Goal: Transaction & Acquisition: Purchase product/service

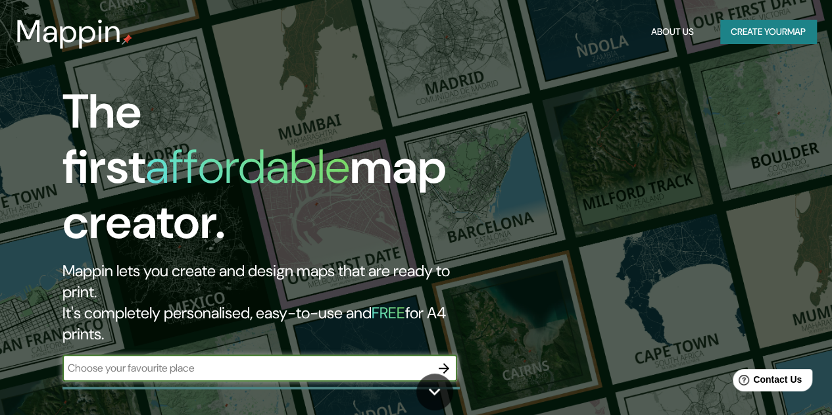
click at [133, 355] on div "​" at bounding box center [259, 368] width 394 height 26
click at [132, 360] on input "text" at bounding box center [246, 367] width 368 height 15
type input "bogotá"
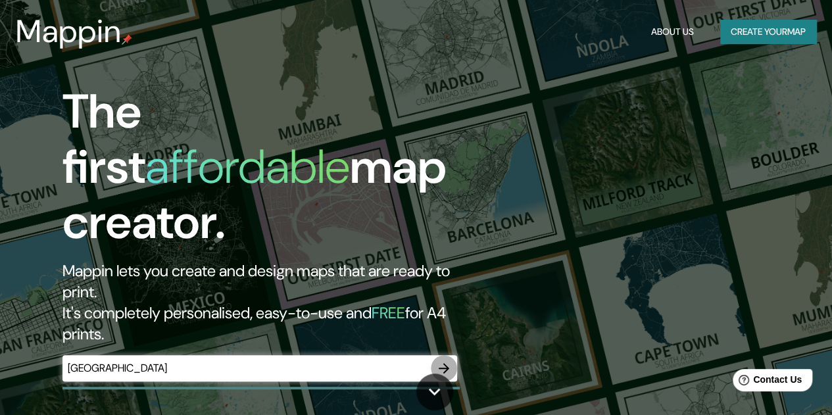
click at [446, 360] on icon "button" at bounding box center [444, 368] width 16 height 16
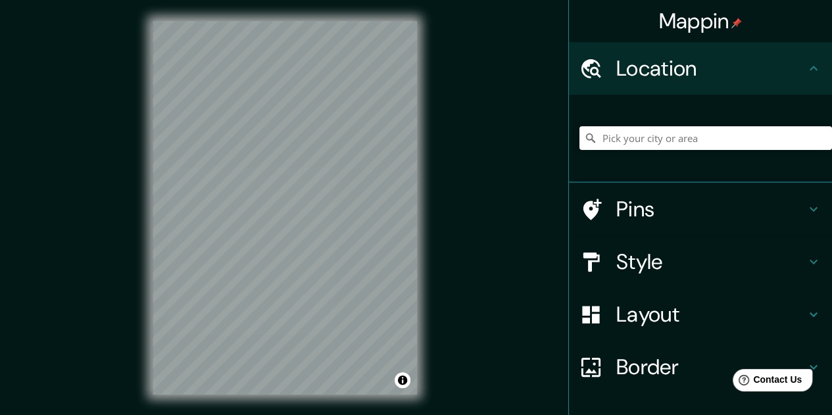
click at [697, 76] on h4 "Location" at bounding box center [710, 68] width 189 height 26
click at [643, 125] on div at bounding box center [705, 138] width 252 height 66
click at [636, 135] on input "Pick your city or area" at bounding box center [705, 138] width 252 height 24
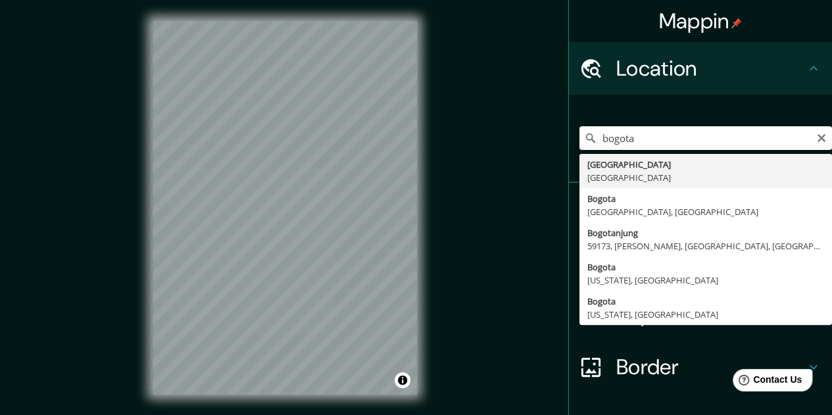
type input "Bogotá, Colombia"
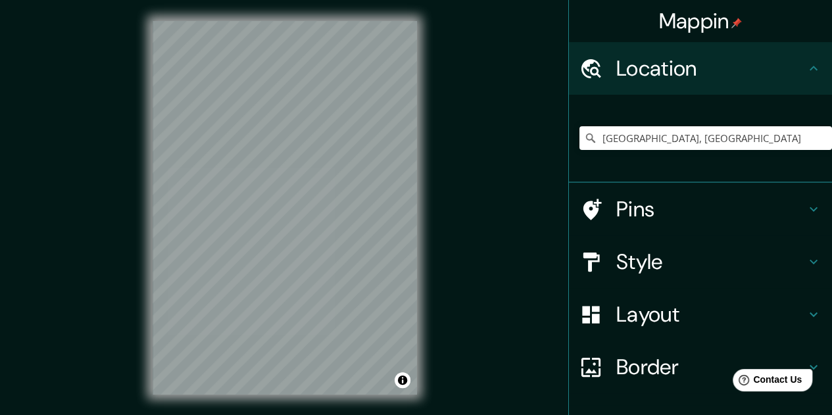
click at [693, 198] on h4 "Pins" at bounding box center [710, 209] width 189 height 26
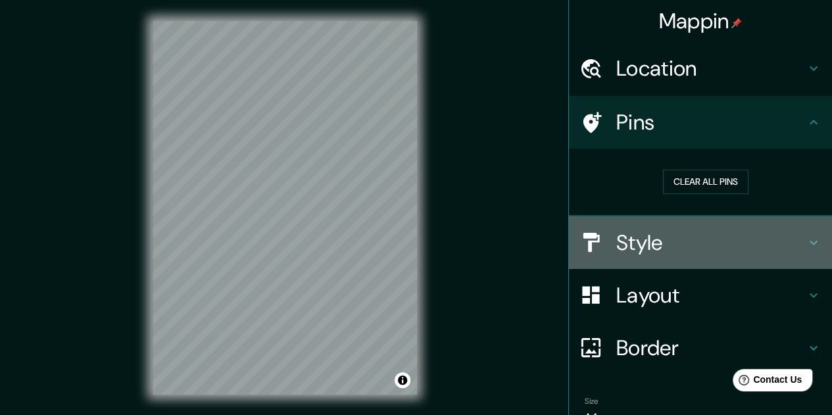
click at [655, 243] on h4 "Style" at bounding box center [710, 242] width 189 height 26
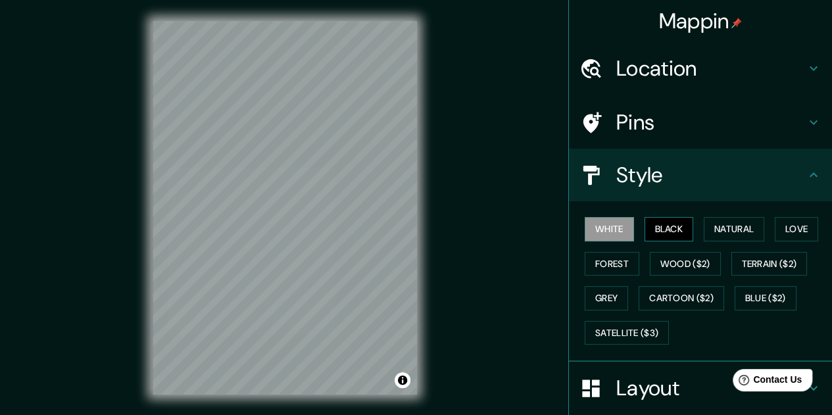
click at [663, 227] on button "Black" at bounding box center [668, 229] width 49 height 24
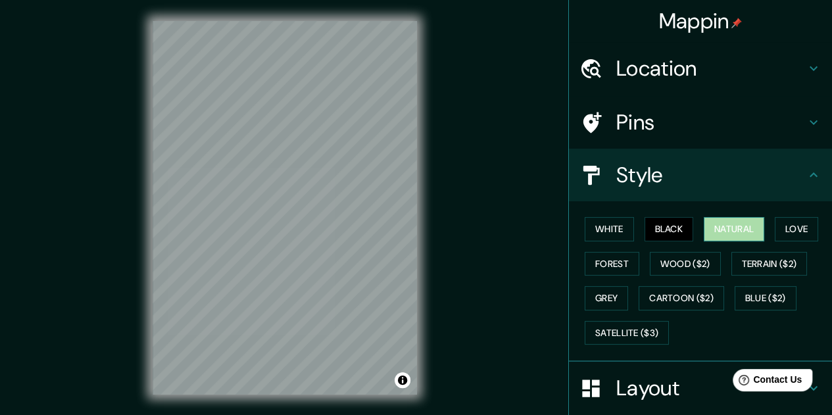
click at [722, 226] on button "Natural" at bounding box center [733, 229] width 60 height 24
click at [787, 225] on button "Love" at bounding box center [795, 229] width 43 height 24
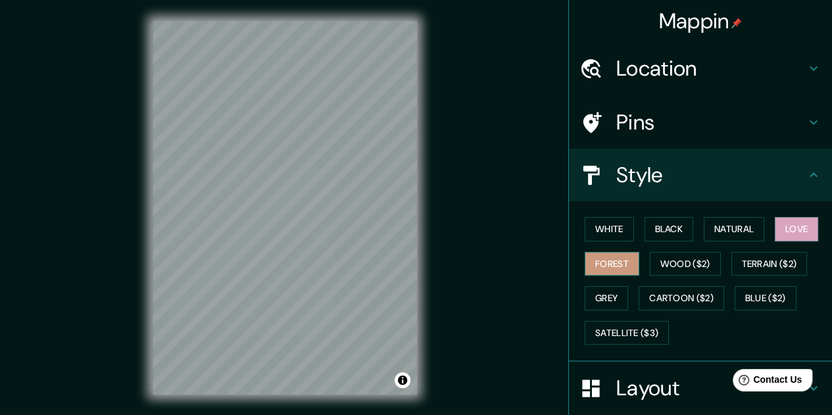
click at [603, 262] on button "Forest" at bounding box center [611, 264] width 55 height 24
click at [678, 258] on button "Wood ($2)" at bounding box center [684, 264] width 71 height 24
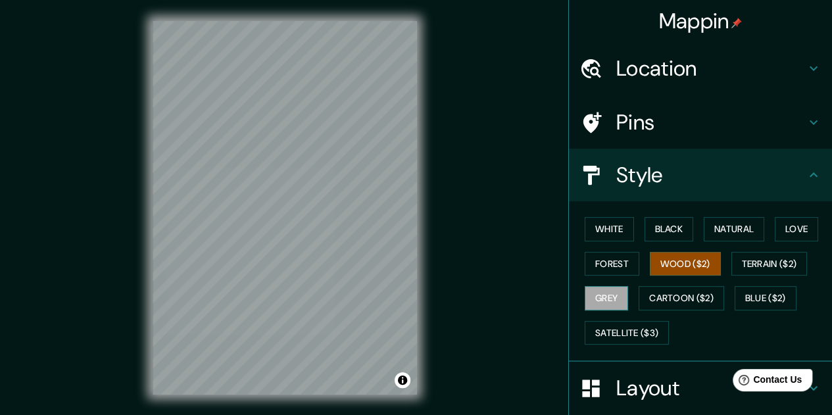
click at [596, 294] on button "Grey" at bounding box center [605, 298] width 43 height 24
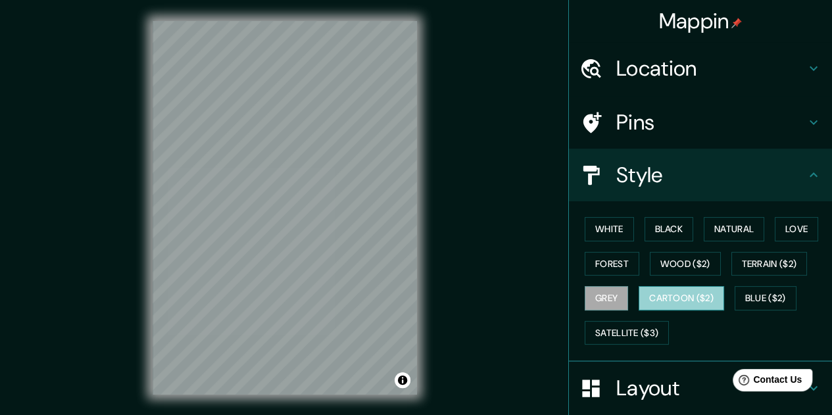
click at [659, 294] on button "Cartoon ($2)" at bounding box center [680, 298] width 85 height 24
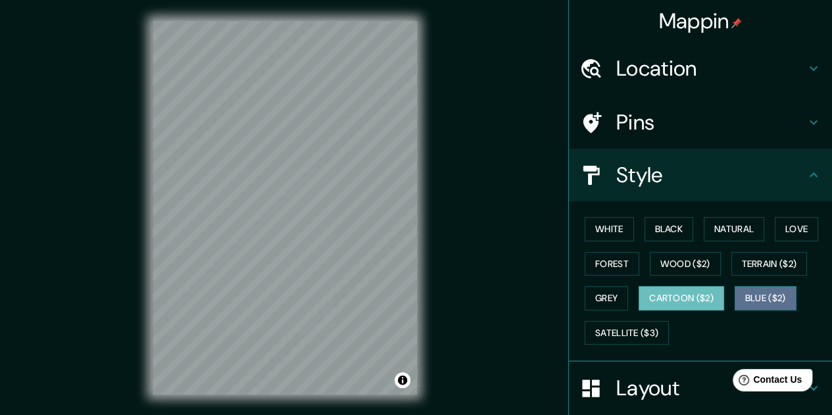
click at [771, 294] on button "Blue ($2)" at bounding box center [765, 298] width 62 height 24
click at [671, 294] on button "Cartoon ($2)" at bounding box center [680, 298] width 85 height 24
click at [757, 294] on button "Blue ($2)" at bounding box center [765, 298] width 62 height 24
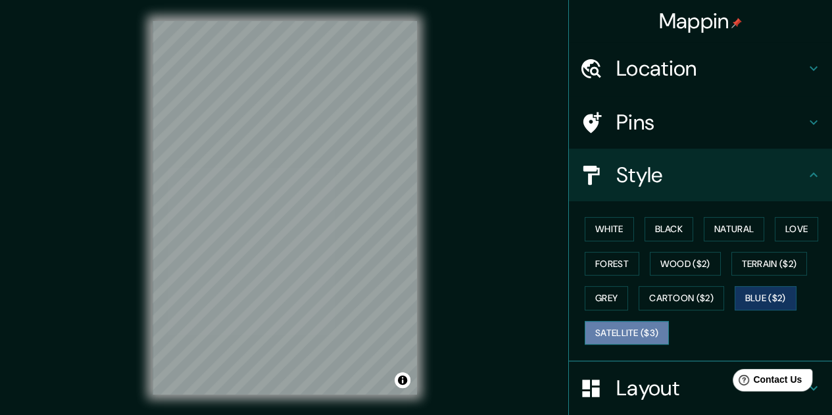
click at [619, 333] on button "Satellite ($3)" at bounding box center [626, 333] width 84 height 24
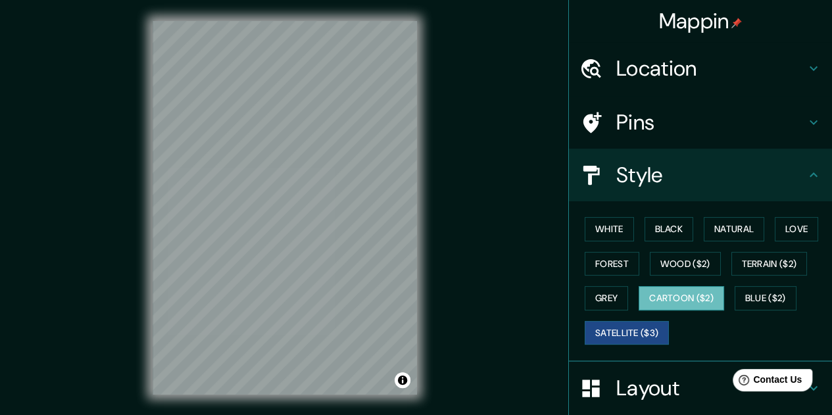
click at [667, 290] on button "Cartoon ($2)" at bounding box center [680, 298] width 85 height 24
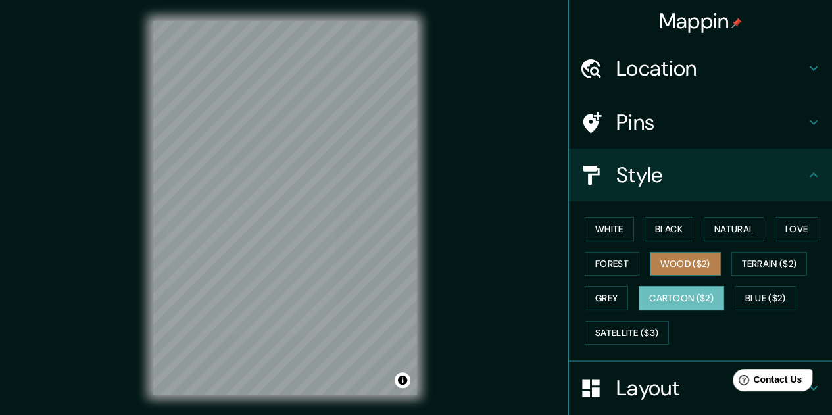
click at [672, 266] on button "Wood ($2)" at bounding box center [684, 264] width 71 height 24
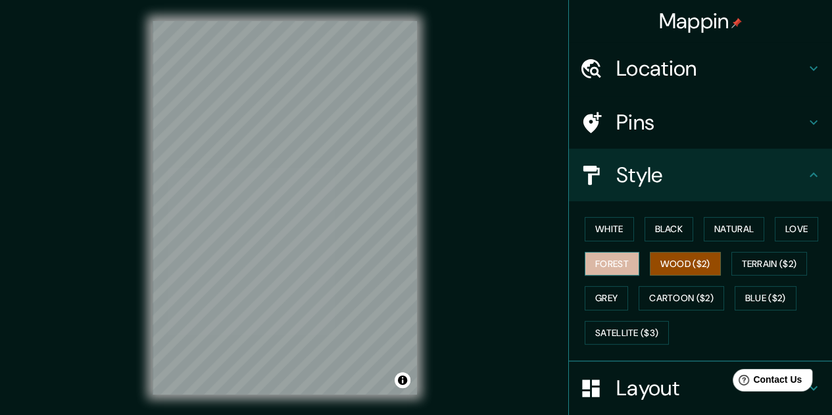
click at [600, 264] on button "Forest" at bounding box center [611, 264] width 55 height 24
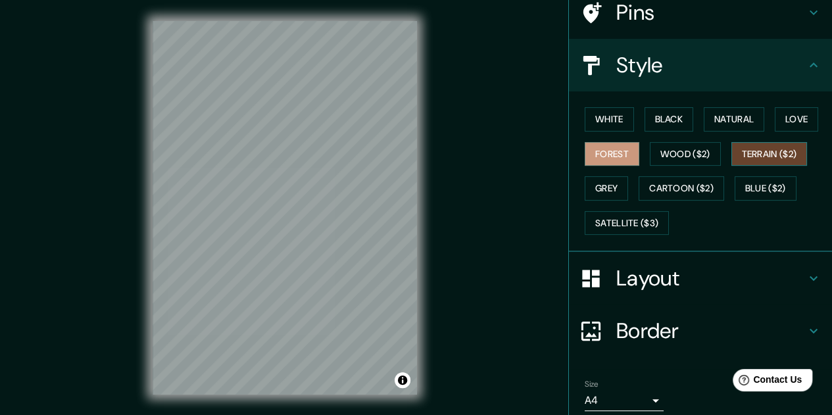
scroll to position [131, 0]
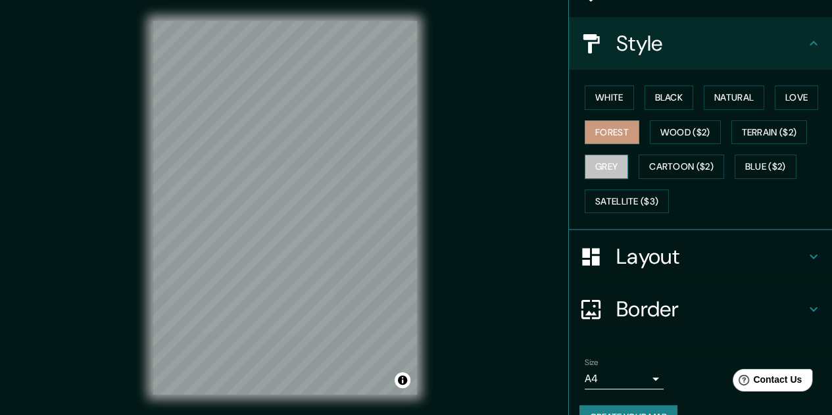
click at [598, 167] on button "Grey" at bounding box center [605, 166] width 43 height 24
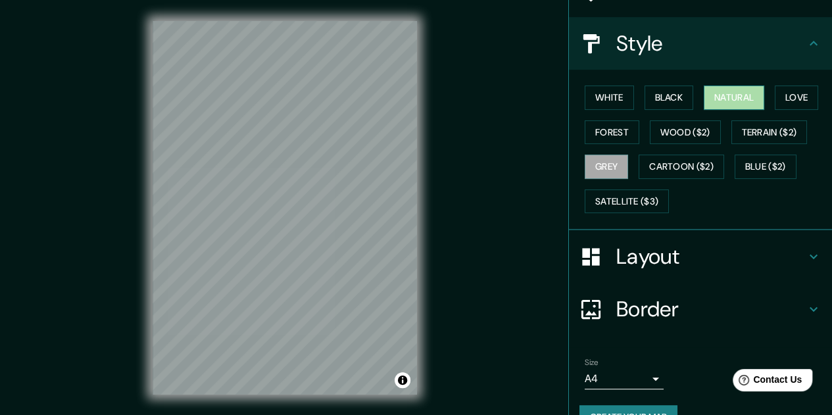
click at [739, 98] on button "Natural" at bounding box center [733, 97] width 60 height 24
click at [793, 102] on button "Love" at bounding box center [795, 97] width 43 height 24
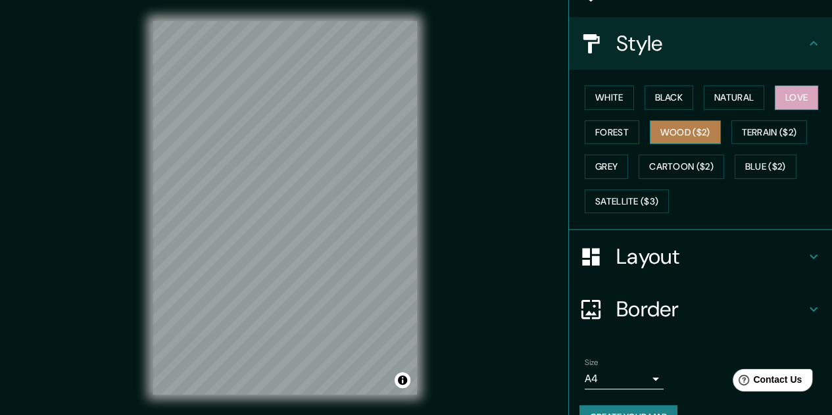
click at [676, 127] on button "Wood ($2)" at bounding box center [684, 132] width 71 height 24
click at [656, 248] on h4 "Layout" at bounding box center [710, 256] width 189 height 26
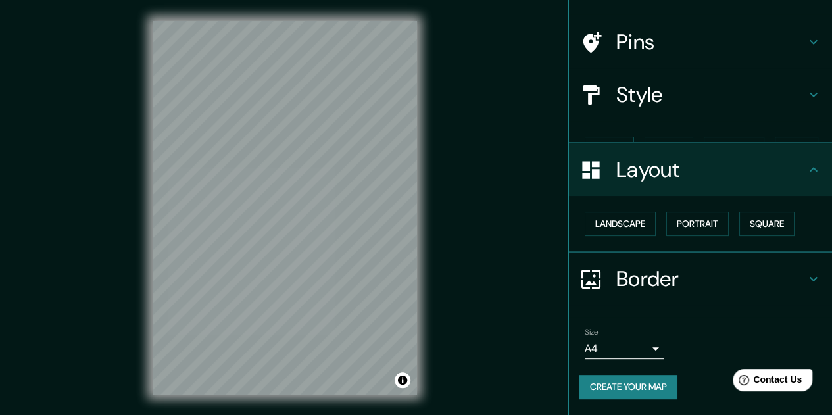
scroll to position [57, 0]
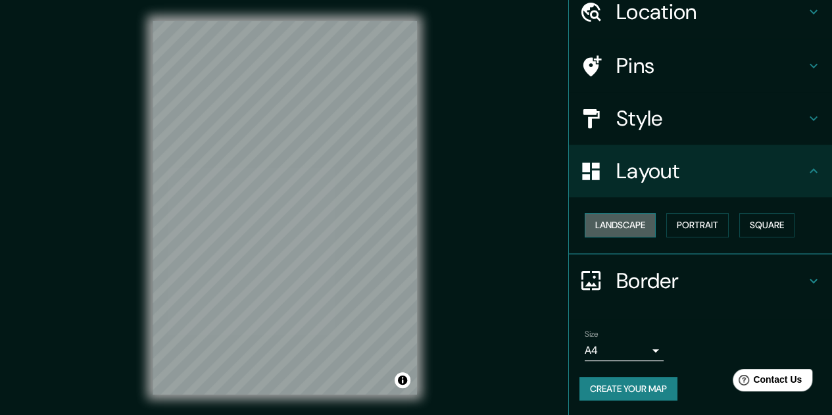
click at [631, 222] on button "Landscape" at bounding box center [619, 225] width 71 height 24
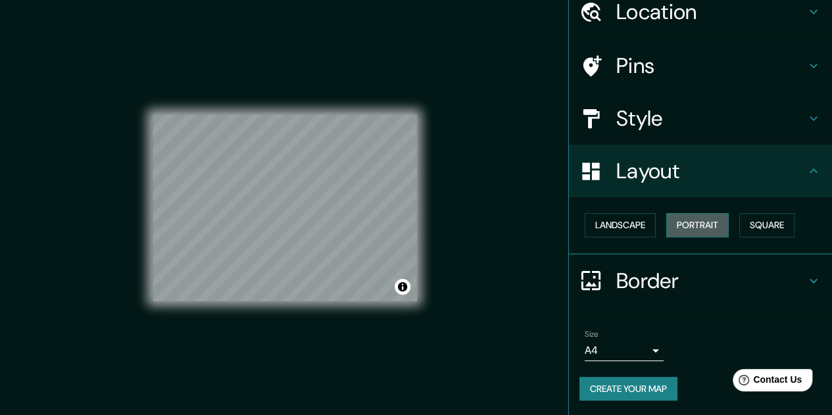
click at [676, 232] on button "Portrait" at bounding box center [697, 225] width 62 height 24
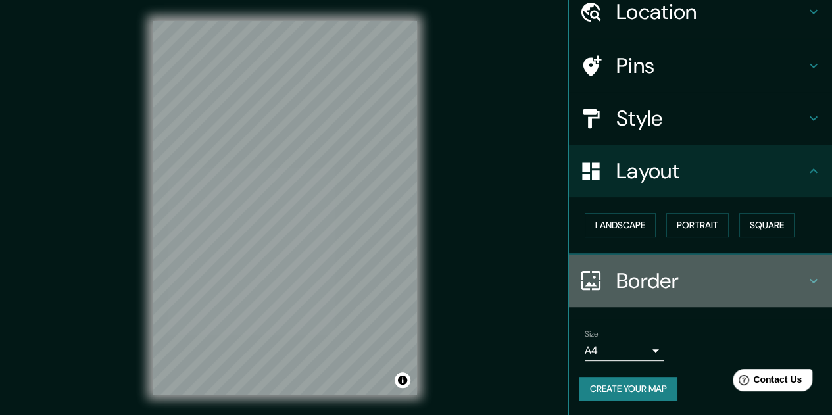
click at [655, 269] on h4 "Border" at bounding box center [710, 281] width 189 height 26
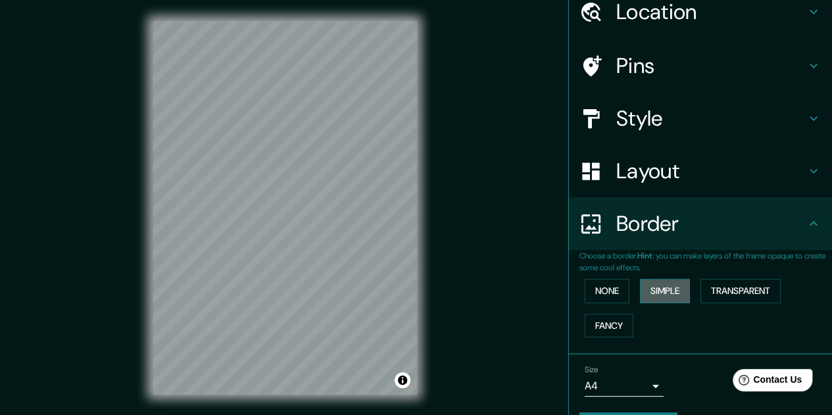
click at [650, 287] on button "Simple" at bounding box center [665, 291] width 50 height 24
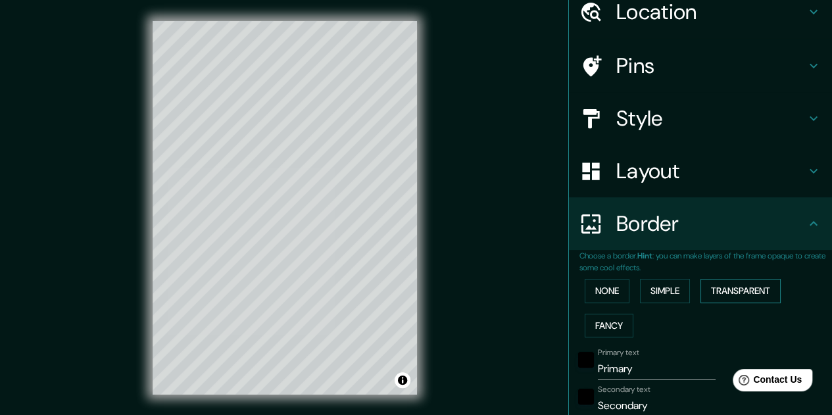
click at [752, 291] on button "Transparent" at bounding box center [740, 291] width 80 height 24
click at [608, 321] on button "Fancy" at bounding box center [608, 326] width 49 height 24
click at [611, 292] on button "None" at bounding box center [606, 291] width 45 height 24
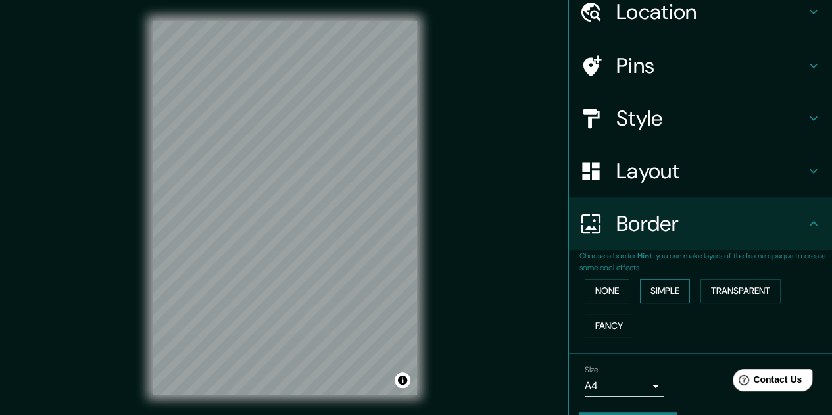
click at [651, 294] on button "Simple" at bounding box center [665, 291] width 50 height 24
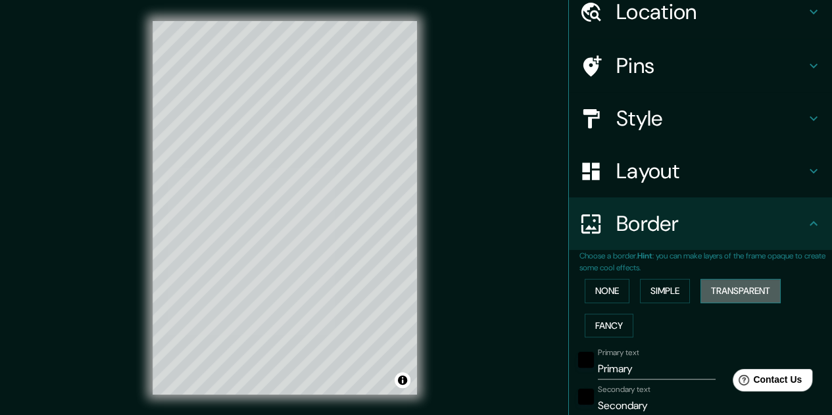
click at [716, 296] on button "Transparent" at bounding box center [740, 291] width 80 height 24
click at [602, 327] on button "Fancy" at bounding box center [608, 326] width 49 height 24
drag, startPoint x: 260, startPoint y: 334, endPoint x: 268, endPoint y: 298, distance: 37.2
click at [268, 298] on div at bounding box center [265, 295] width 11 height 11
click at [649, 61] on h4 "Pins" at bounding box center [710, 66] width 189 height 26
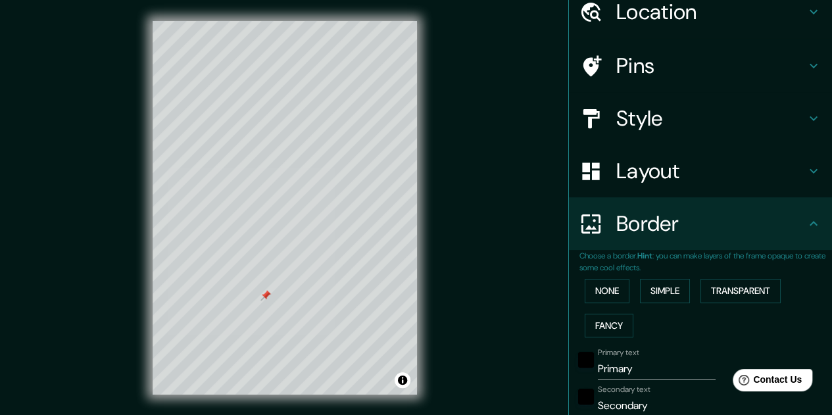
type input "161"
type input "32"
type input "16"
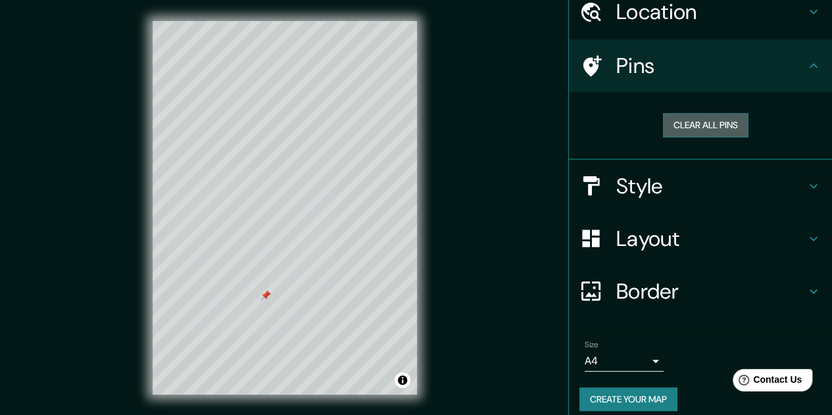
click at [709, 126] on button "Clear all pins" at bounding box center [705, 125] width 85 height 24
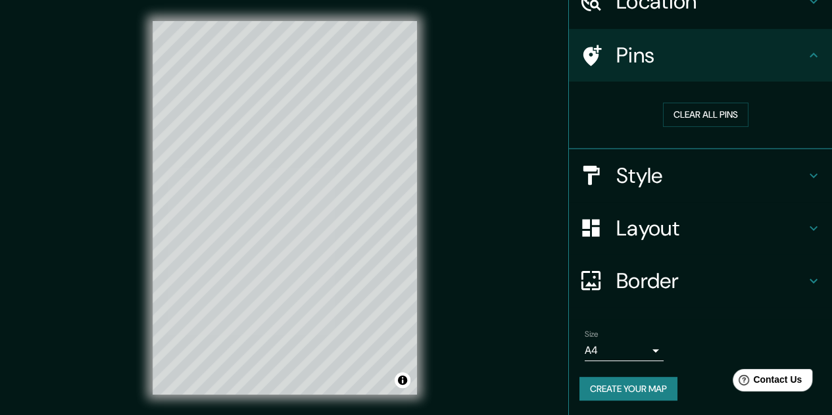
scroll to position [0, 0]
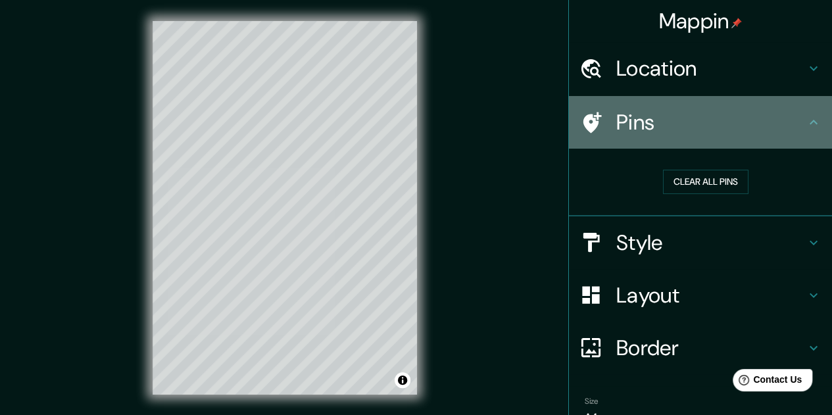
click at [784, 128] on h4 "Pins" at bounding box center [710, 122] width 189 height 26
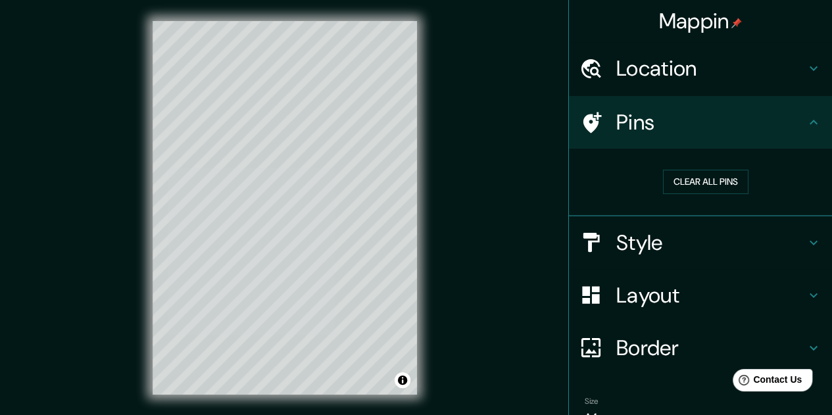
click at [658, 293] on h4 "Layout" at bounding box center [710, 295] width 189 height 26
type input "161"
type input "32"
type input "16"
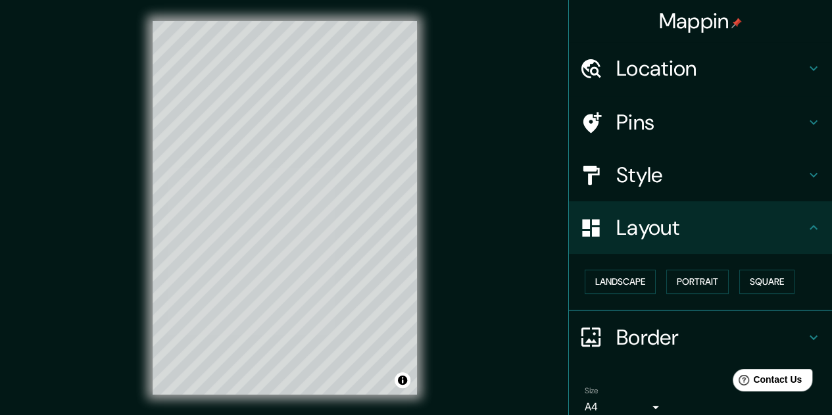
click at [657, 339] on h4 "Border" at bounding box center [710, 337] width 189 height 26
type input "161"
type input "32"
type input "16"
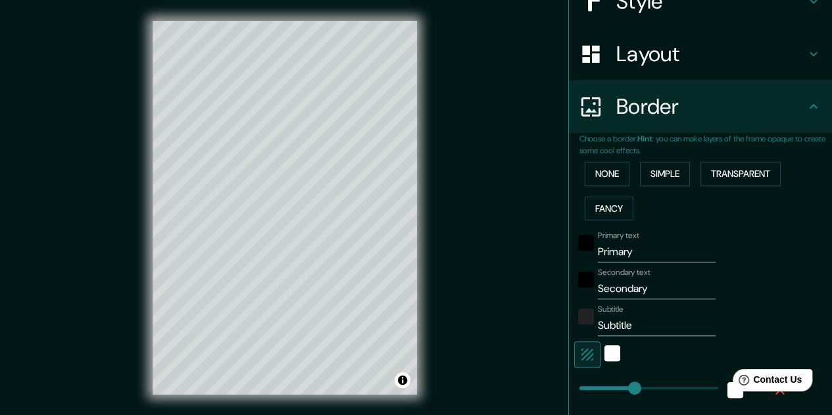
scroll to position [197, 0]
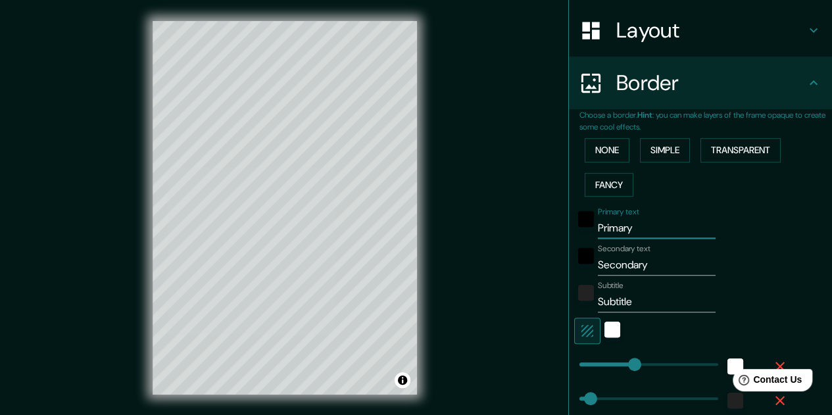
click at [619, 231] on input "Primary" at bounding box center [657, 228] width 118 height 21
type input "B"
type input "161"
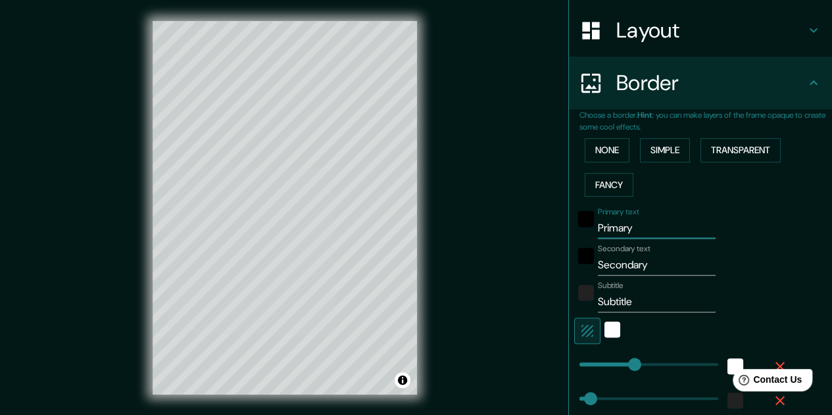
type input "32"
type input "16"
type input "Bo"
type input "161"
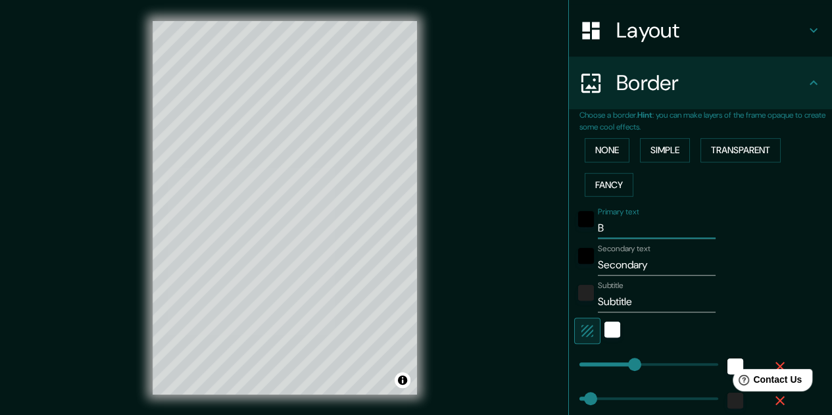
type input "32"
type input "16"
type input "Bog"
type input "161"
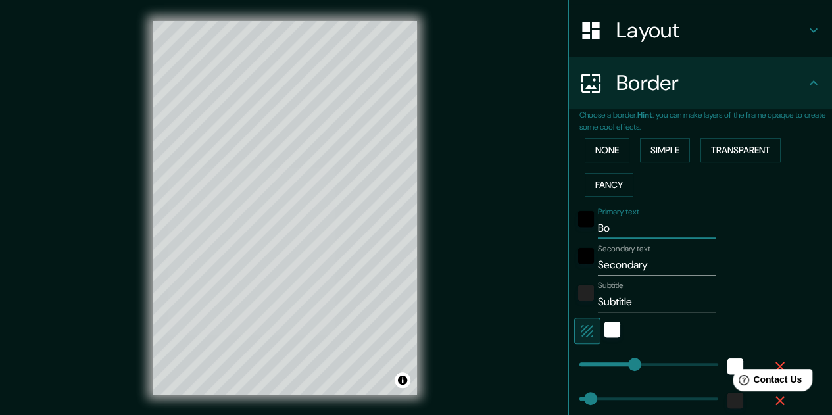
type input "32"
type input "16"
type input "Bogo"
type input "161"
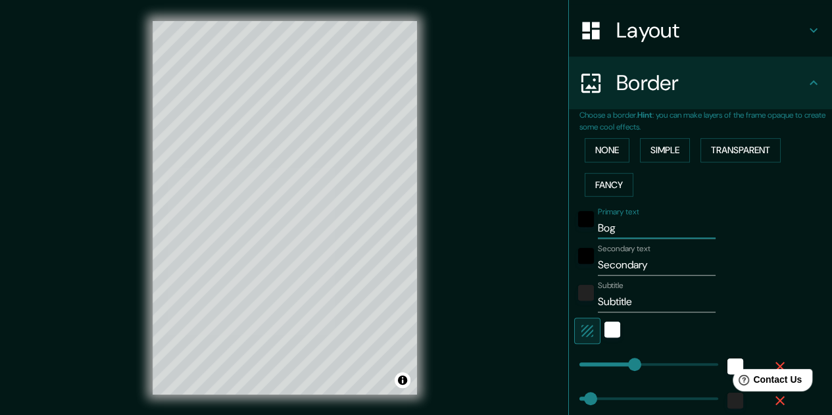
type input "32"
type input "16"
type input "Bogot"
type input "161"
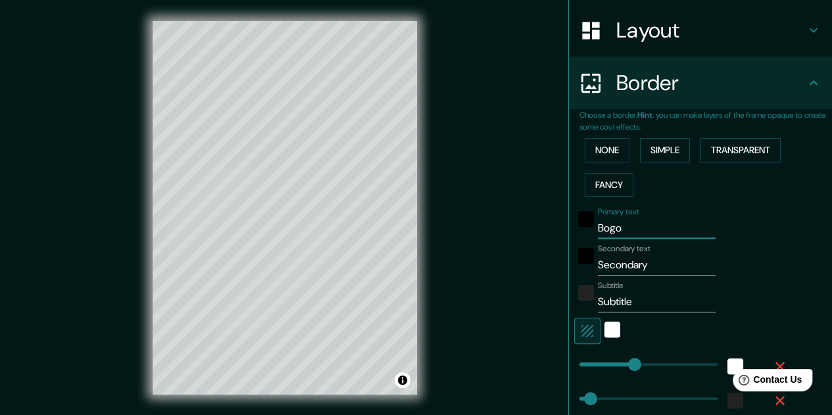
type input "32"
type input "16"
type input "Bogotá"
type input "161"
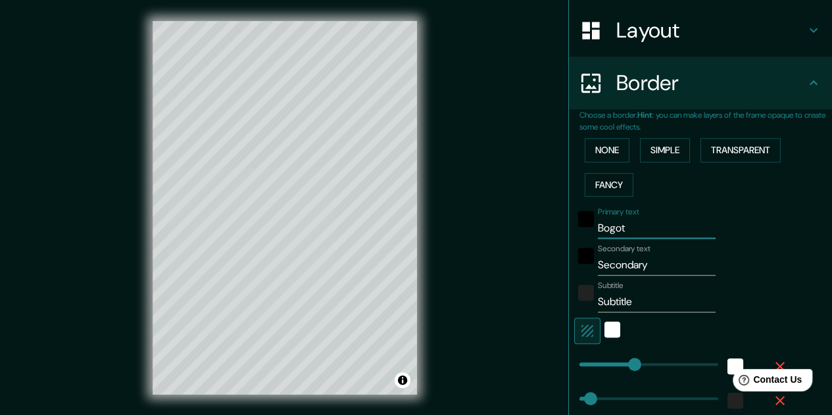
type input "32"
type input "16"
type input "Bogotá"
type input "161"
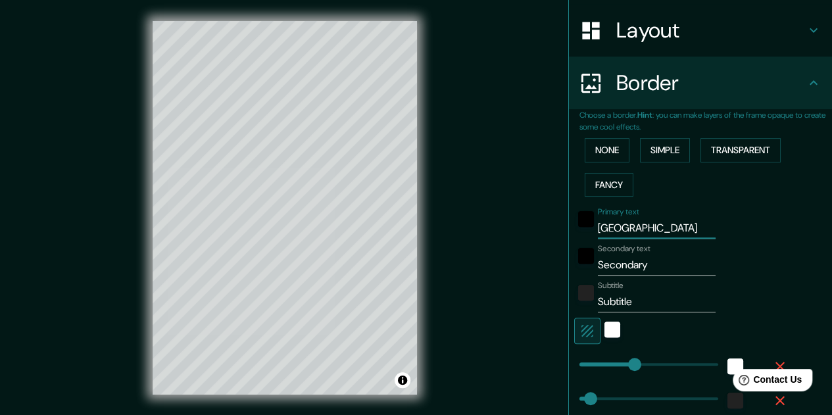
type input "32"
type input "16"
type input "Bogotá"
type input "161"
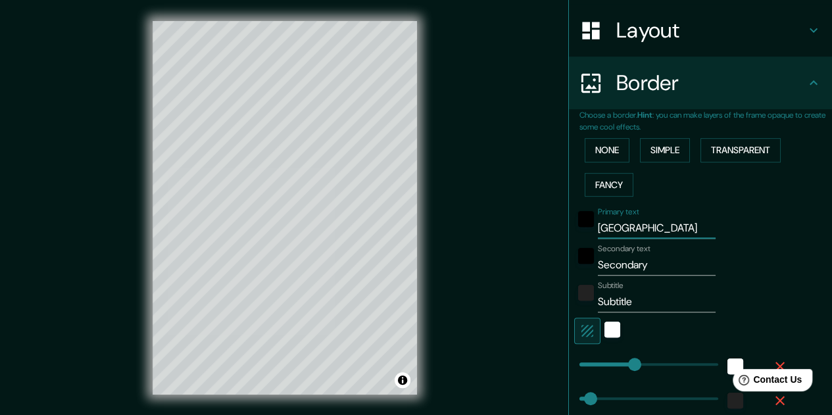
type input "32"
type input "16"
type input "Bogotá"
click at [617, 267] on input "Secondary" at bounding box center [657, 264] width 118 height 21
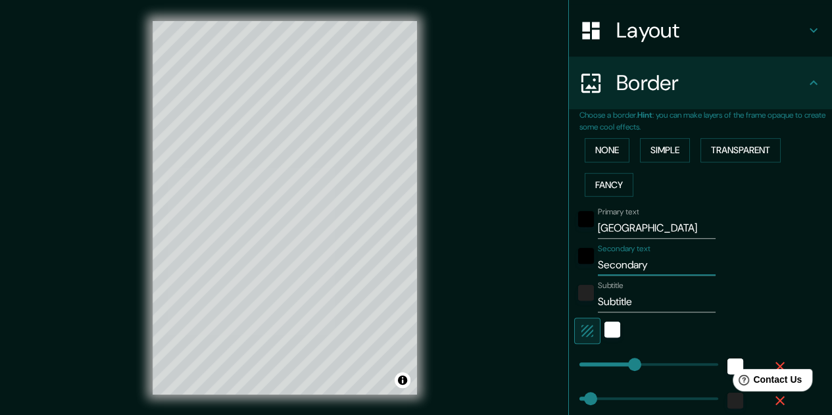
click at [617, 267] on input "Secondary" at bounding box center [657, 264] width 118 height 21
type input "C"
type input "161"
type input "32"
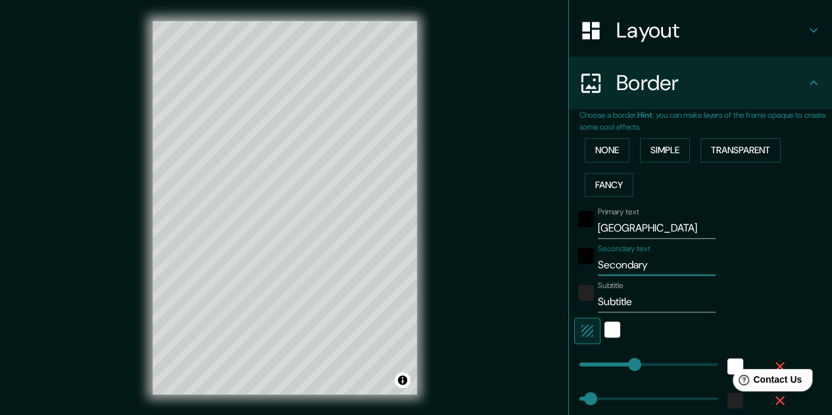
type input "32"
type input "16"
type input "Co"
type input "161"
type input "32"
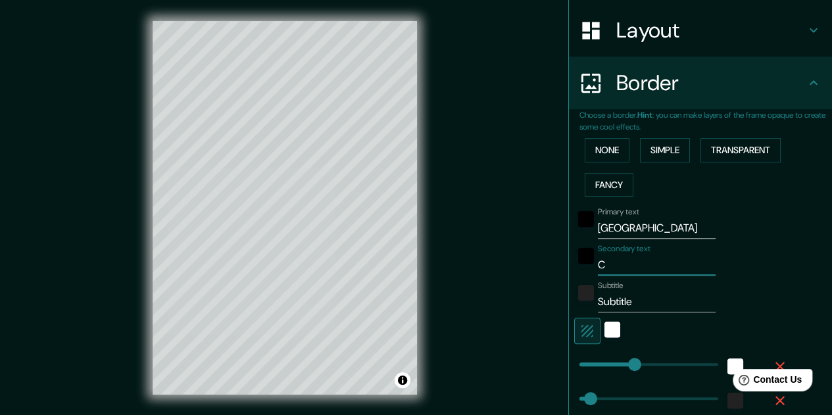
type input "32"
type input "16"
type input "Col"
type input "161"
type input "32"
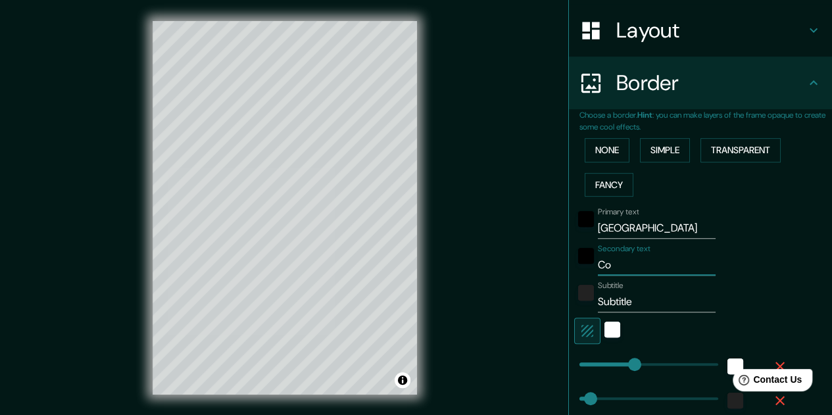
type input "32"
type input "16"
type input "Colo"
type input "161"
type input "32"
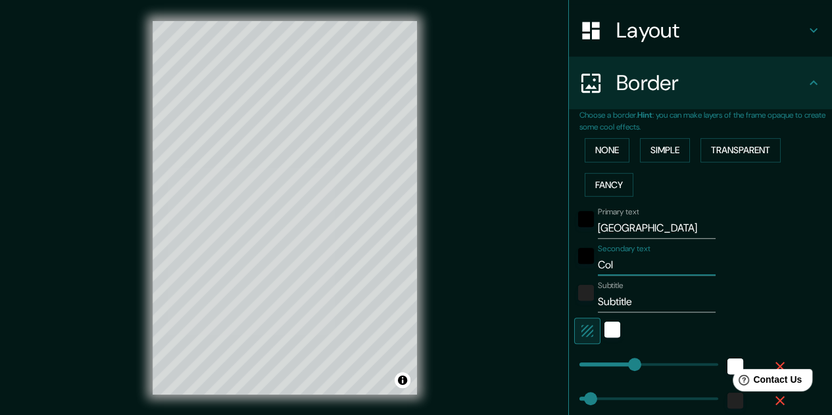
type input "32"
type input "16"
type input "Colom"
type input "161"
type input "32"
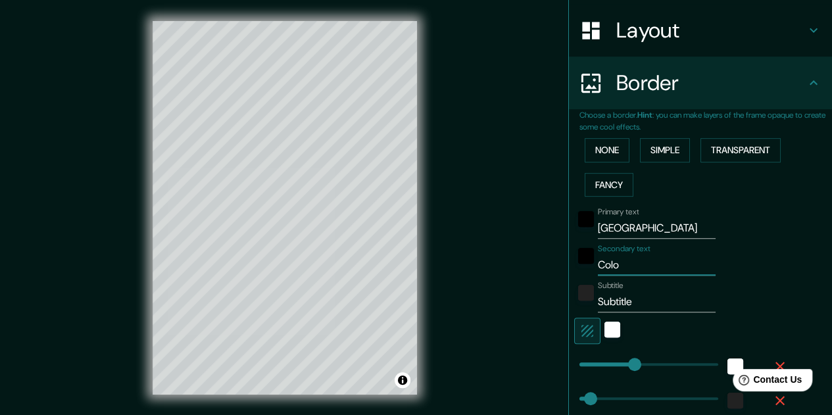
type input "32"
type input "16"
type input "Colomb"
type input "161"
type input "32"
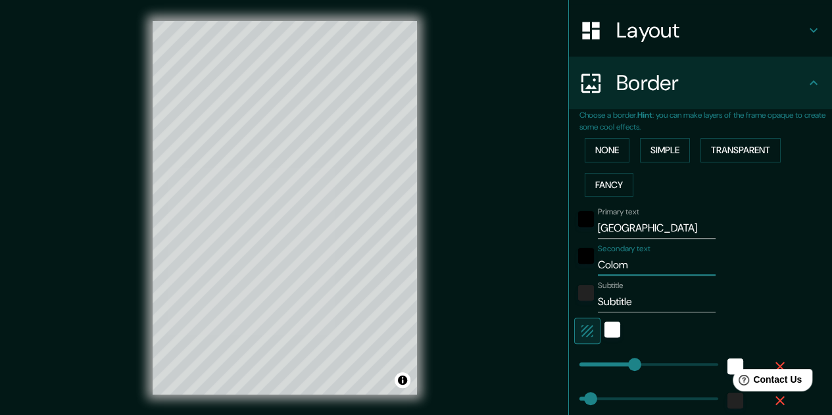
type input "32"
type input "16"
type input "Colombi"
type input "161"
type input "32"
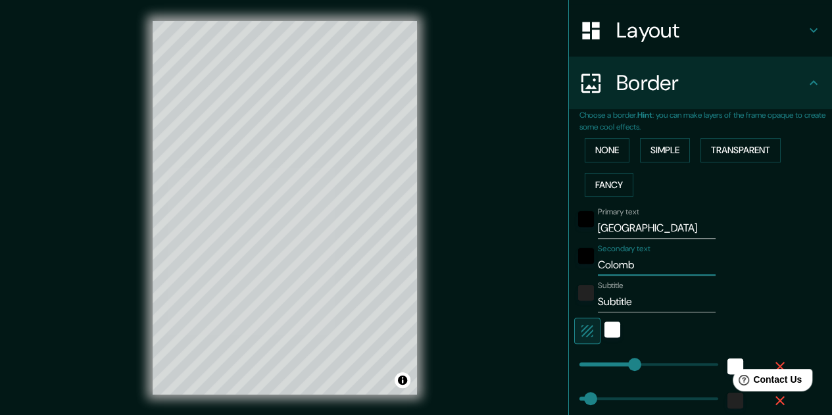
type input "32"
type input "16"
type input "Colombia"
type input "161"
type input "32"
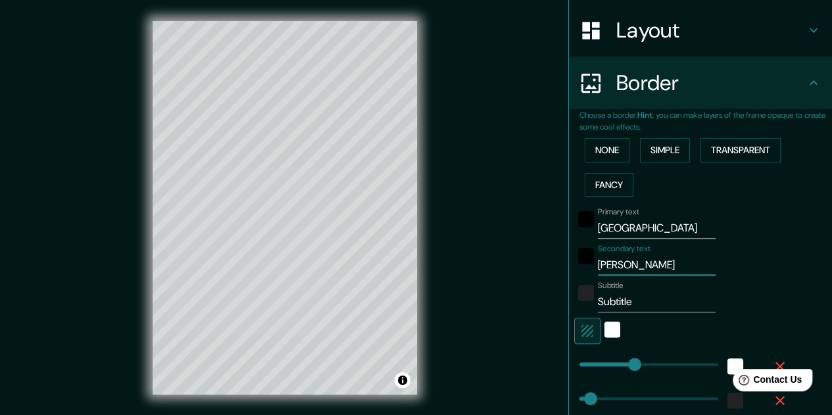
type input "32"
type input "16"
type input "Colombia"
type input "161"
type input "32"
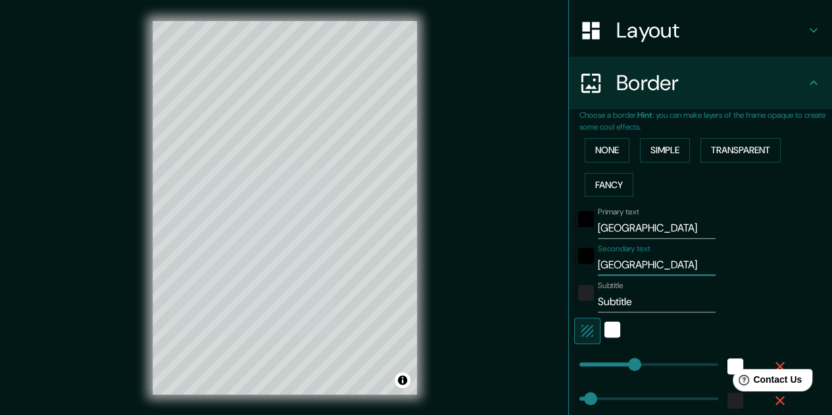
type input "32"
type input "16"
type input "Colombia"
type input "161"
type input "32"
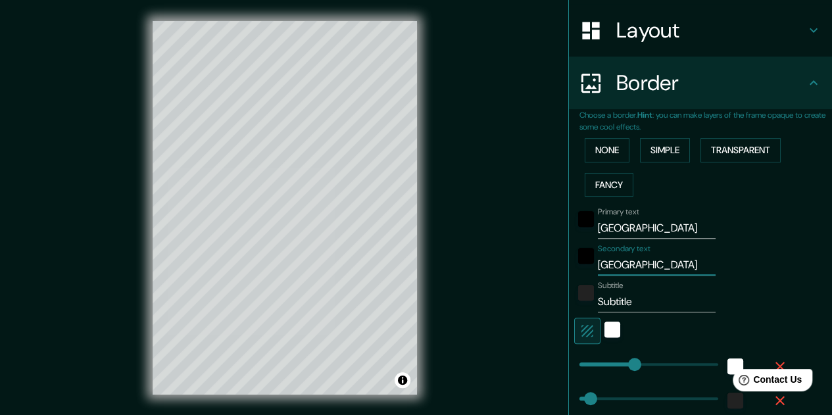
type input "32"
type input "16"
type input "Colombia"
click at [607, 304] on input "Subtitle" at bounding box center [657, 301] width 118 height 21
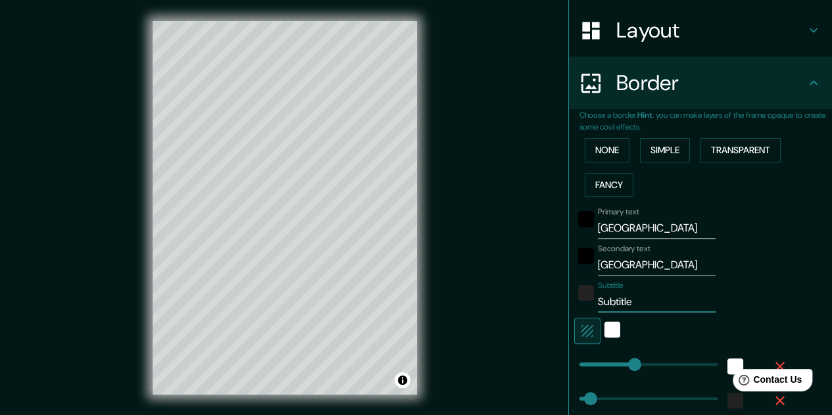
type input "T"
type input "161"
type input "32"
type input "16"
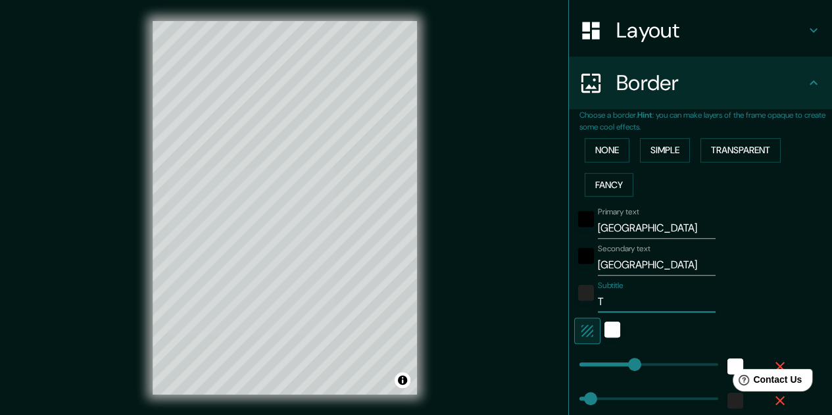
type input "Tu"
type input "161"
type input "32"
type input "16"
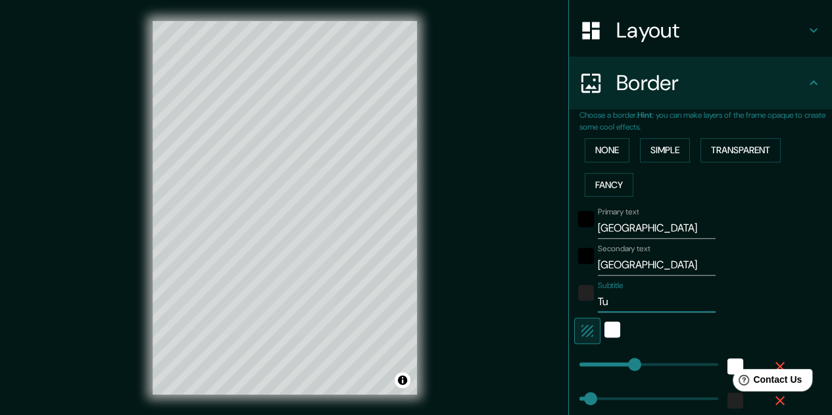
type input "Tu"
type input "161"
type input "32"
type input "16"
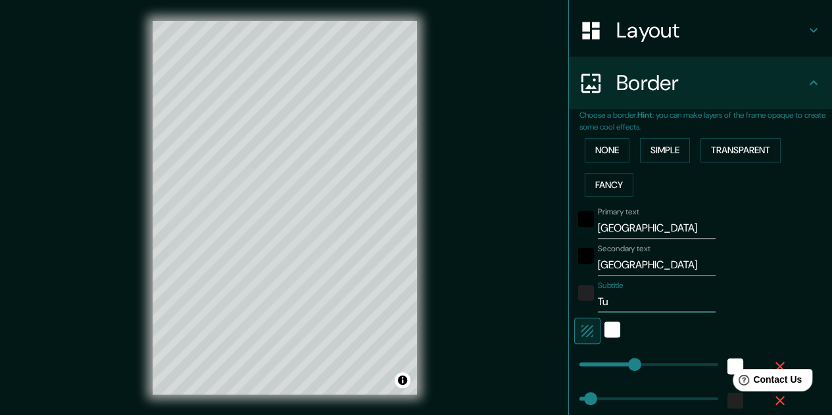
type input "Tu s"
type input "161"
type input "32"
type input "16"
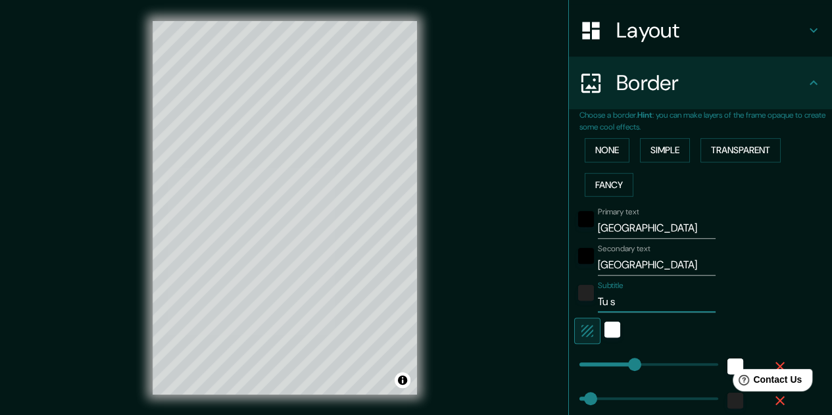
type input "Tu se"
type input "161"
type input "32"
type input "16"
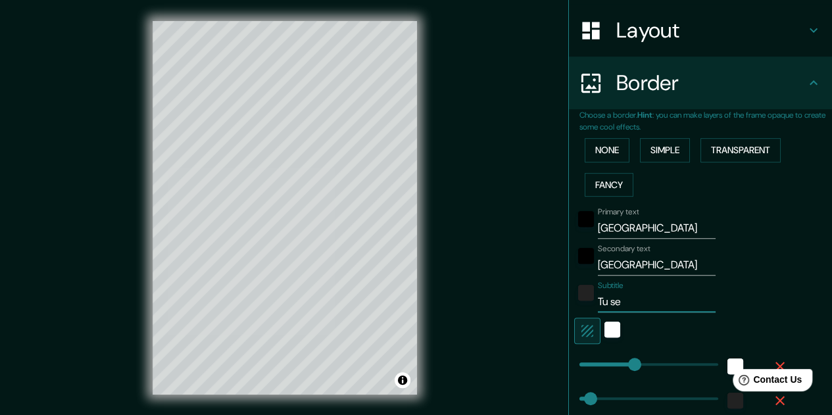
type input "Tu seg"
type input "161"
type input "32"
type input "16"
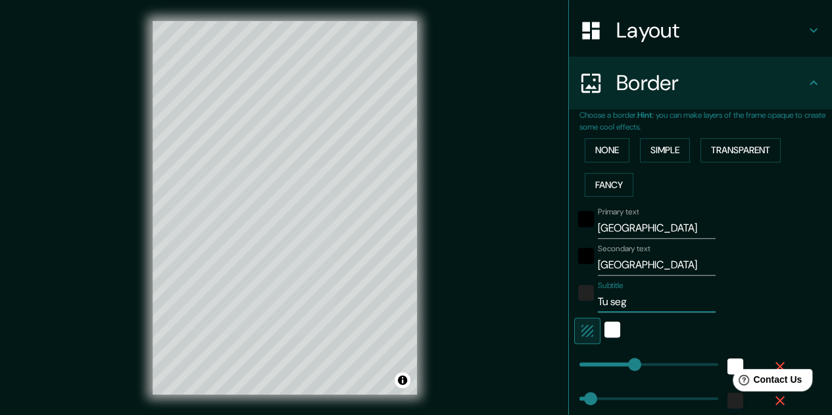
type input "Tu segu"
type input "161"
type input "32"
type input "16"
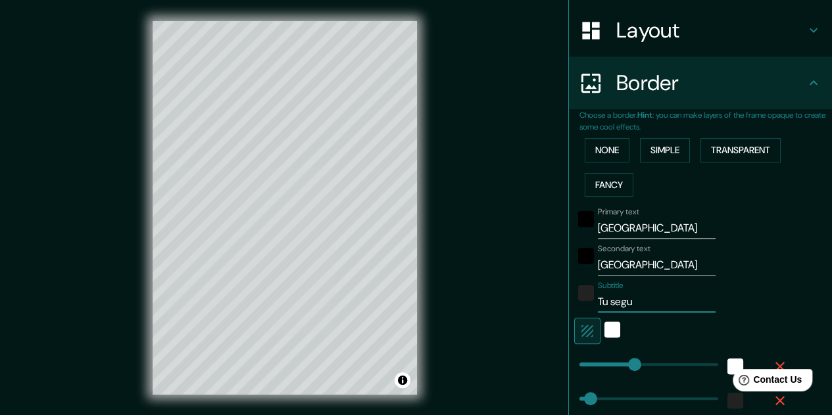
type input "Tu segun"
type input "161"
type input "32"
type input "16"
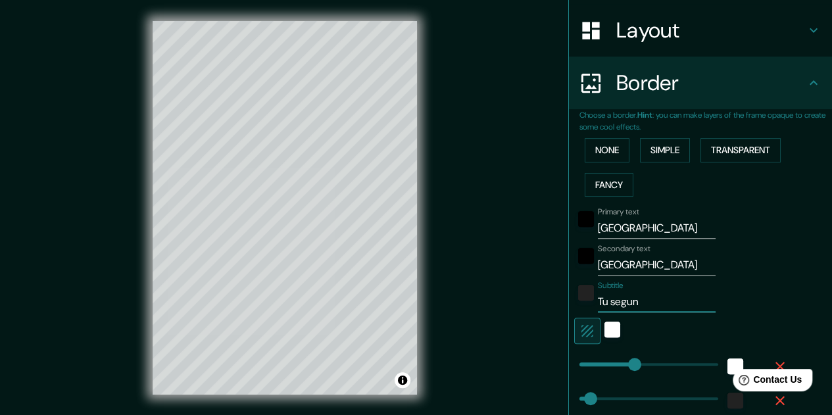
type input "Tu segund"
type input "161"
type input "32"
type input "16"
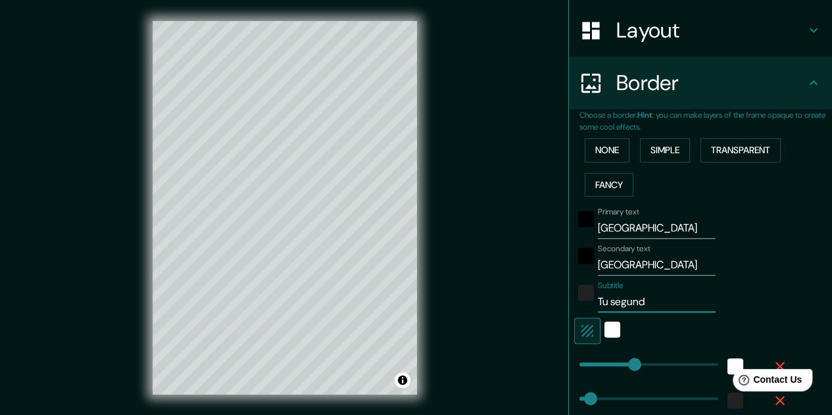
type input "Tu segundo"
type input "161"
type input "32"
type input "16"
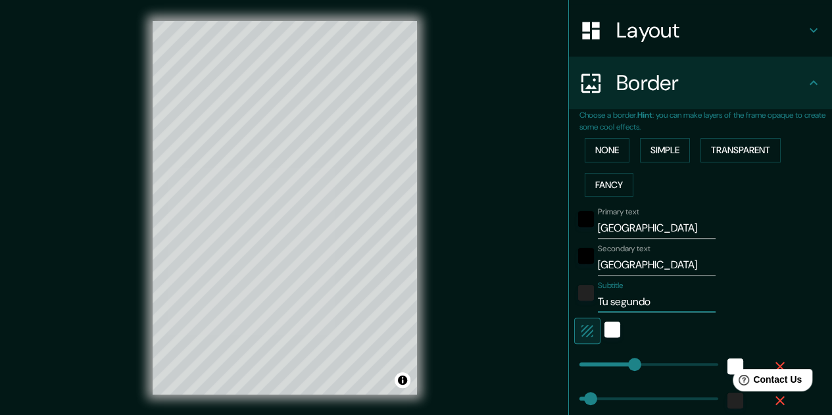
type input "Tu segundo"
type input "161"
type input "32"
type input "16"
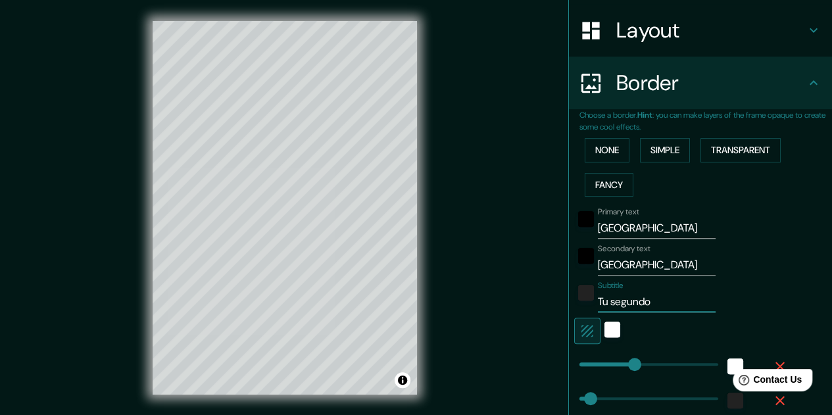
type input "Tu segundo p"
type input "161"
type input "32"
type input "16"
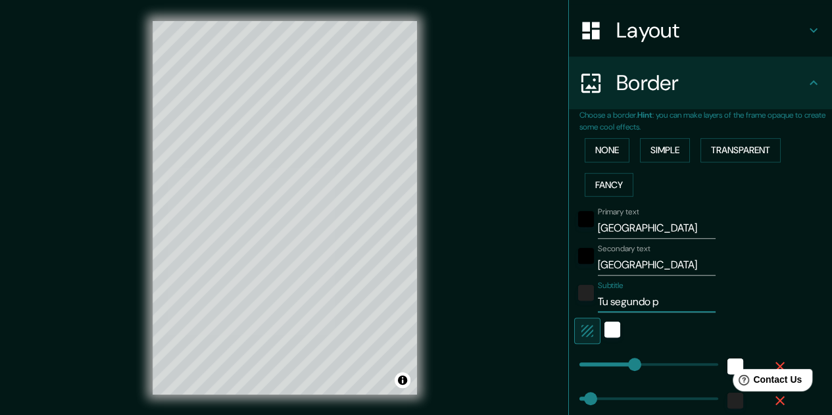
type input "Tu segundo pa"
type input "161"
type input "32"
type input "16"
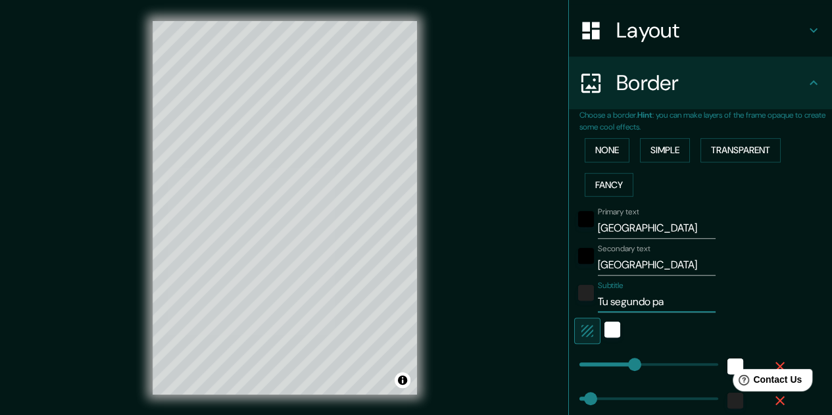
type input "Tu segundo paí"
type input "161"
type input "32"
type input "16"
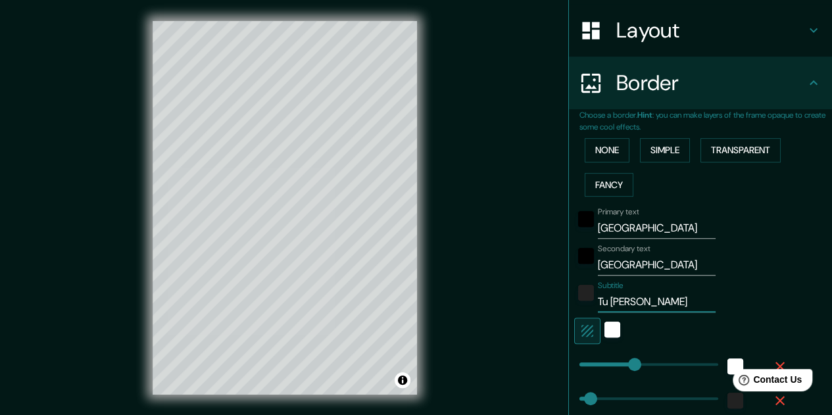
type input "Tu segundo país"
type input "161"
type input "32"
type input "16"
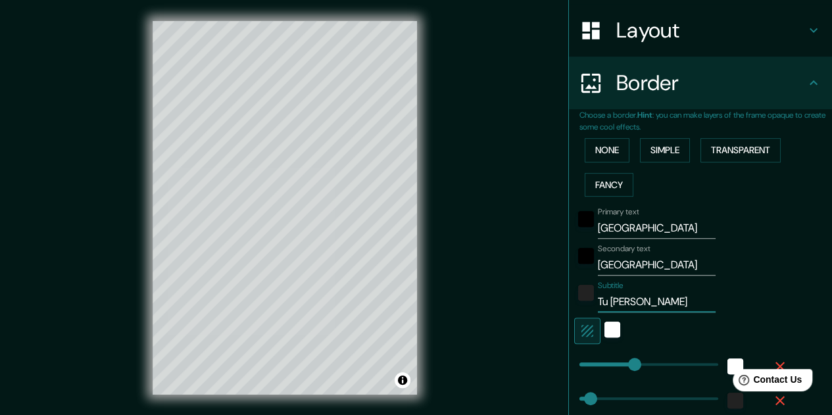
type input "Tu segundo país"
type input "161"
type input "32"
type input "16"
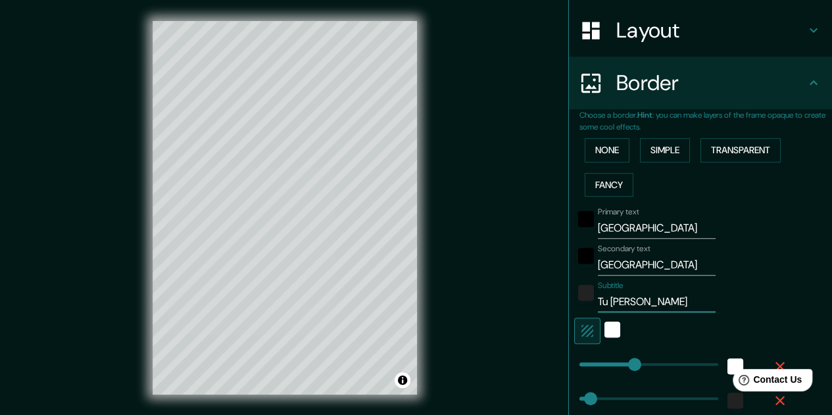
type input "Tu segundo país"
type input "161"
type input "32"
type input "16"
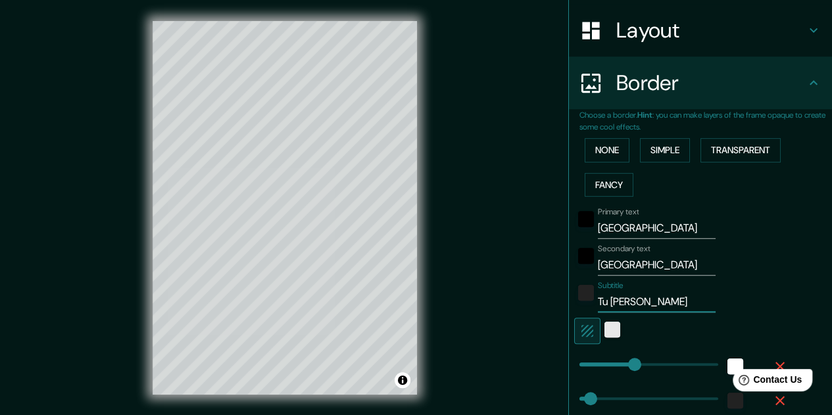
type input "161"
type input "Tu segundo país"
click at [607, 331] on div "white" at bounding box center [612, 329] width 16 height 16
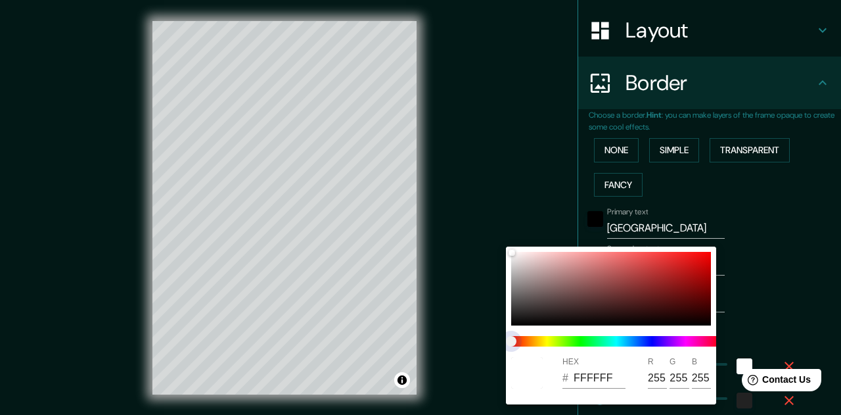
type input "161"
type input "32"
type input "16"
type input "161"
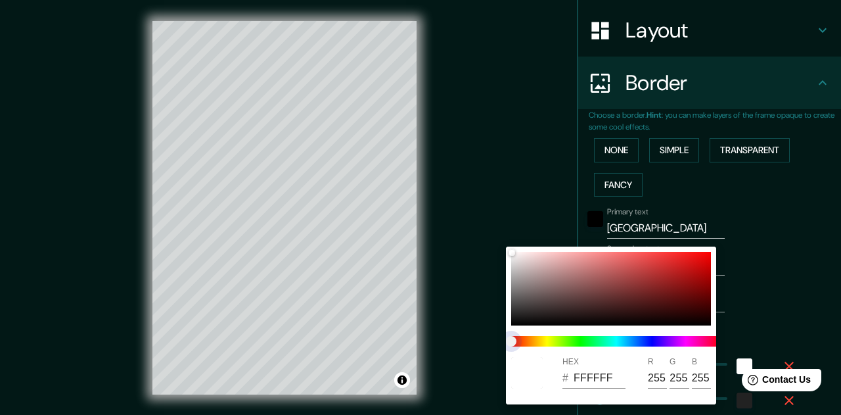
type input "32"
drag, startPoint x: 514, startPoint y: 339, endPoint x: 586, endPoint y: 342, distance: 72.4
click at [586, 342] on span at bounding box center [616, 341] width 210 height 11
click at [530, 339] on span at bounding box center [616, 341] width 210 height 11
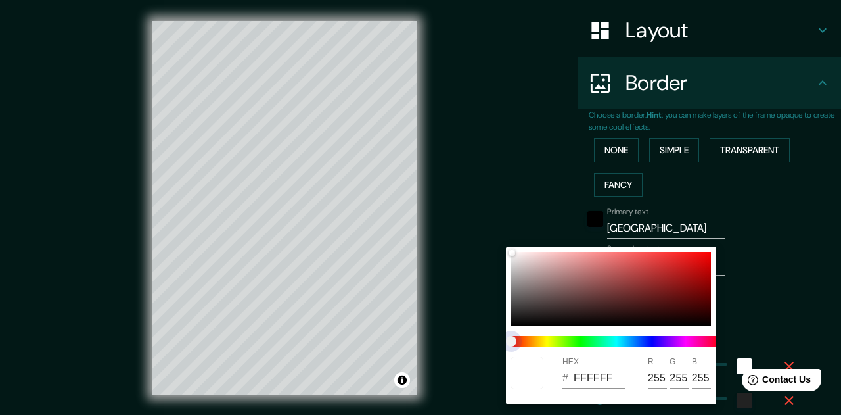
click at [575, 344] on span at bounding box center [616, 341] width 210 height 11
drag, startPoint x: 519, startPoint y: 344, endPoint x: 502, endPoint y: 349, distance: 17.7
click at [500, 348] on div "HEX # FFFFFF R 255 G 255 B 255" at bounding box center [420, 207] width 841 height 415
drag, startPoint x: 502, startPoint y: 349, endPoint x: 509, endPoint y: 346, distance: 8.3
click at [501, 349] on div at bounding box center [420, 207] width 841 height 415
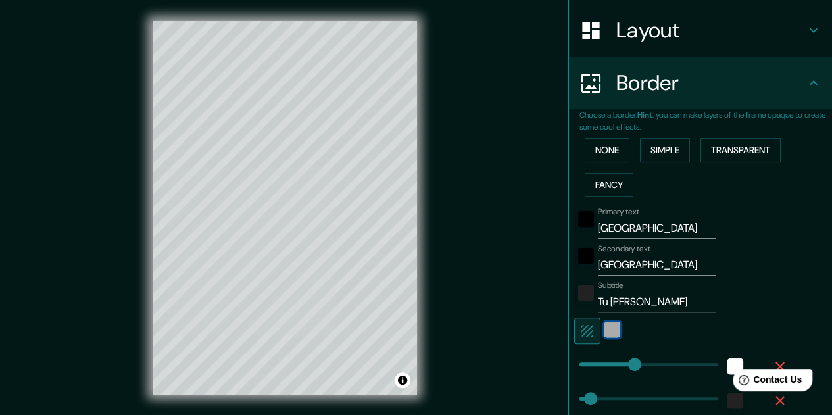
click at [604, 329] on div "white" at bounding box center [612, 329] width 16 height 16
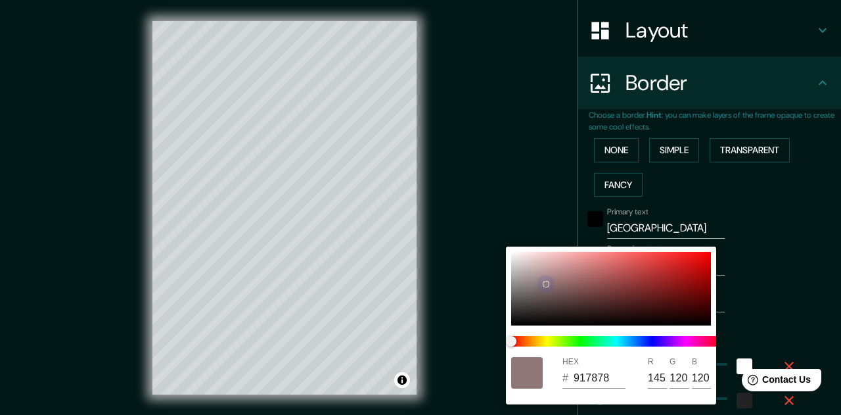
drag, startPoint x: 511, startPoint y: 252, endPoint x: 546, endPoint y: 283, distance: 46.5
click at [546, 283] on div at bounding box center [546, 283] width 5 height 5
drag, startPoint x: 545, startPoint y: 284, endPoint x: 476, endPoint y: 194, distance: 113.5
click at [476, 194] on div "HEX # EFEFEF R 239 G 239 B 239" at bounding box center [420, 207] width 841 height 415
click at [784, 278] on div at bounding box center [420, 207] width 841 height 415
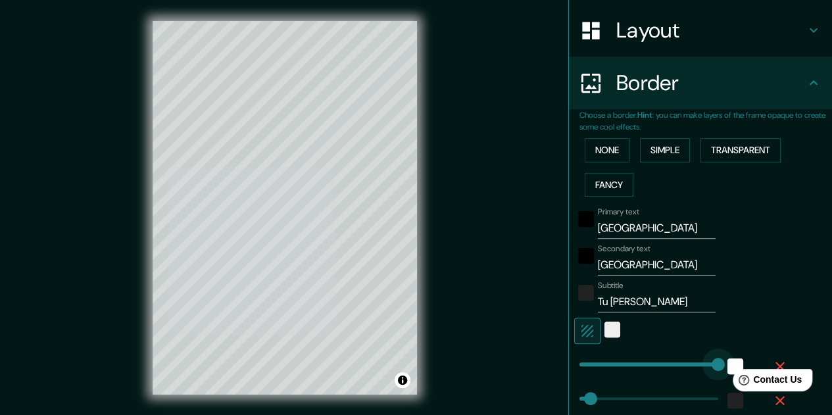
drag, startPoint x: 624, startPoint y: 364, endPoint x: 738, endPoint y: 362, distance: 113.1
drag, startPoint x: 693, startPoint y: 364, endPoint x: 550, endPoint y: 352, distance: 143.7
drag, startPoint x: 572, startPoint y: 363, endPoint x: 597, endPoint y: 361, distance: 25.1
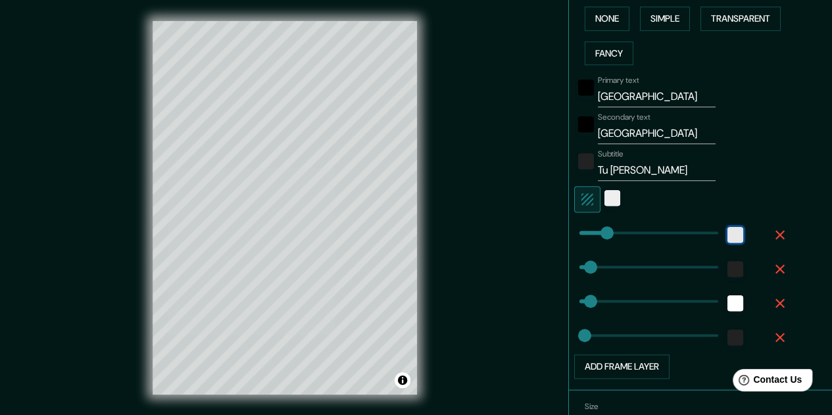
click at [727, 236] on div "white" at bounding box center [735, 235] width 16 height 16
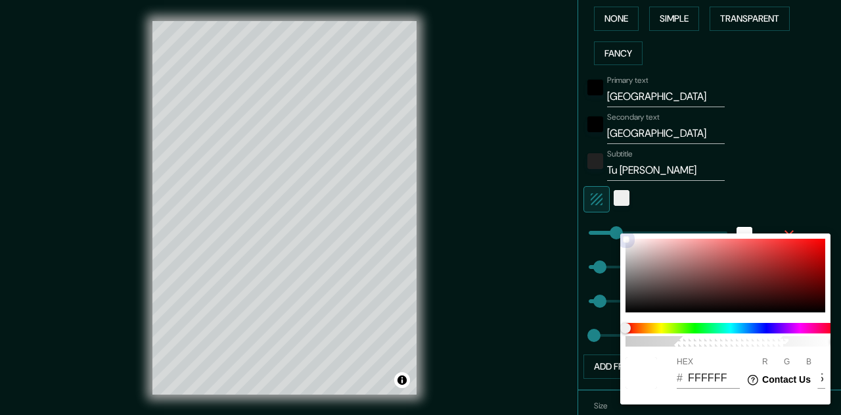
click at [641, 296] on div at bounding box center [726, 276] width 200 height 74
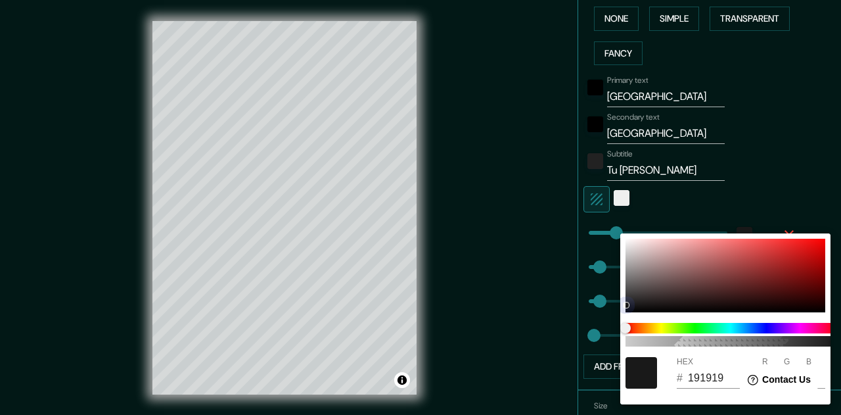
drag, startPoint x: 642, startPoint y: 295, endPoint x: 632, endPoint y: 374, distance: 79.4
click at [632, 374] on div "100 HEX # 191919 R 25 G 25 B 25" at bounding box center [726, 318] width 210 height 171
drag, startPoint x: 626, startPoint y: 306, endPoint x: 642, endPoint y: 333, distance: 31.8
click at [633, 343] on div "100 HEX # 020202 R 2 G 2 B 2" at bounding box center [726, 318] width 210 height 171
click at [812, 165] on div at bounding box center [420, 207] width 841 height 415
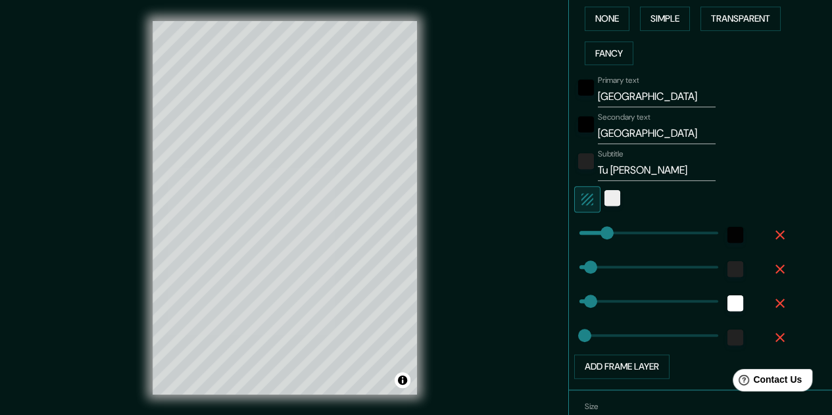
click at [659, 173] on input "Tu segundo país" at bounding box center [657, 170] width 118 height 21
click at [727, 304] on div "white" at bounding box center [735, 303] width 16 height 16
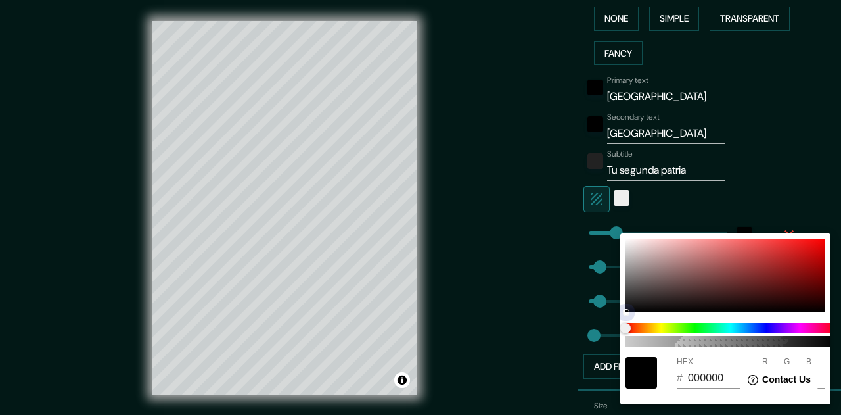
drag, startPoint x: 628, startPoint y: 238, endPoint x: 615, endPoint y: 320, distance: 83.2
click at [615, 320] on div "100 HEX # 000000 R 0 G 0 B 0" at bounding box center [420, 207] width 841 height 415
click at [785, 169] on div at bounding box center [420, 207] width 841 height 415
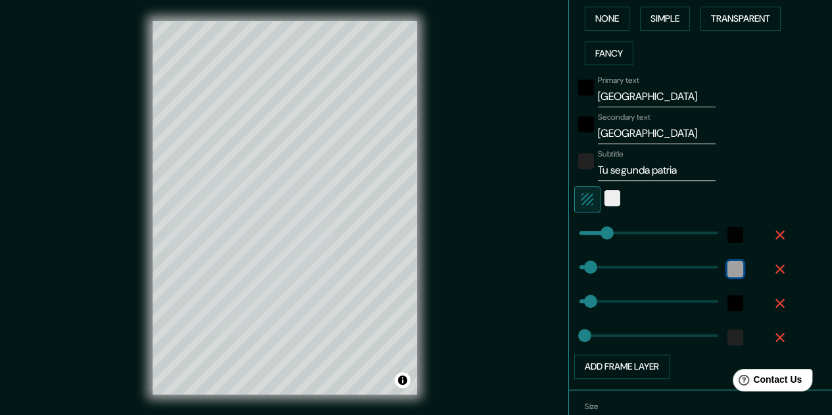
click at [730, 268] on div "color-222222" at bounding box center [735, 269] width 16 height 16
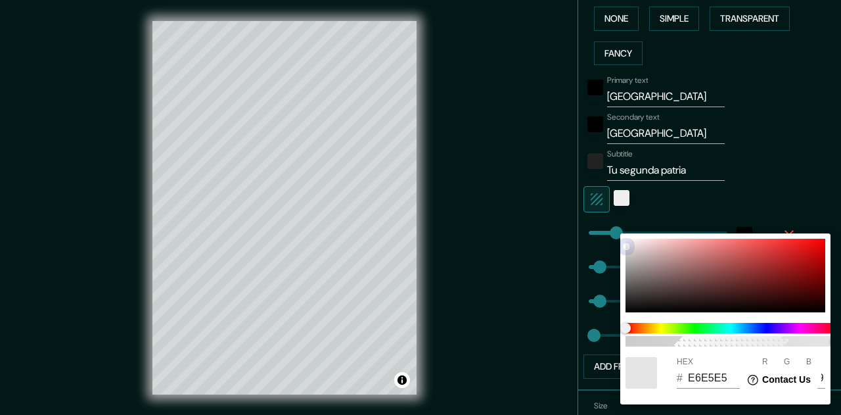
drag, startPoint x: 626, startPoint y: 303, endPoint x: 615, endPoint y: 197, distance: 106.4
click at [615, 198] on div "100 HEX # E6E5E5 R 230 G 229 B 229" at bounding box center [420, 207] width 841 height 415
click at [805, 193] on div at bounding box center [420, 207] width 841 height 415
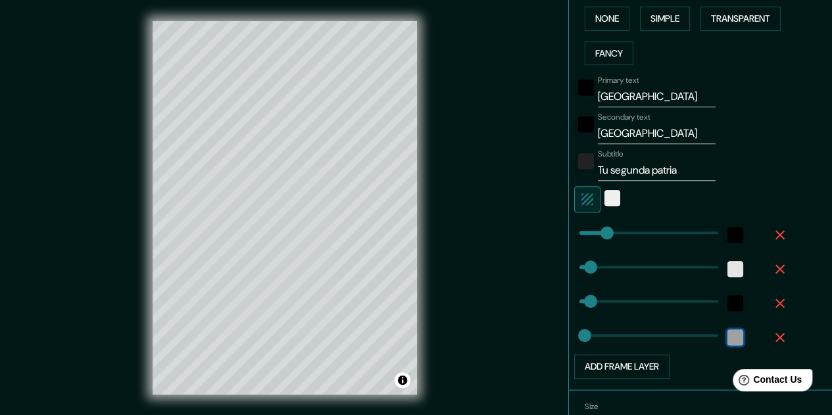
click at [727, 339] on div "color-222222" at bounding box center [735, 337] width 16 height 16
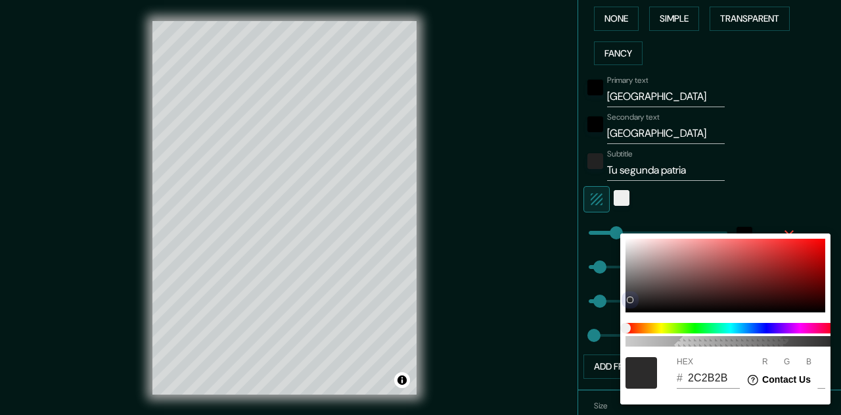
drag, startPoint x: 627, startPoint y: 303, endPoint x: 627, endPoint y: 316, distance: 13.1
click at [627, 316] on div "100 HEX # 2C2B2B R 44 G 43 B 43" at bounding box center [726, 318] width 210 height 171
drag, startPoint x: 630, startPoint y: 300, endPoint x: 630, endPoint y: 329, distance: 28.3
click at [630, 329] on div "100 HEX # 070707 R 7 G 7 B 7" at bounding box center [726, 318] width 210 height 171
drag, startPoint x: 626, startPoint y: 311, endPoint x: 623, endPoint y: 290, distance: 21.2
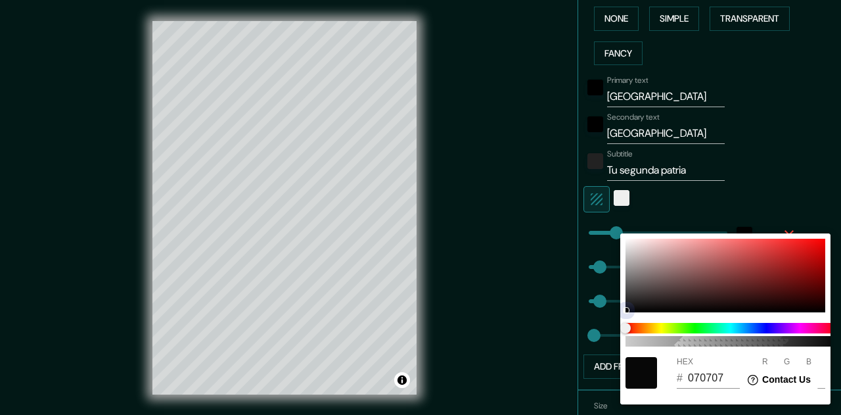
click at [623, 290] on div "100 HEX # 070707 R 7 G 7 B 7" at bounding box center [726, 318] width 210 height 171
click at [628, 287] on div at bounding box center [726, 276] width 200 height 74
click at [628, 306] on div at bounding box center [726, 276] width 200 height 74
drag, startPoint x: 624, startPoint y: 307, endPoint x: 626, endPoint y: 328, distance: 21.1
click at [626, 328] on div "100 HEX # 0B0B0B R 11 G 11 B 11" at bounding box center [726, 318] width 210 height 171
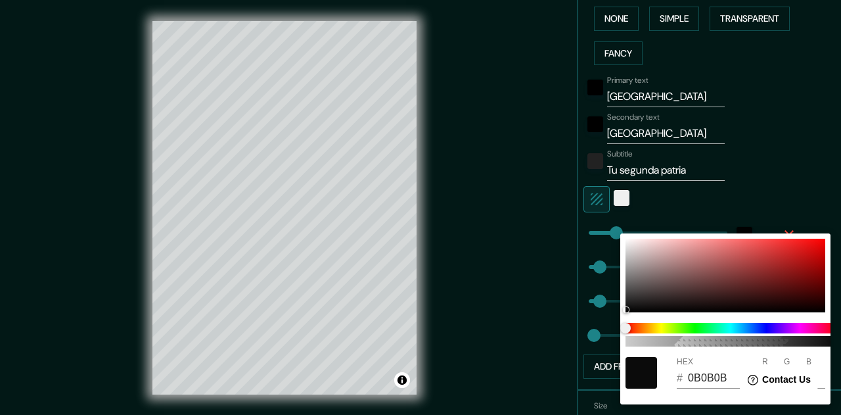
click at [807, 172] on div at bounding box center [420, 207] width 841 height 415
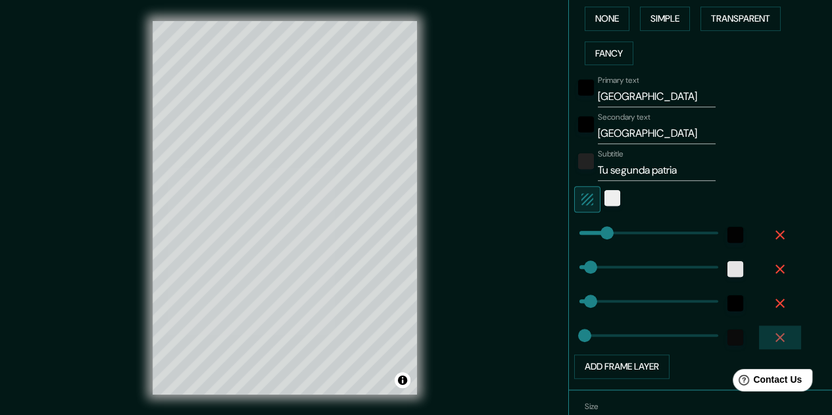
click at [777, 332] on button "button" at bounding box center [780, 337] width 42 height 24
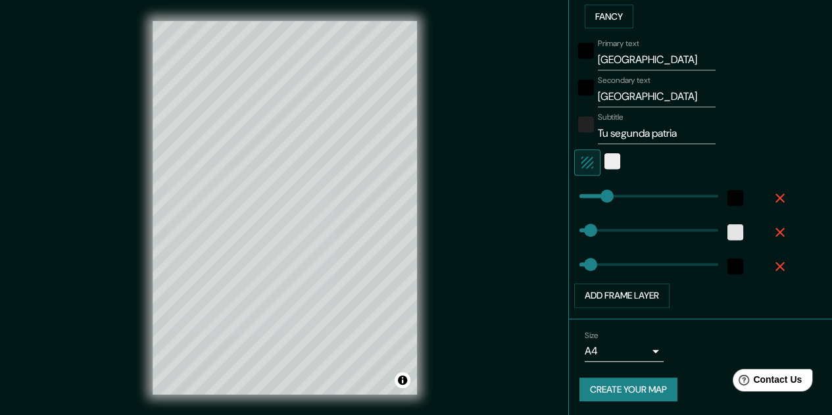
scroll to position [0, 0]
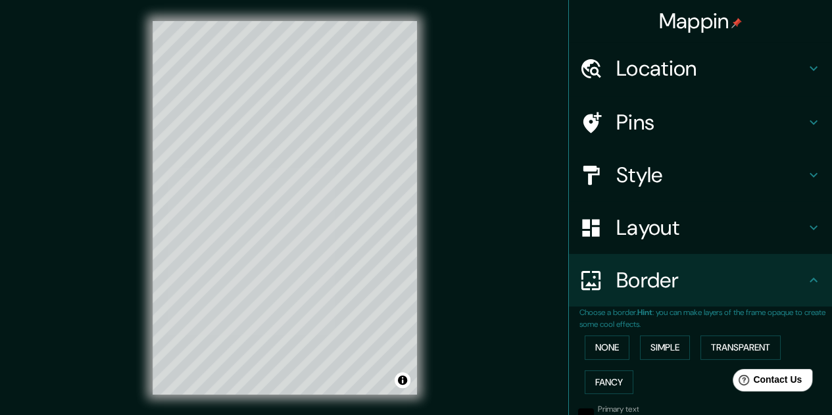
click at [715, 232] on h4 "Layout" at bounding box center [710, 227] width 189 height 26
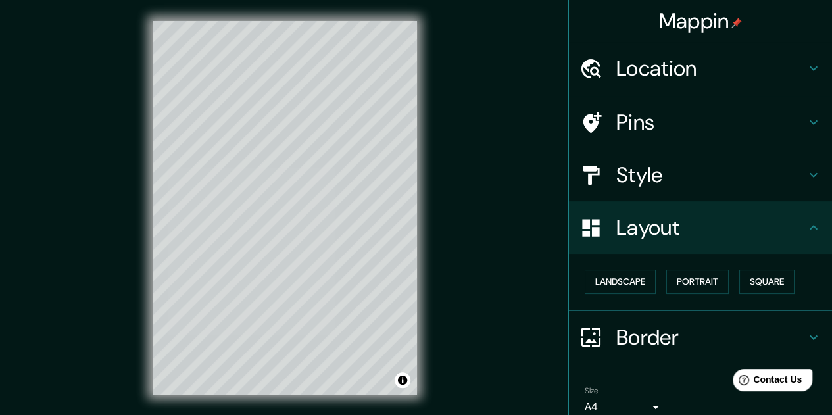
click at [713, 178] on h4 "Style" at bounding box center [710, 175] width 189 height 26
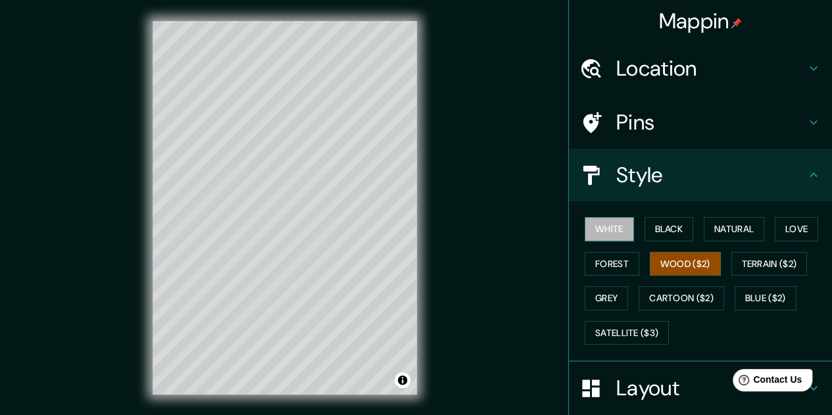
click at [595, 226] on button "White" at bounding box center [608, 229] width 49 height 24
click at [344, 15] on div "© Mapbox © OpenStreetMap Improve this map" at bounding box center [284, 207] width 306 height 415
click at [358, 0] on html "Mappin Location Bogotá, Colombia Pins Style White Black Natural Love Forest Woo…" at bounding box center [416, 207] width 832 height 415
click at [302, 187] on div at bounding box center [299, 186] width 11 height 11
click at [651, 126] on h4 "Pins" at bounding box center [710, 122] width 189 height 26
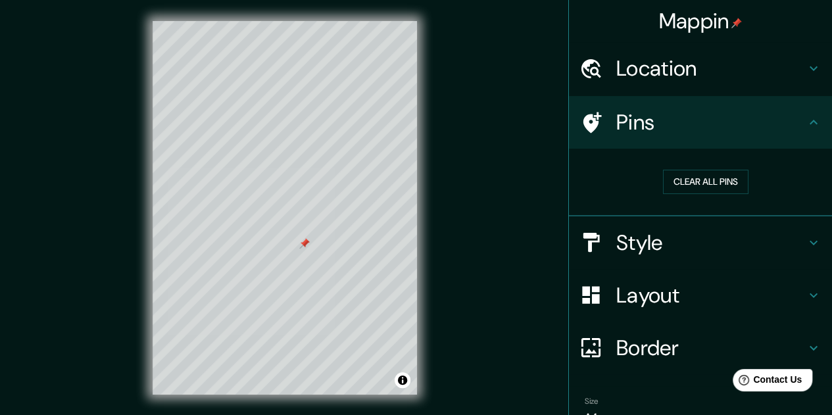
drag, startPoint x: 302, startPoint y: 249, endPoint x: 665, endPoint y: 210, distance: 365.7
click at [306, 245] on div at bounding box center [304, 243] width 11 height 11
click at [697, 183] on button "Clear all pins" at bounding box center [705, 182] width 85 height 24
drag, startPoint x: 359, startPoint y: 140, endPoint x: 473, endPoint y: 70, distance: 133.9
click at [473, 70] on div "Mappin Location Bogotá, Colombia Pins Clear all pins Style Layout Border Choose…" at bounding box center [416, 218] width 832 height 436
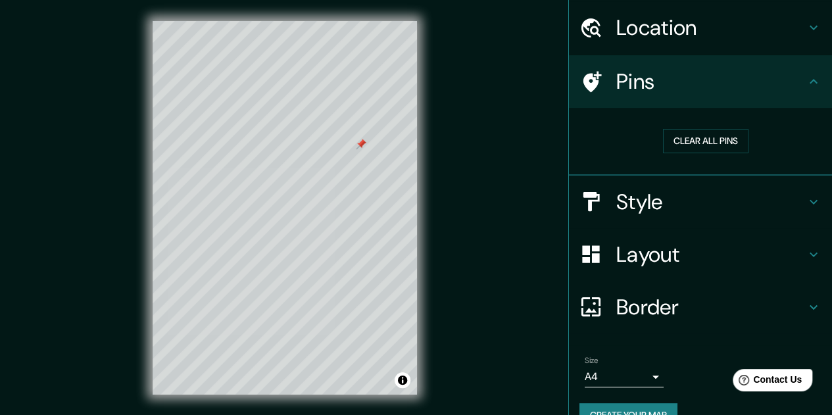
scroll to position [67, 0]
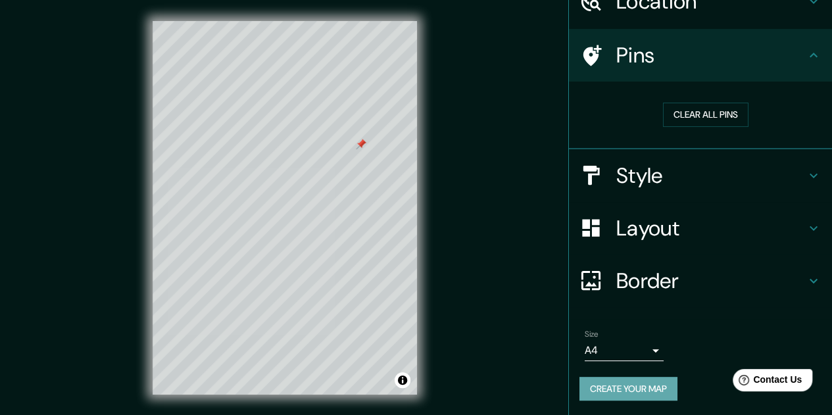
click at [612, 387] on button "Create your map" at bounding box center [628, 389] width 98 height 24
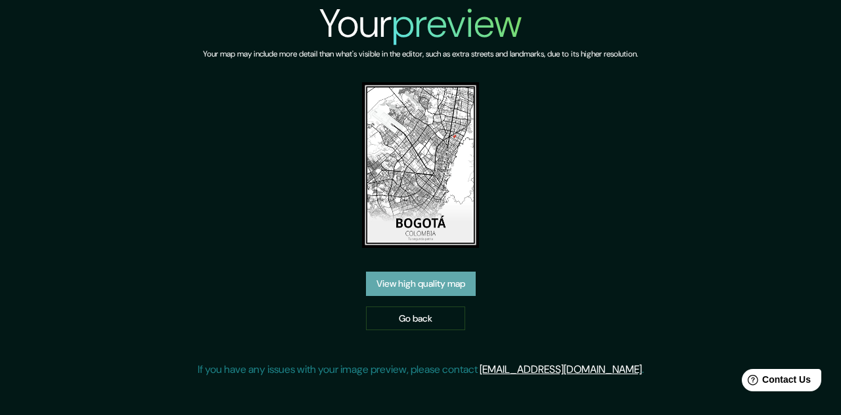
click at [414, 290] on link "View high quality map" at bounding box center [421, 283] width 110 height 24
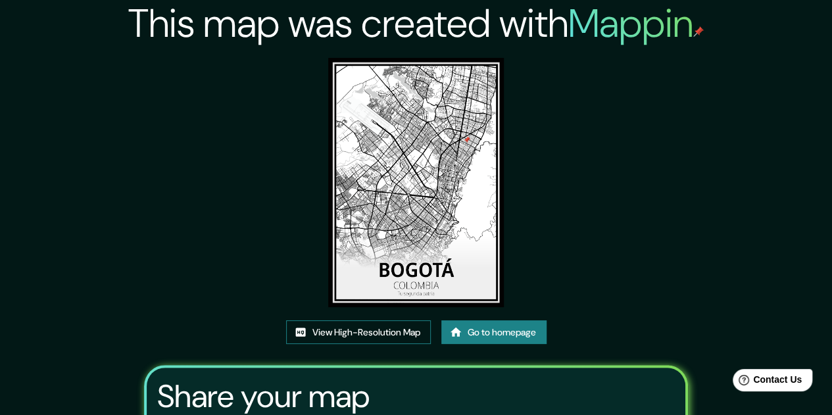
click at [370, 332] on link "View High-Resolution Map" at bounding box center [358, 332] width 145 height 24
click at [506, 338] on link "Go to homepage" at bounding box center [493, 332] width 105 height 24
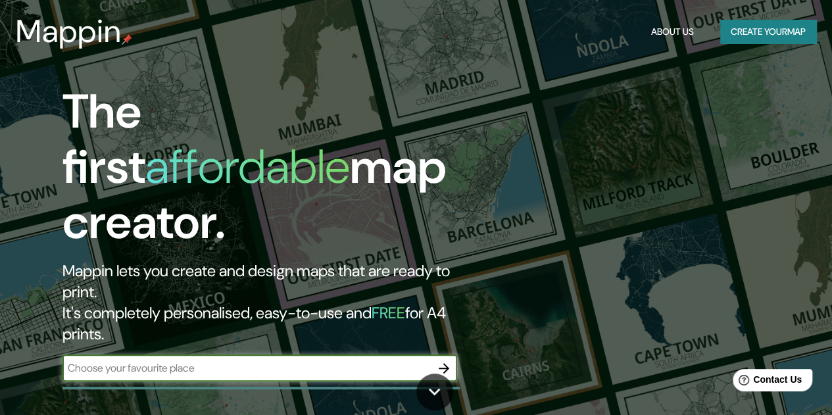
click at [113, 360] on input "text" at bounding box center [246, 367] width 368 height 15
click at [119, 360] on input "madrid" at bounding box center [246, 367] width 368 height 15
type input "madrid"
click at [444, 360] on icon "button" at bounding box center [444, 368] width 16 height 16
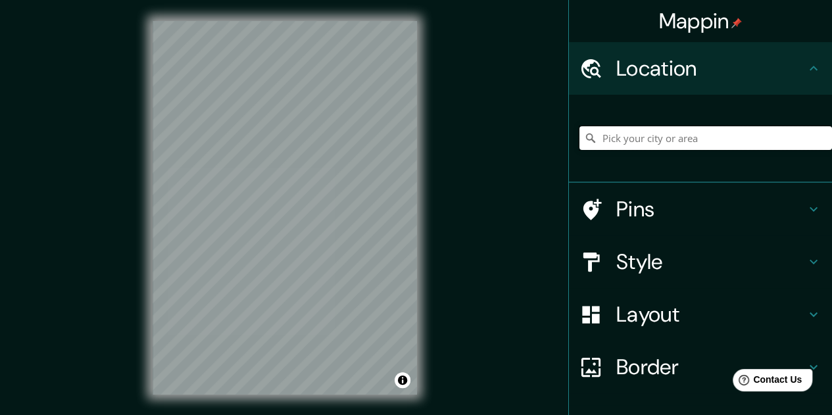
click at [626, 133] on input "Pick your city or area" at bounding box center [705, 138] width 252 height 24
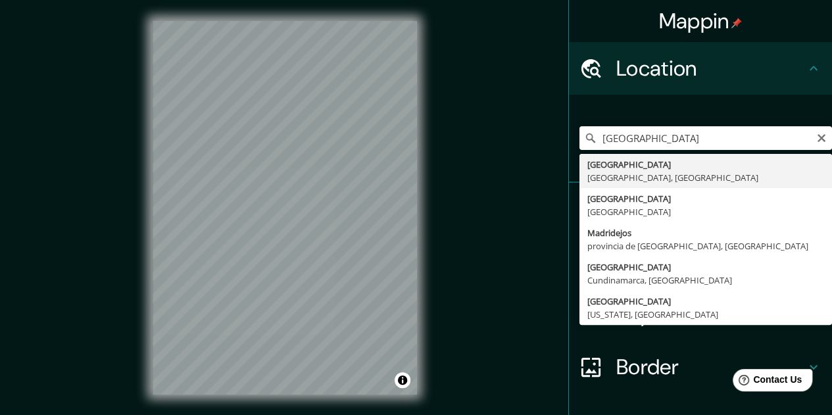
type input "Madrid, Madrid, España"
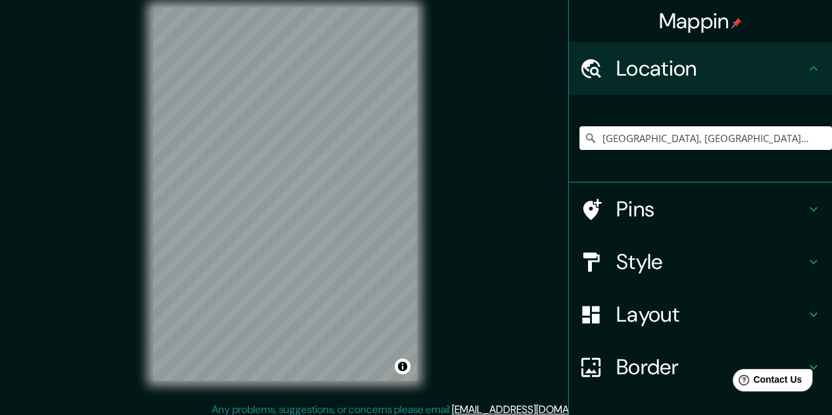
scroll to position [21, 0]
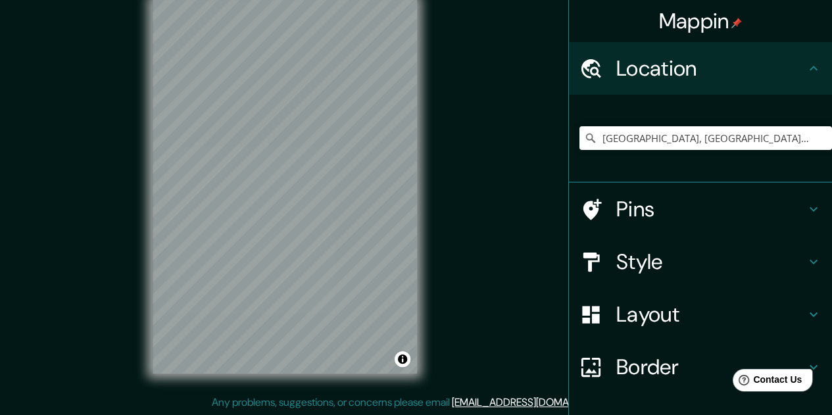
click at [419, 154] on div "© Mapbox © OpenStreetMap Improve this map" at bounding box center [284, 186] width 306 height 415
click at [616, 207] on h4 "Pins" at bounding box center [710, 209] width 189 height 26
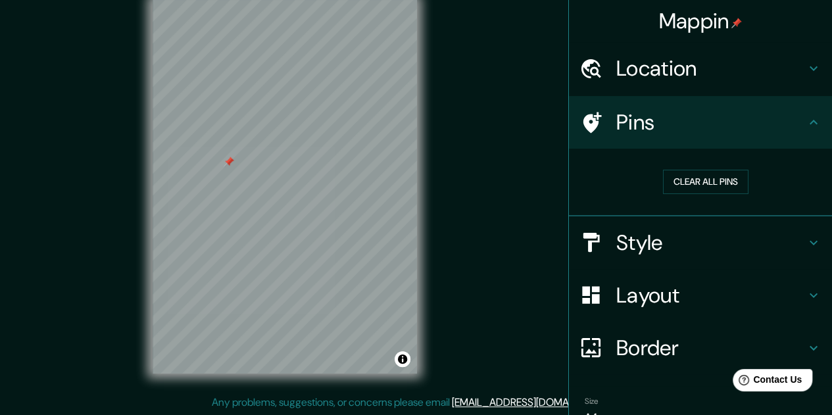
click at [629, 243] on h4 "Style" at bounding box center [710, 242] width 189 height 26
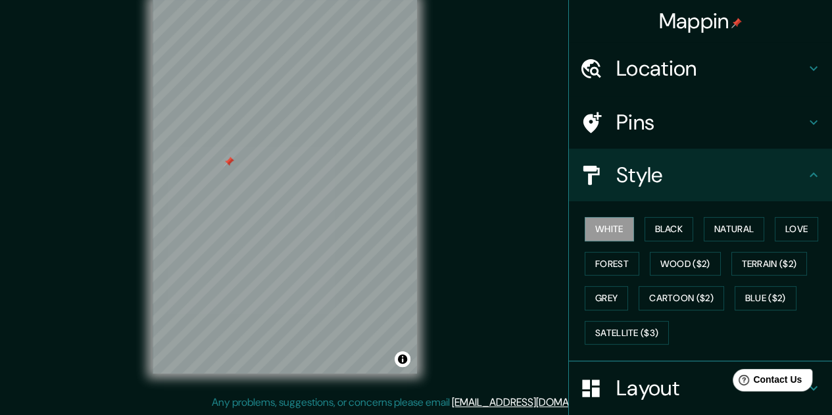
click at [627, 382] on h4 "Layout" at bounding box center [710, 388] width 189 height 26
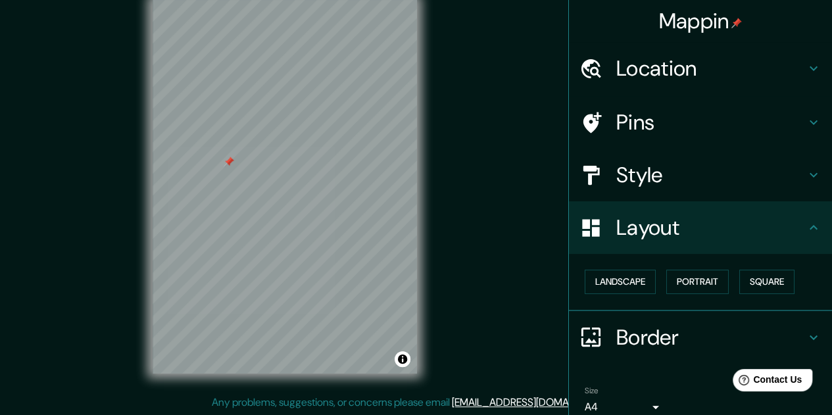
scroll to position [57, 0]
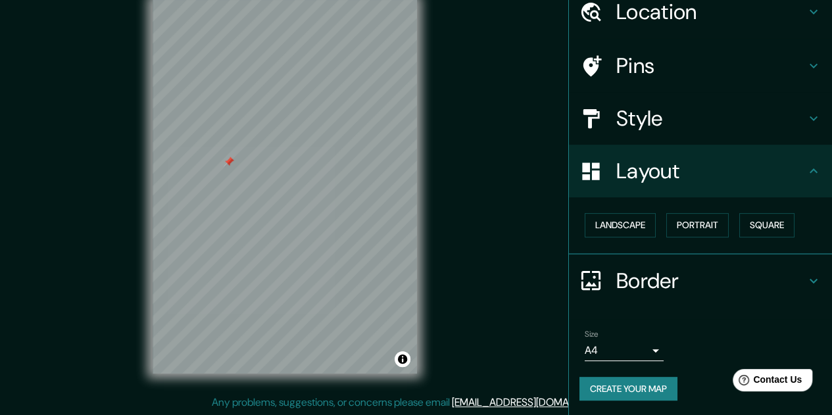
click at [649, 287] on h4 "Border" at bounding box center [710, 281] width 189 height 26
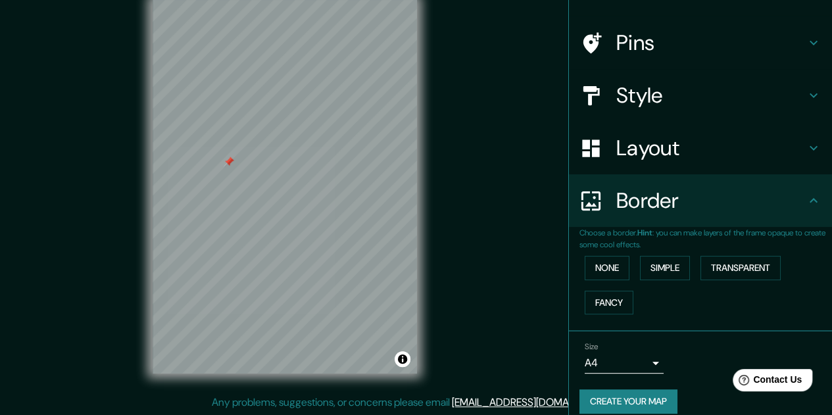
scroll to position [92, 0]
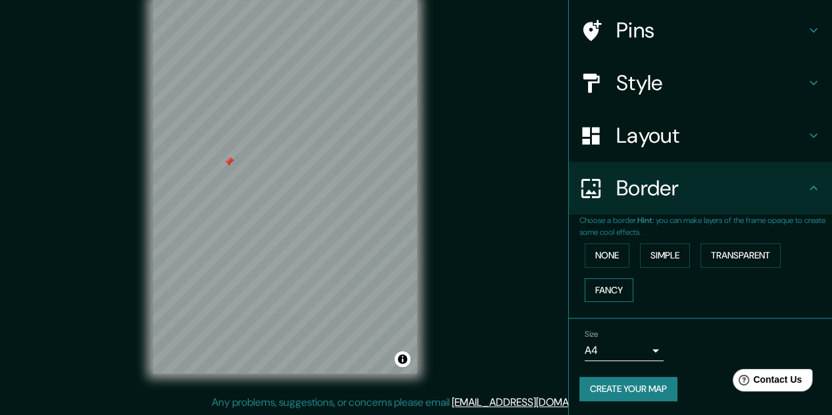
click at [611, 286] on button "Fancy" at bounding box center [608, 290] width 49 height 24
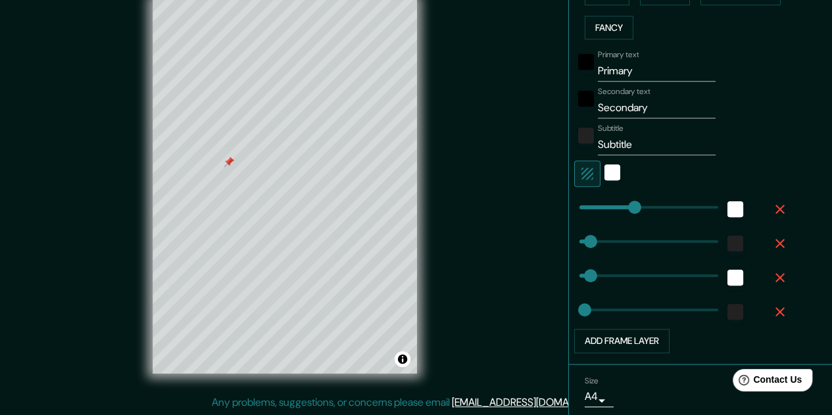
scroll to position [334, 0]
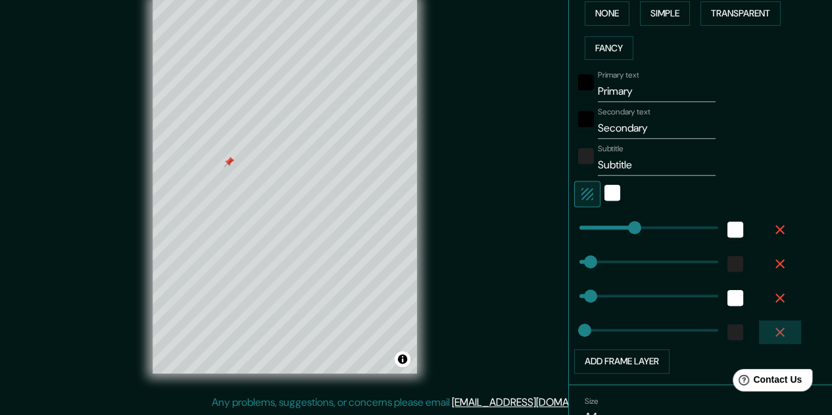
click at [772, 328] on icon "button" at bounding box center [780, 332] width 16 height 16
type input "161"
type input "32"
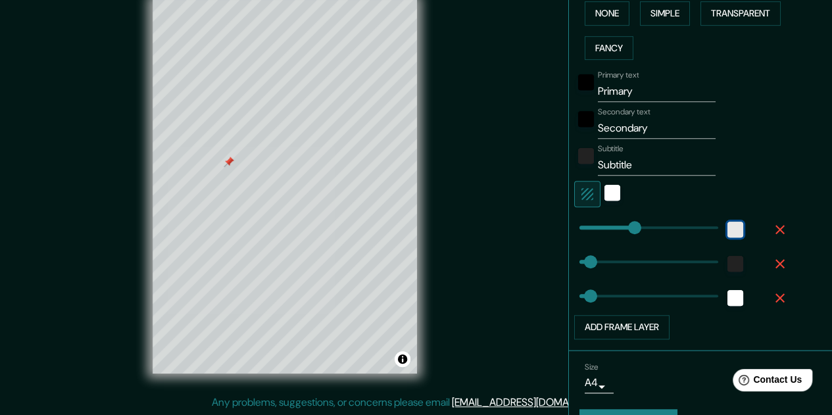
click at [727, 227] on div "white" at bounding box center [735, 230] width 16 height 16
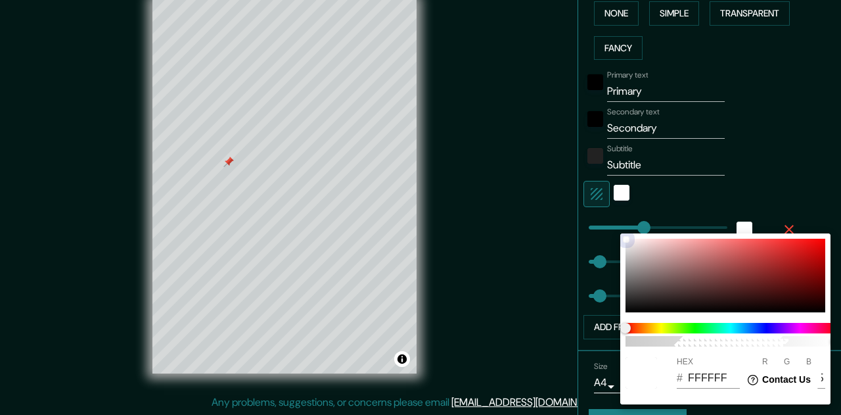
type input "161"
type input "32"
type input "161"
type input "32"
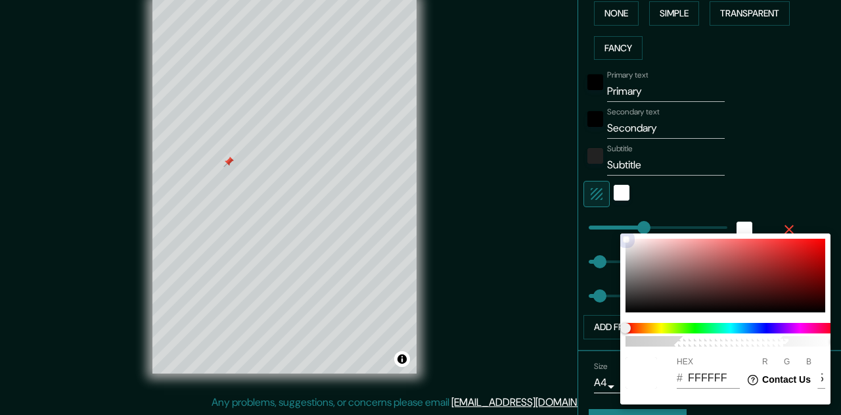
type input "32"
type input "1B1B1B"
type input "27"
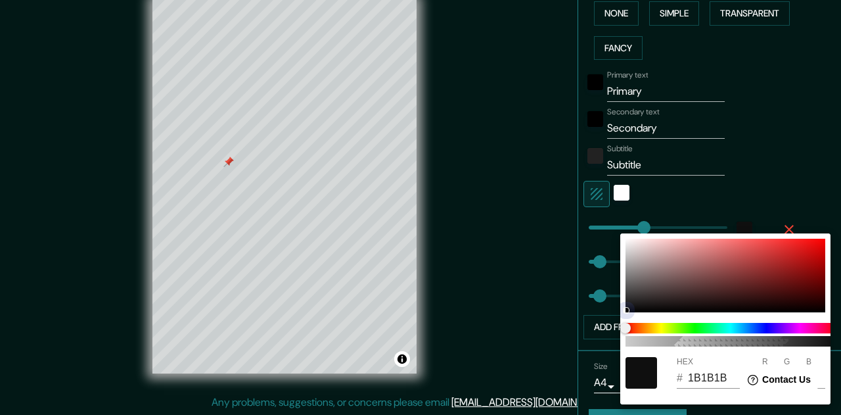
type input "161"
type input "32"
type input "080808"
type input "8"
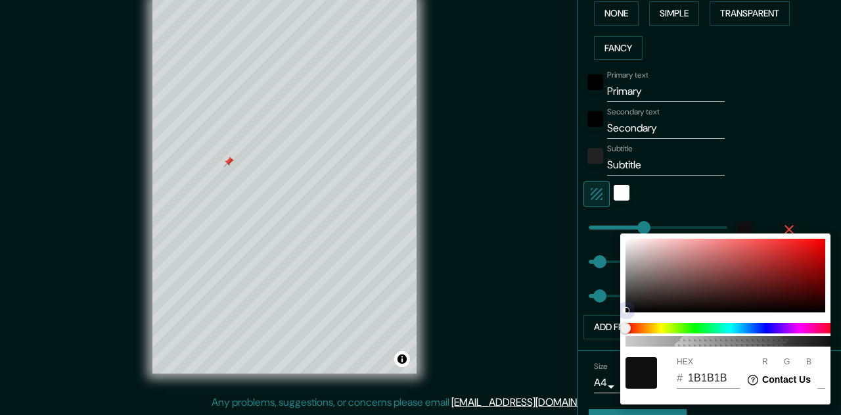
type input "8"
type input "161"
type input "32"
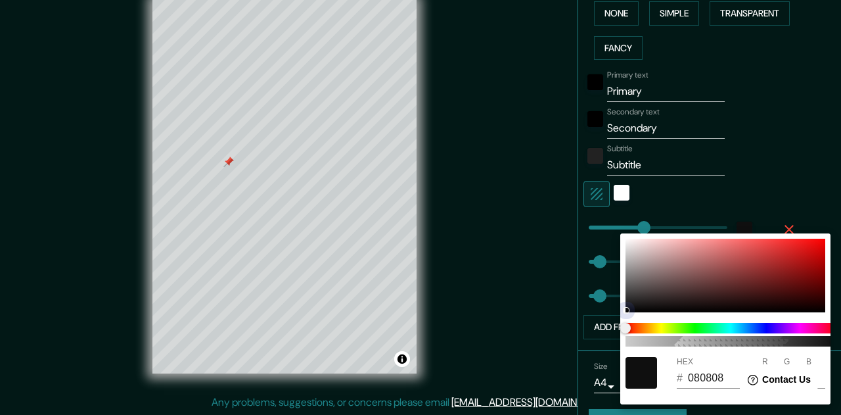
type input "060606"
type input "6"
type input "161"
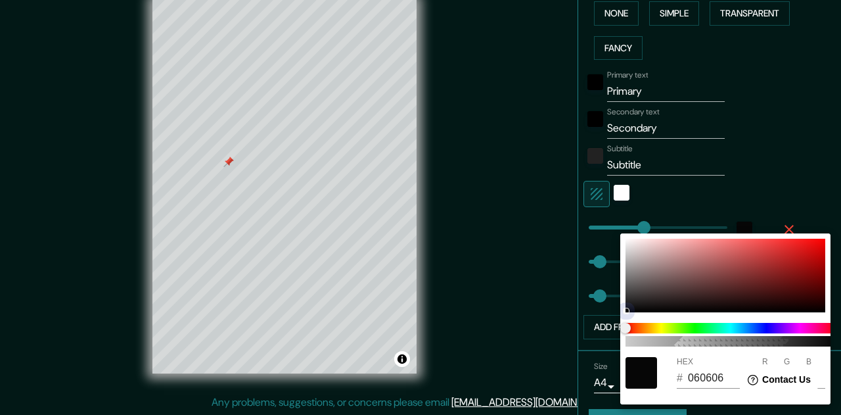
type input "32"
type input "040404"
type input "4"
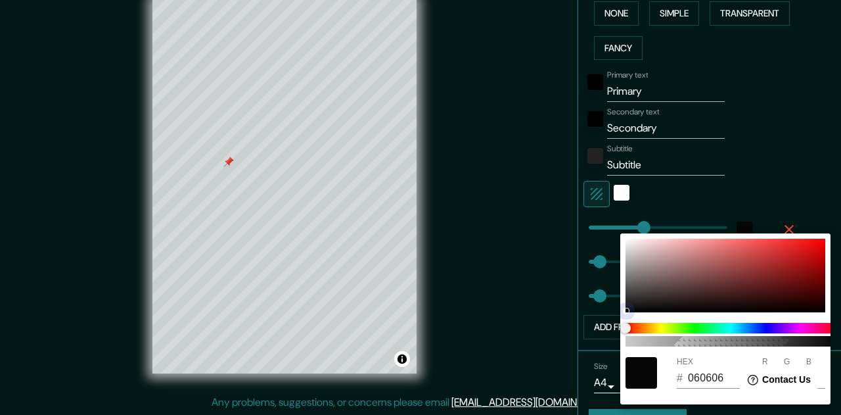
type input "4"
type input "161"
type input "32"
type input "020202"
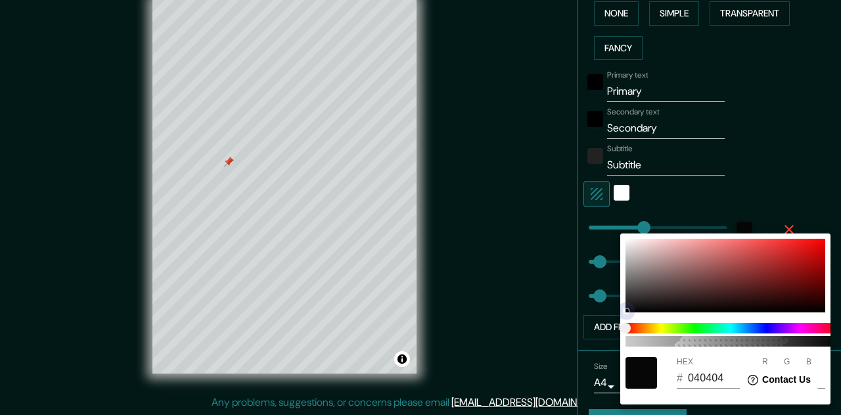
type input "2"
drag, startPoint x: 626, startPoint y: 237, endPoint x: 620, endPoint y: 380, distance: 142.8
click at [620, 380] on div "100 HEX # 020202 R 2 G 2 B 2" at bounding box center [420, 207] width 841 height 415
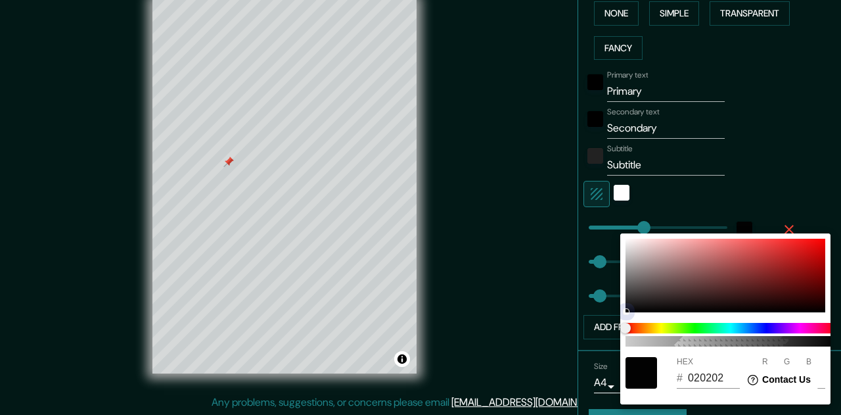
type input "161"
type input "32"
type input "000000"
type input "0"
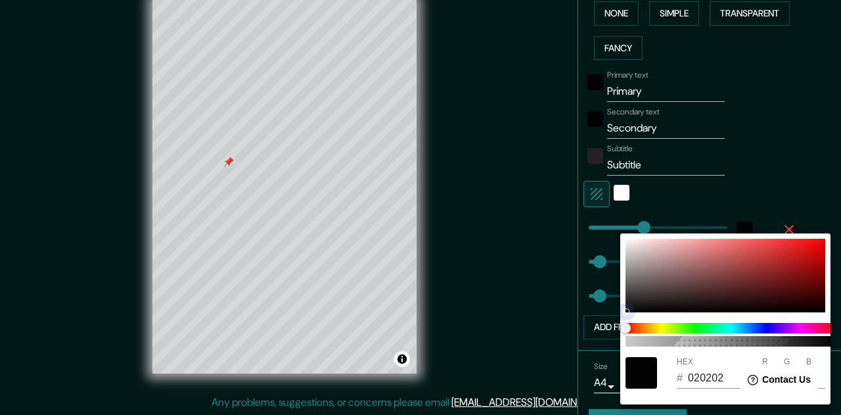
type input "0"
drag, startPoint x: 626, startPoint y: 311, endPoint x: 590, endPoint y: 354, distance: 55.5
click at [590, 353] on div "100 HEX # 000000 R 0 G 0 B 0" at bounding box center [420, 207] width 841 height 415
click at [805, 183] on div at bounding box center [420, 207] width 841 height 415
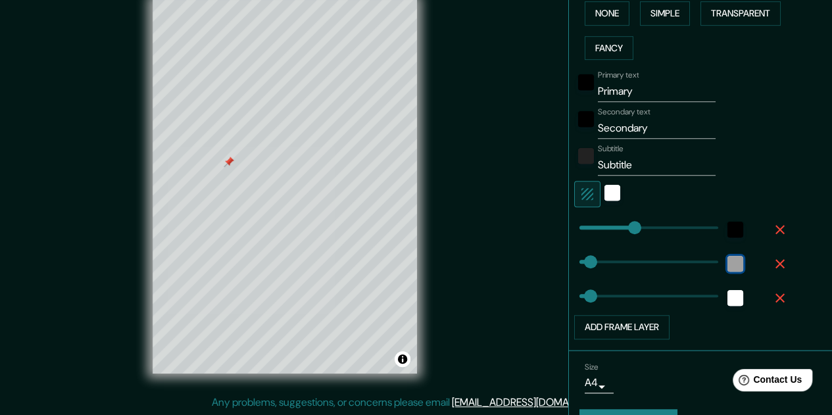
click at [730, 257] on div "color-222222" at bounding box center [735, 264] width 16 height 16
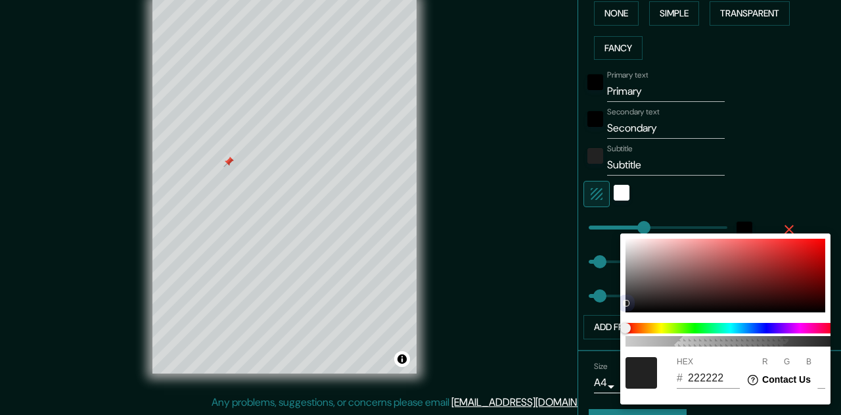
type input "161"
type input "32"
type input "DCCCCC"
type input "220"
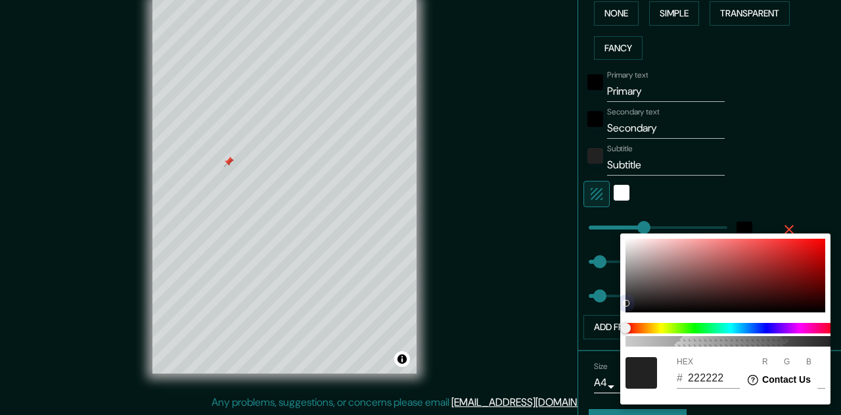
type input "204"
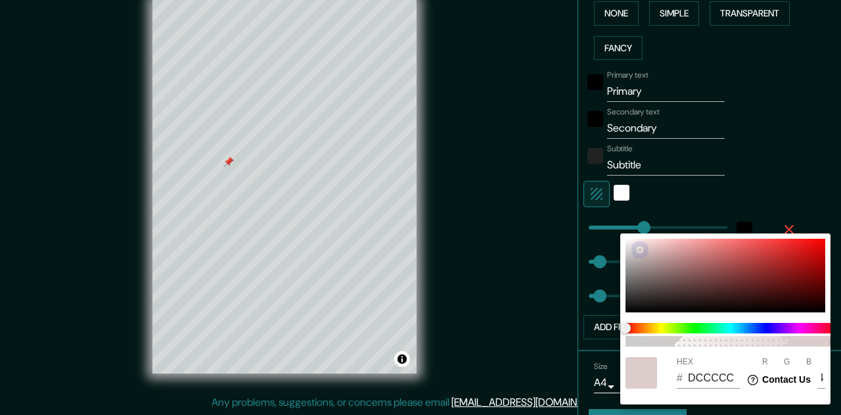
type input "161"
type input "32"
type input "FFFDFD"
type input "255"
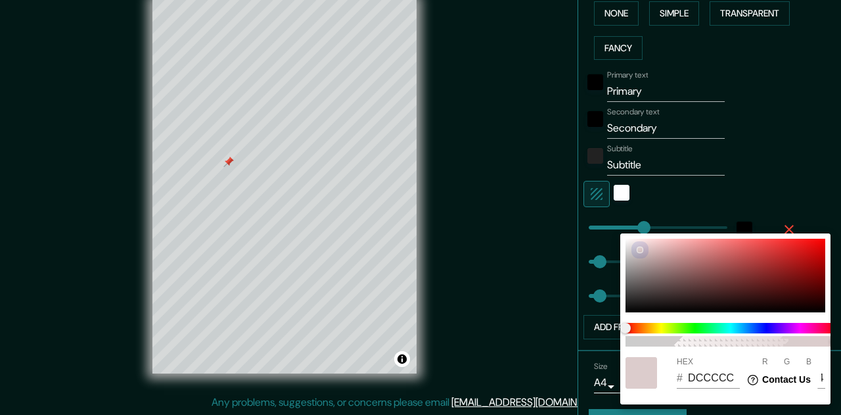
type input "253"
drag, startPoint x: 628, startPoint y: 302, endPoint x: 586, endPoint y: 197, distance: 113.5
click at [584, 195] on div "100 HEX # FFFDFD R 255 G 253 B 253" at bounding box center [420, 207] width 841 height 415
type input "161"
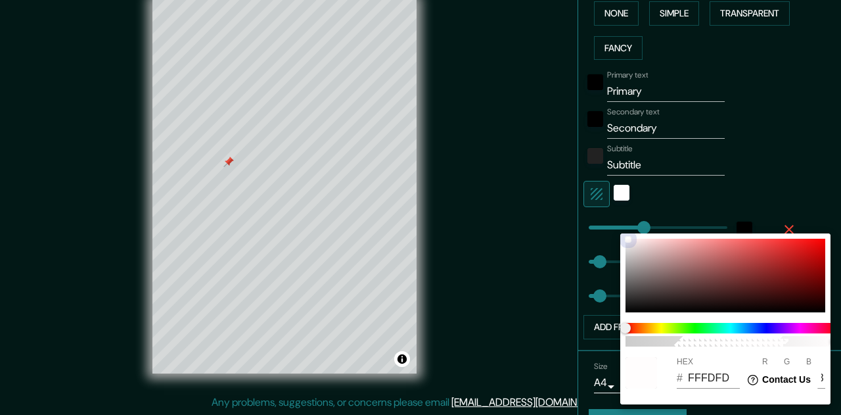
type input "32"
type input "F0ECEC"
type input "240"
type input "236"
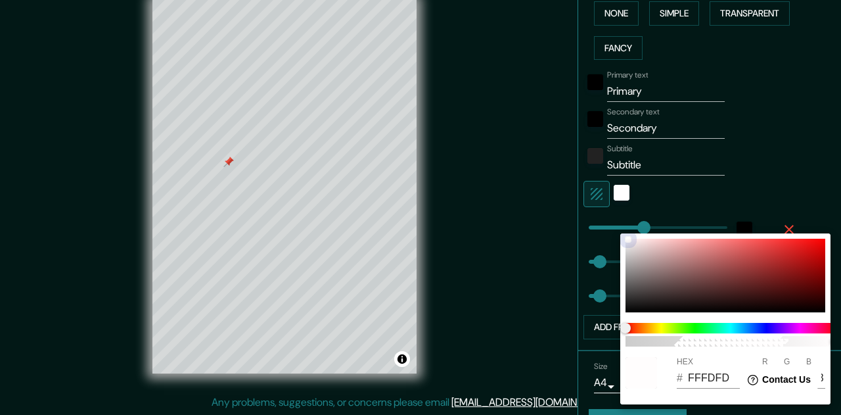
type input "236"
type input "161"
type input "32"
drag, startPoint x: 630, startPoint y: 243, endPoint x: 600, endPoint y: 217, distance: 39.6
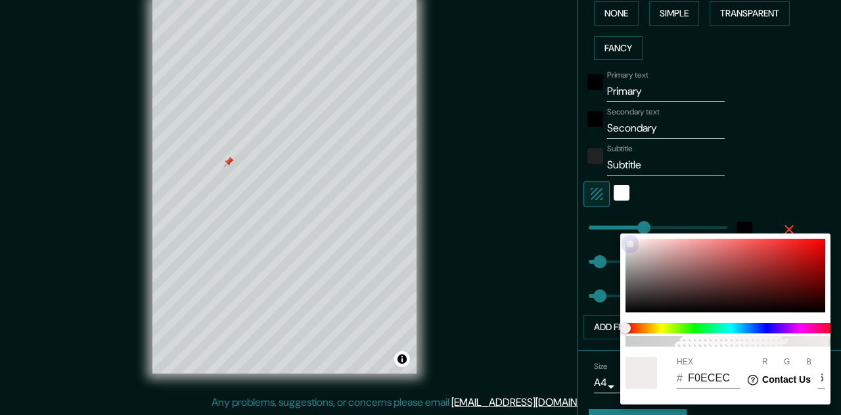
click at [600, 217] on div "100 HEX # F0ECEC R 240 G 236 B 236" at bounding box center [420, 207] width 841 height 415
type input "161"
type input "32"
type input "FEFBFB"
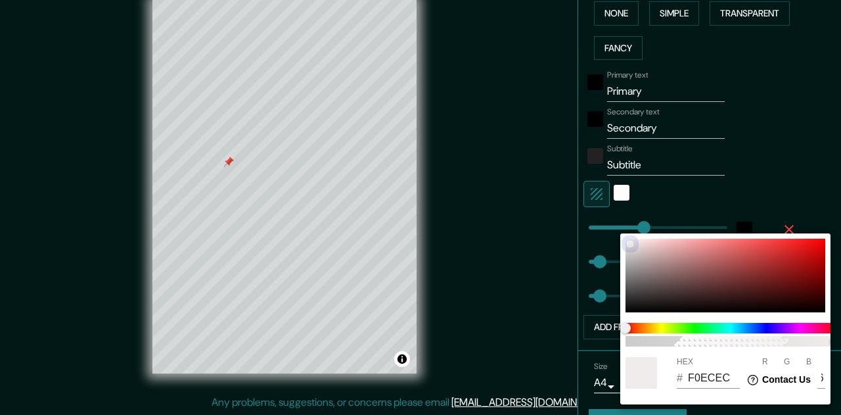
type input "254"
type input "251"
drag, startPoint x: 628, startPoint y: 244, endPoint x: 623, endPoint y: 230, distance: 15.0
click at [623, 230] on div "100 HEX # FEFBFB R 254 G 251 B 251" at bounding box center [420, 207] width 841 height 415
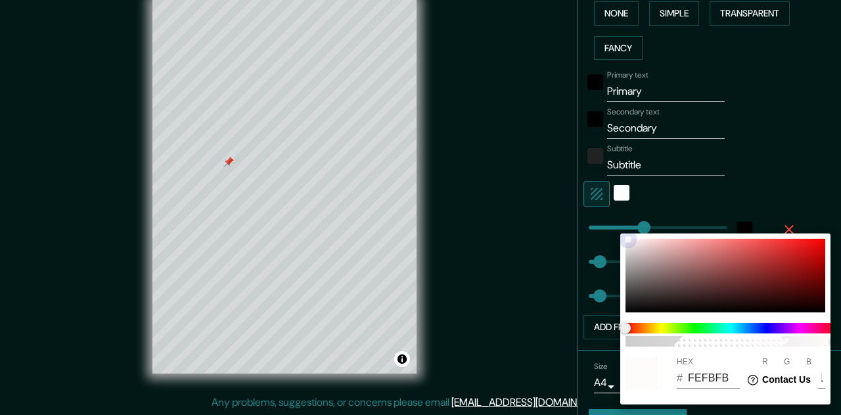
type input "161"
type input "32"
type input "FCFAFA"
type input "252"
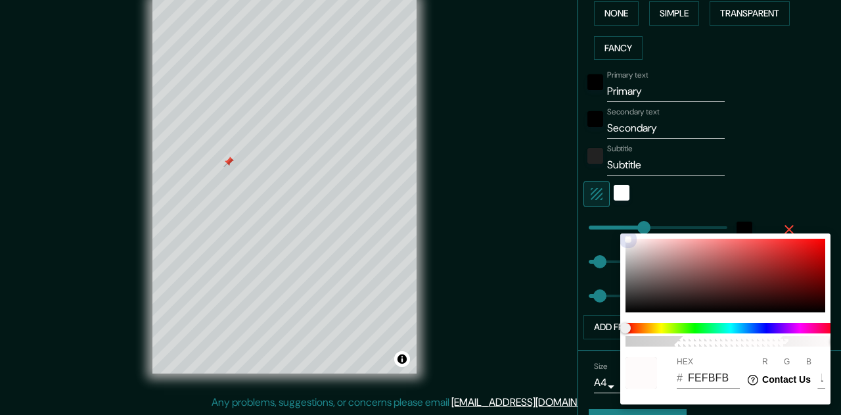
type input "250"
drag, startPoint x: 627, startPoint y: 239, endPoint x: 596, endPoint y: 243, distance: 31.8
click at [596, 243] on div "100 HEX # FCFAFA R 252 G 250 B 250" at bounding box center [420, 207] width 841 height 415
click at [769, 360] on div "R 252" at bounding box center [774, 373] width 22 height 32
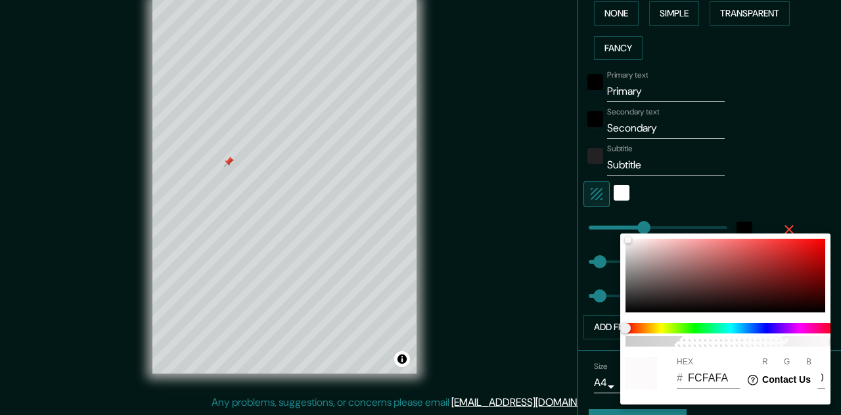
click at [692, 373] on input "FCFAFA" at bounding box center [714, 377] width 52 height 21
click at [675, 356] on div "HEX # FCFAFA R 252 G 250 B 250" at bounding box center [726, 373] width 210 height 42
click at [777, 363] on div "R 252" at bounding box center [774, 373] width 22 height 32
click at [788, 362] on label "G" at bounding box center [787, 362] width 6 height 8
click at [788, 367] on input "250" at bounding box center [793, 377] width 19 height 21
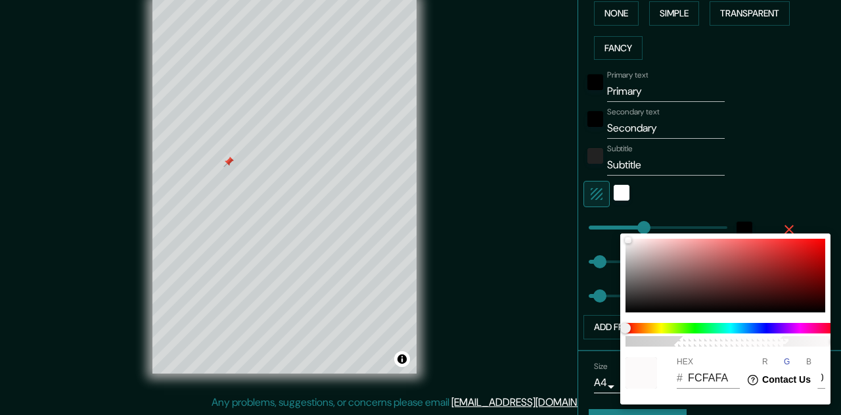
click at [682, 358] on label "HEX" at bounding box center [685, 362] width 16 height 8
click at [688, 367] on input "FCFAFA" at bounding box center [714, 377] width 52 height 21
click at [689, 377] on input "FCFAFA" at bounding box center [714, 377] width 52 height 21
drag, startPoint x: 1413, startPoint y: 740, endPoint x: 743, endPoint y: 384, distance: 759.3
type input "161"
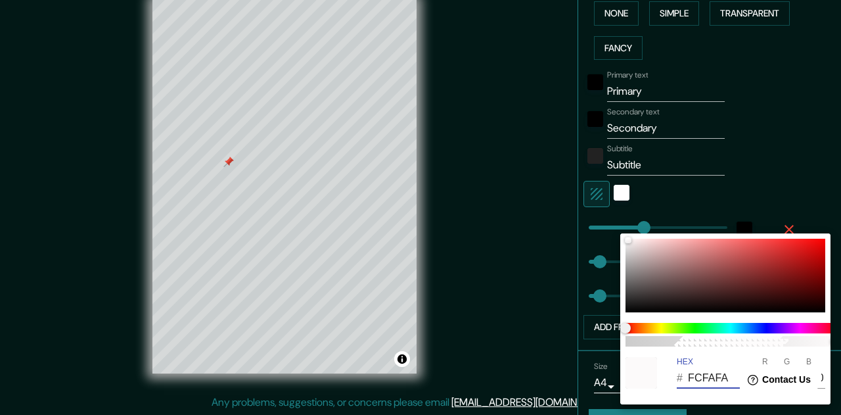
type input "32"
type input "000000"
type input "0"
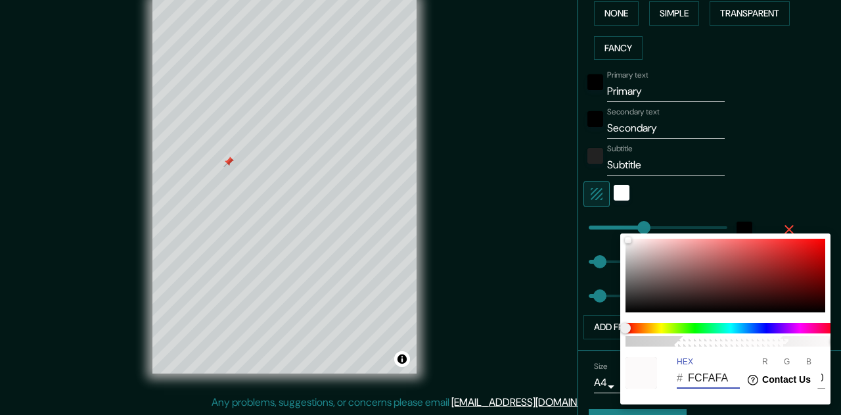
type input "0"
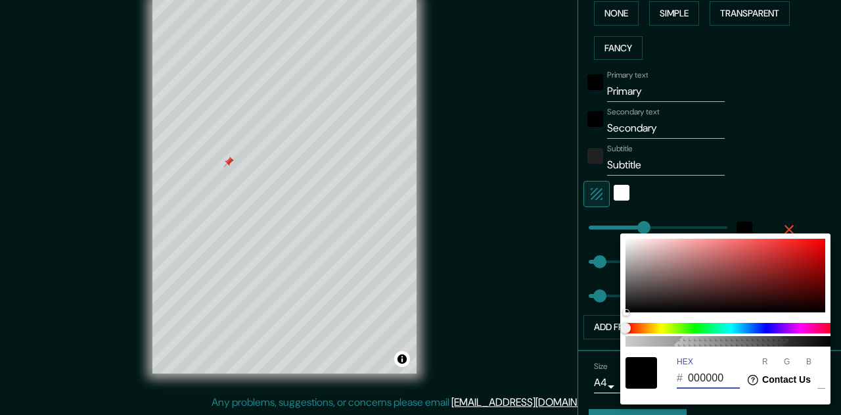
type input "161"
type input "32"
type input "000000"
type input "161"
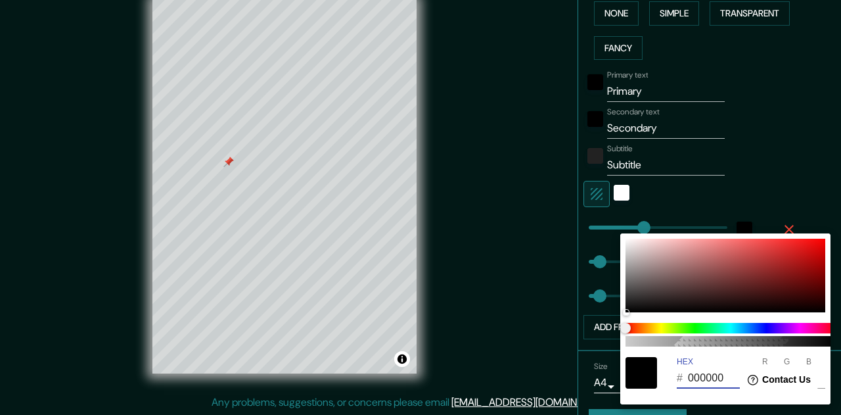
type input "32"
type input "000000"
type input "161"
type input "32"
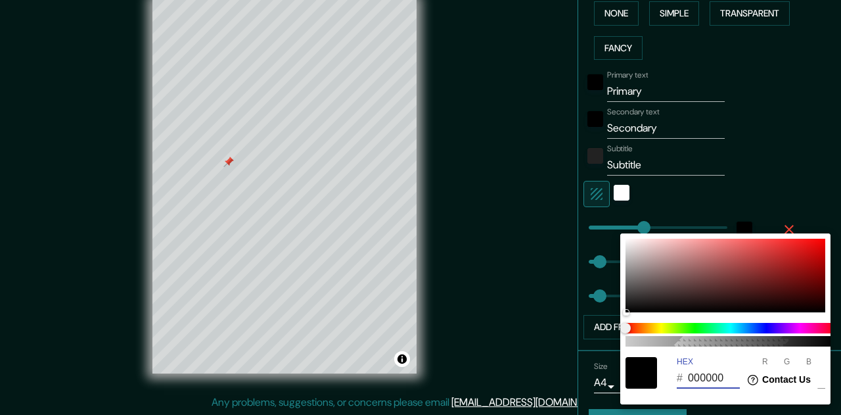
type input "32"
type input "000000"
type input "161"
type input "32"
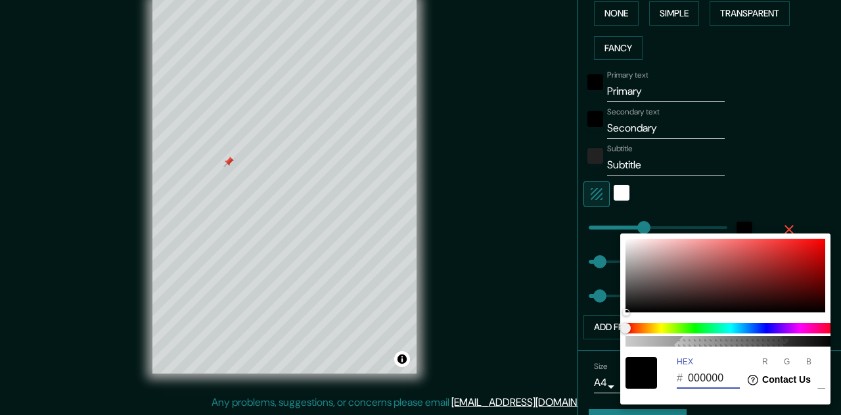
type input "000000"
type input "161"
type input "32"
type input "000000"
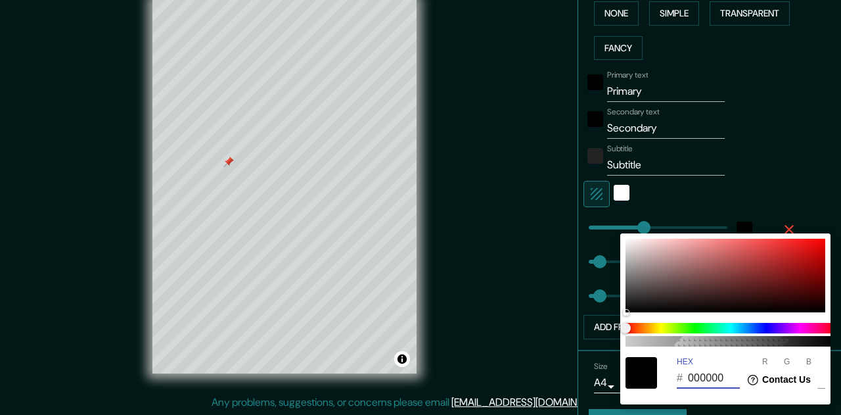
type input "161"
type input "32"
type input "000000"
type input "161"
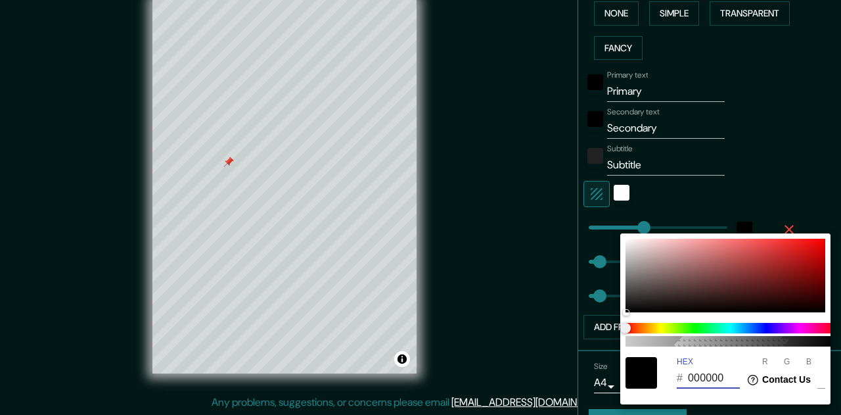
type input "32"
click at [695, 373] on input "000000" at bounding box center [714, 377] width 52 height 21
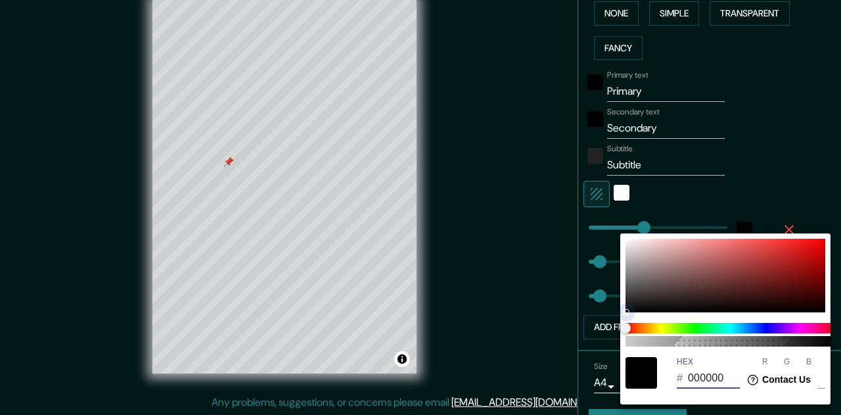
type input "000000"
type input "161"
type input "32"
type input "C5BCBC"
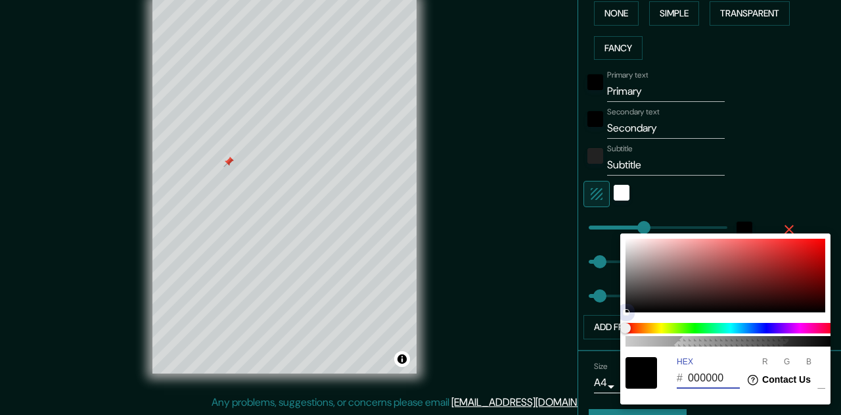
type input "197"
type input "188"
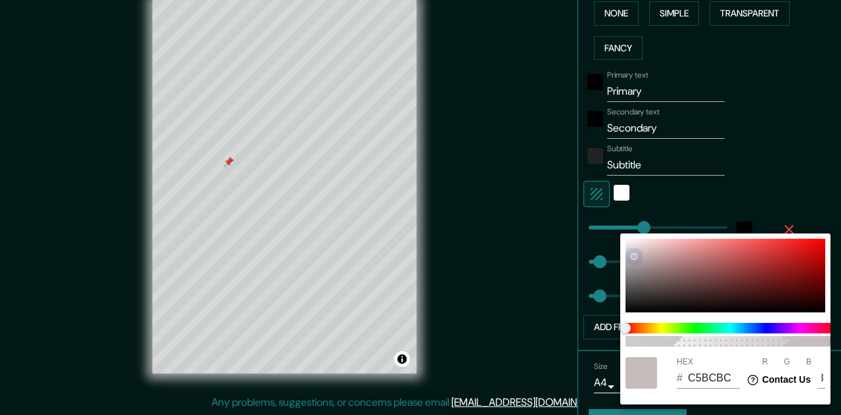
type input "161"
type input "32"
type input "C5BEBE"
type input "190"
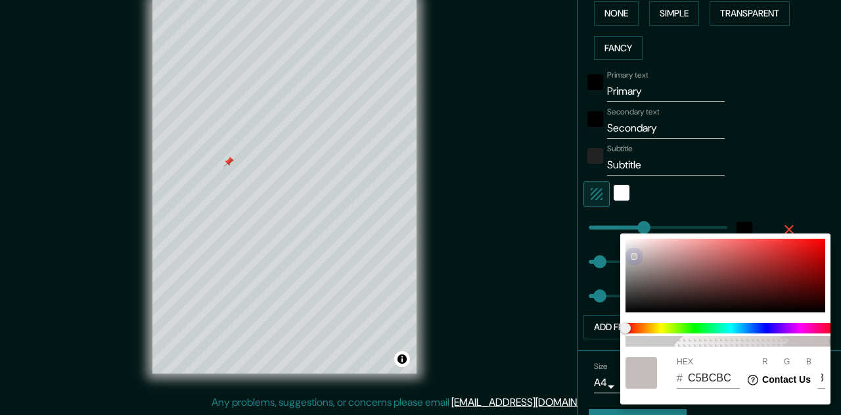
type input "190"
type input "161"
type input "32"
type input "C7C2C2"
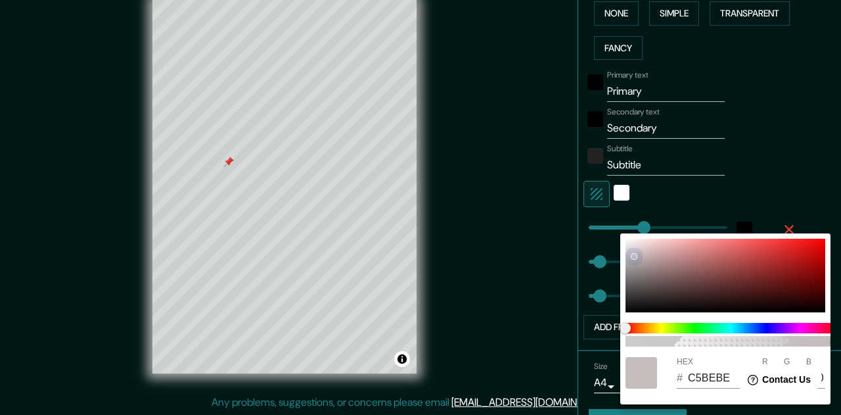
type input "199"
type input "194"
type input "161"
type input "32"
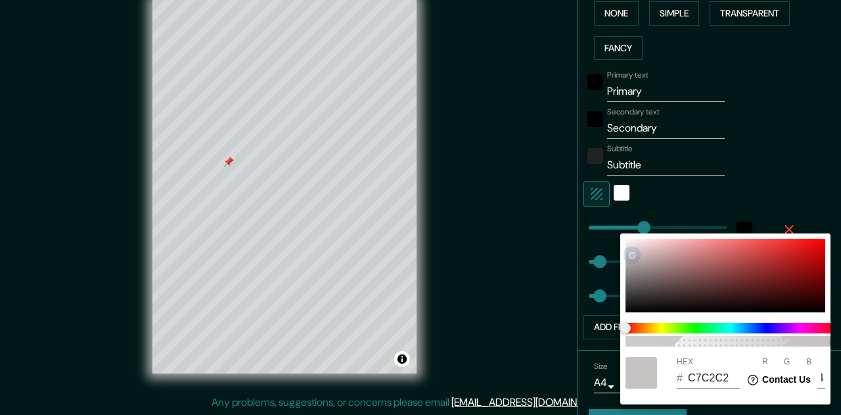
type input "32"
type input "D0D0D0"
type input "208"
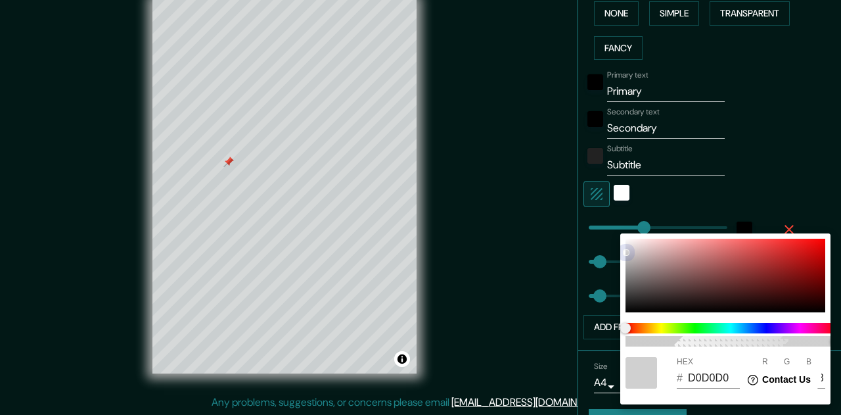
type input "161"
type input "32"
type input "FCE2E2"
type input "252"
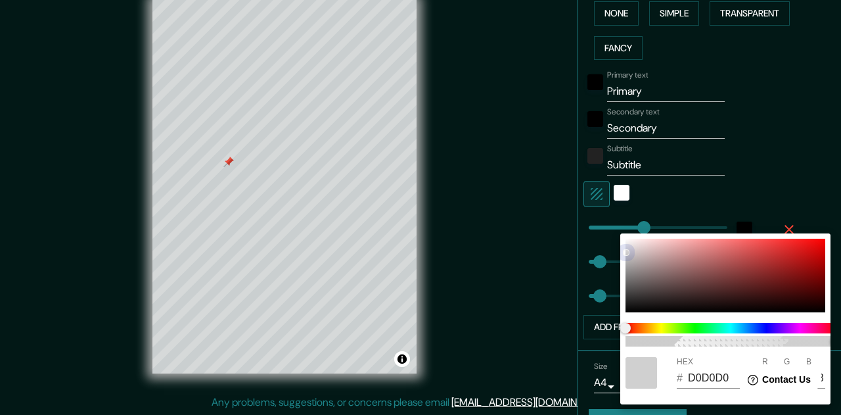
type input "226"
type input "161"
type input "32"
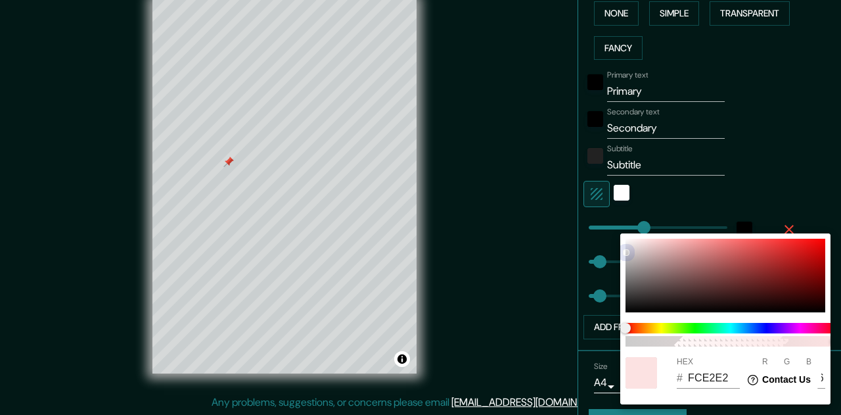
type input "FCE1E1"
type input "225"
type input "161"
type input "32"
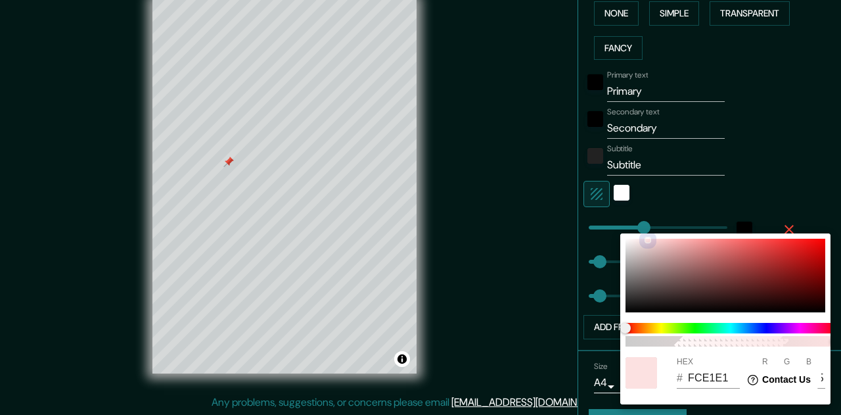
type input "32"
type input "DCD5D5"
type input "220"
type input "213"
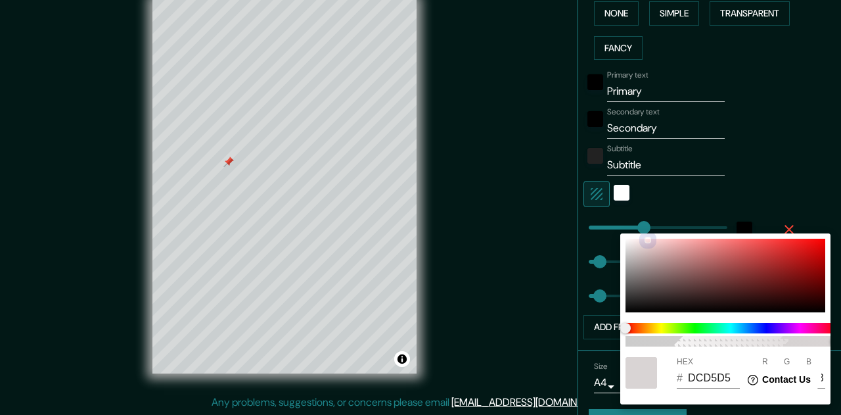
type input "161"
type input "32"
type input "E3E3E3"
type input "227"
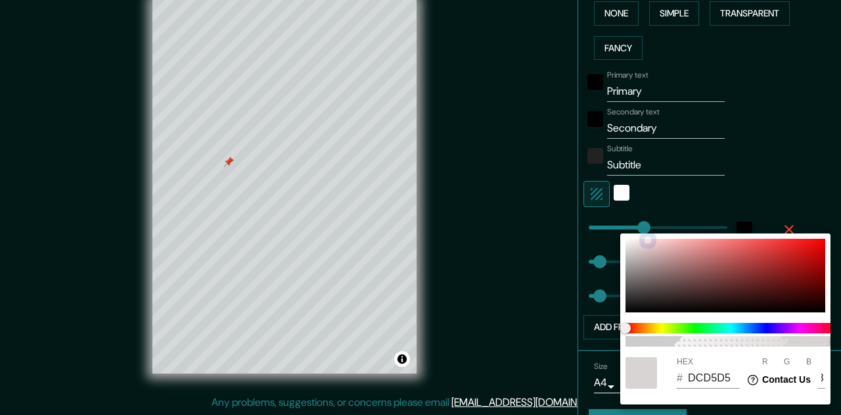
type input "227"
type input "161"
type input "32"
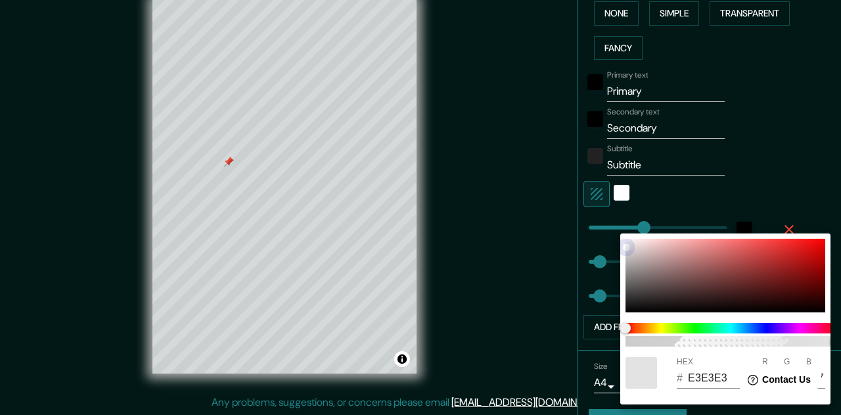
type input "EAEAEA"
type input "234"
drag, startPoint x: 627, startPoint y: 310, endPoint x: 589, endPoint y: 119, distance: 195.1
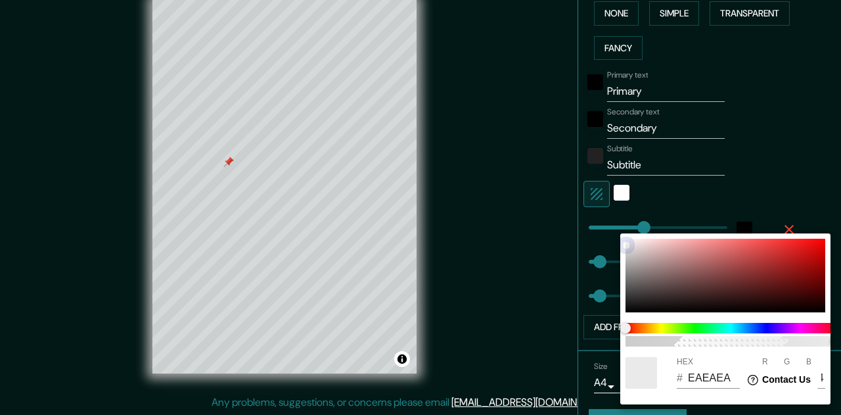
click at [589, 119] on div "100 HEX # EAEAEA R 234 G 234 B 234" at bounding box center [420, 207] width 841 height 415
type input "161"
type input "32"
type input "EEEBEB"
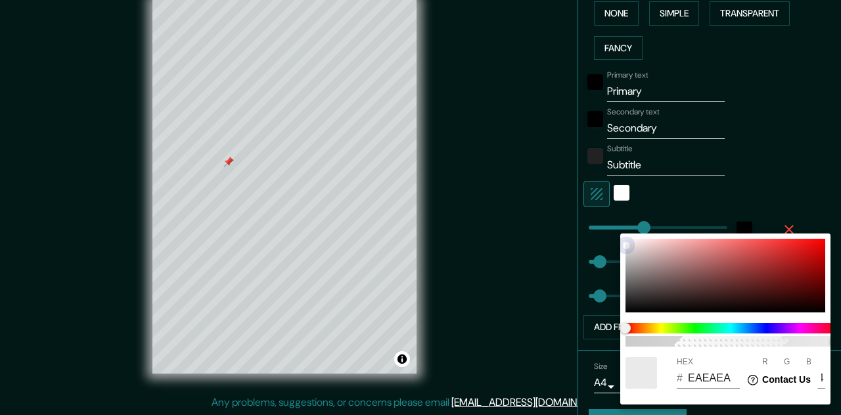
type input "238"
type input "235"
type input "161"
type input "32"
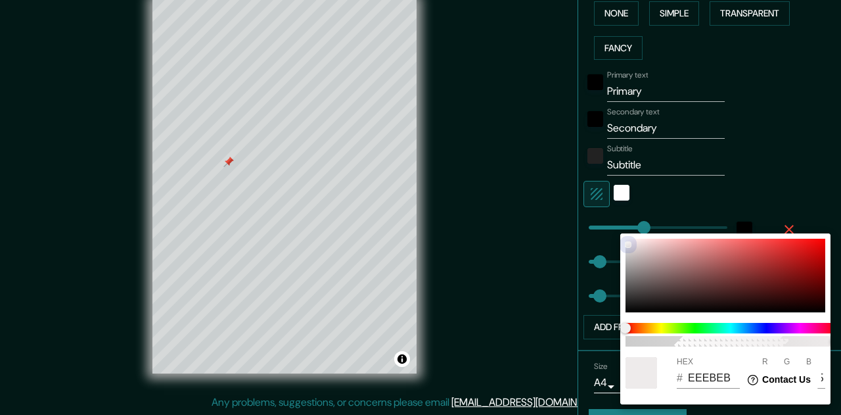
type input "32"
type input "D3B0B0"
type input "211"
type input "176"
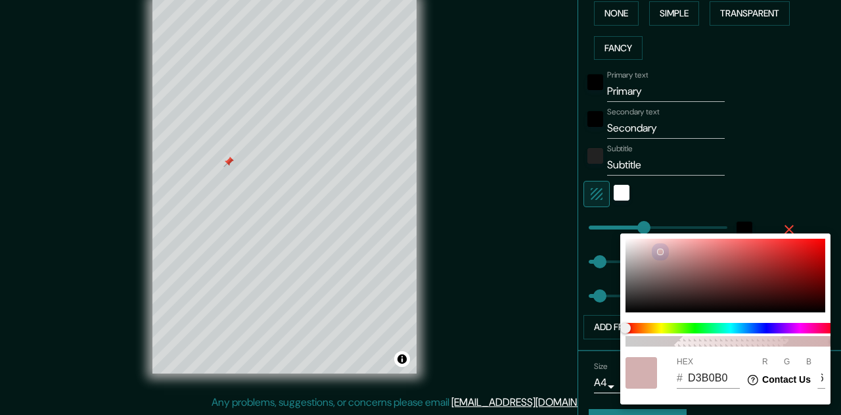
type input "161"
type input "32"
drag, startPoint x: 628, startPoint y: 244, endPoint x: 594, endPoint y: 193, distance: 61.4
click at [597, 199] on div "100 HEX # FFFFFF R 255 G 255 B 255" at bounding box center [420, 207] width 841 height 415
click at [801, 174] on div at bounding box center [420, 207] width 841 height 415
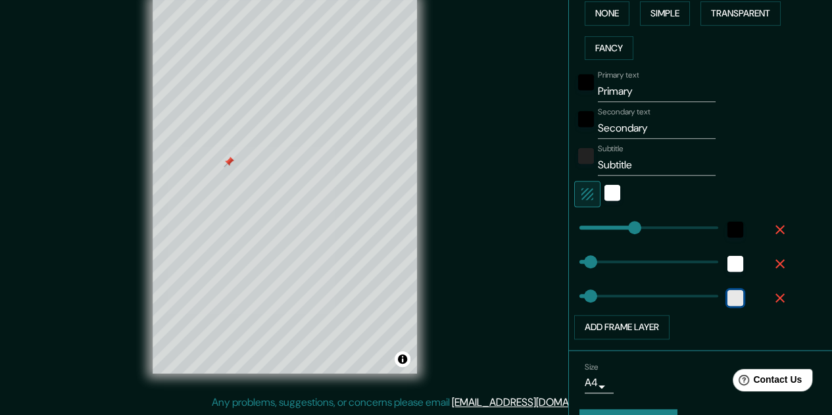
click at [727, 299] on div "white" at bounding box center [735, 298] width 16 height 16
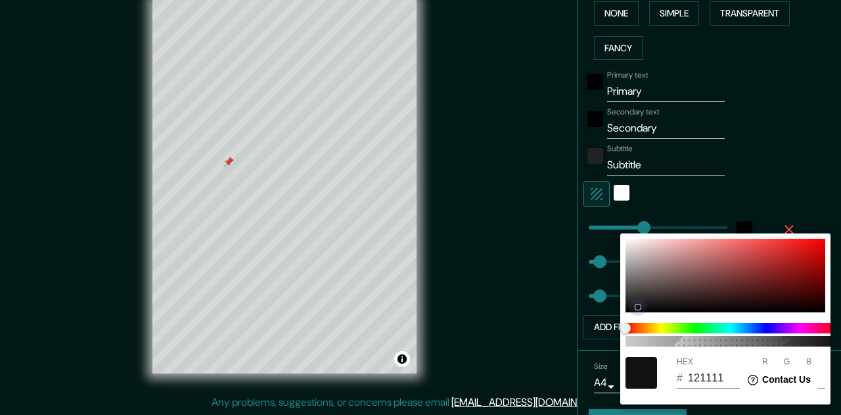
drag, startPoint x: 626, startPoint y: 239, endPoint x: 621, endPoint y: 310, distance: 70.6
click at [621, 310] on div "100 HEX # 121111 R 18 G 17 B 17" at bounding box center [726, 318] width 210 height 171
drag, startPoint x: 638, startPoint y: 304, endPoint x: 600, endPoint y: 319, distance: 41.4
click at [600, 319] on div "100 HEX # 161515 R 22 G 21 B 21" at bounding box center [420, 207] width 841 height 415
click at [631, 308] on div at bounding box center [726, 276] width 200 height 74
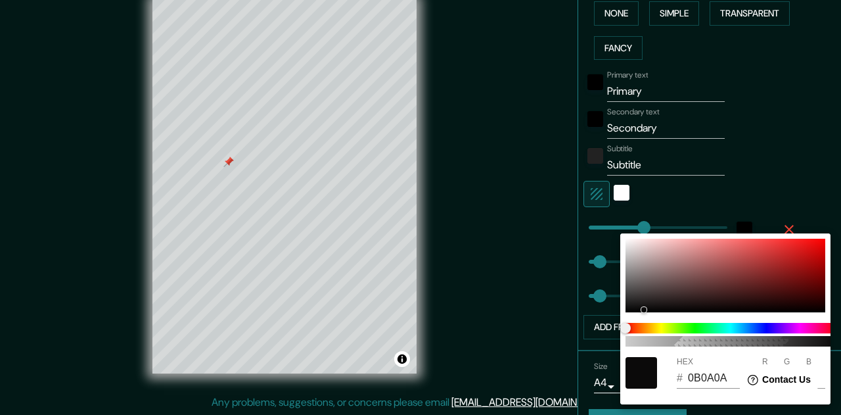
click at [706, 381] on input "0B0A0A" at bounding box center [714, 377] width 52 height 21
click at [805, 190] on div at bounding box center [420, 207] width 841 height 415
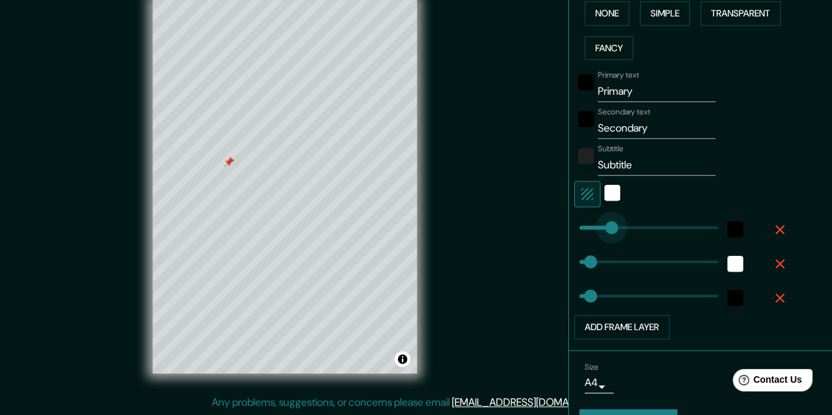
drag, startPoint x: 626, startPoint y: 225, endPoint x: 601, endPoint y: 232, distance: 25.8
drag, startPoint x: 601, startPoint y: 226, endPoint x: 592, endPoint y: 226, distance: 9.9
click at [477, 285] on div "Mappin Location Madrid, Madrid, España Pins Style Layout Border Choose a border…" at bounding box center [416, 197] width 832 height 436
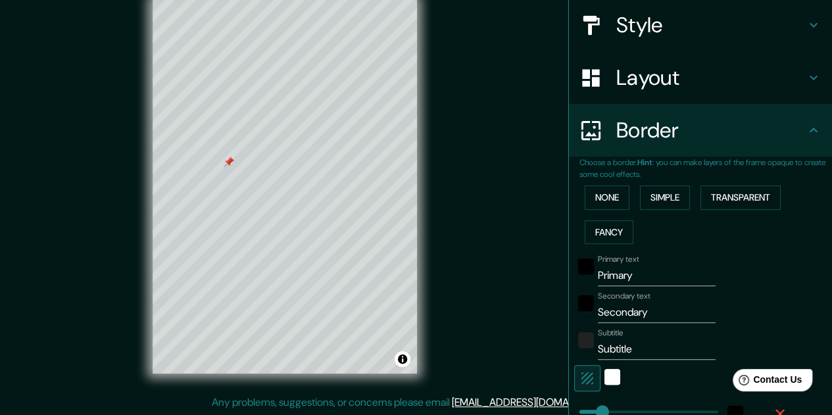
scroll to position [300, 0]
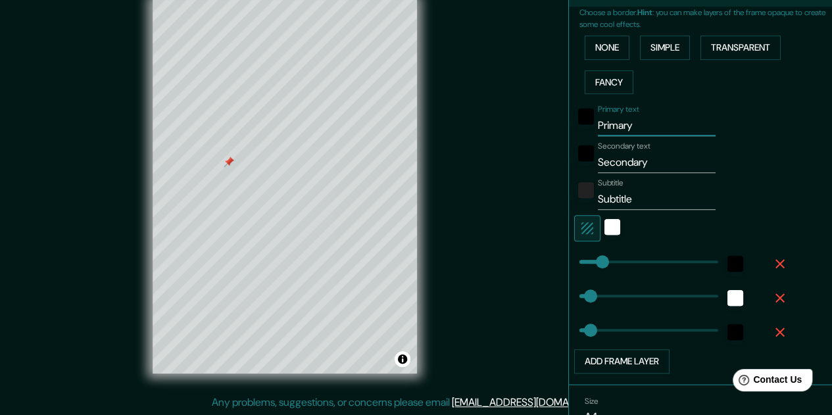
click at [617, 127] on input "Primary" at bounding box center [657, 125] width 118 height 21
click at [612, 164] on input "Secondary" at bounding box center [657, 162] width 118 height 21
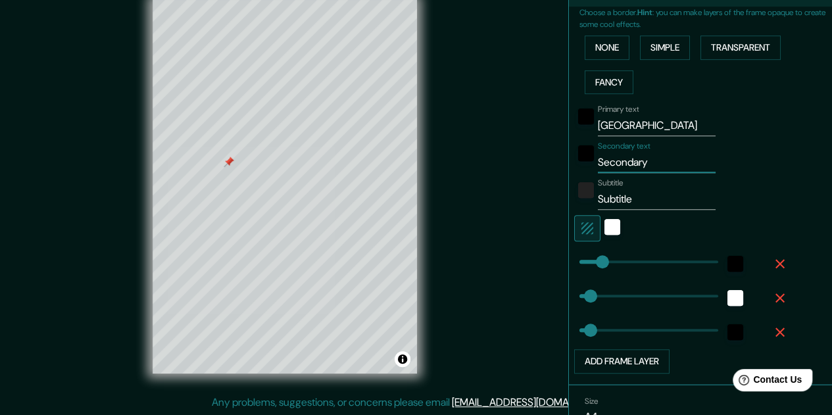
click at [612, 164] on input "Secondary" at bounding box center [657, 162] width 118 height 21
click at [610, 197] on input "Subtitle" at bounding box center [657, 199] width 118 height 21
click at [609, 197] on input "Subtitle" at bounding box center [657, 199] width 118 height 21
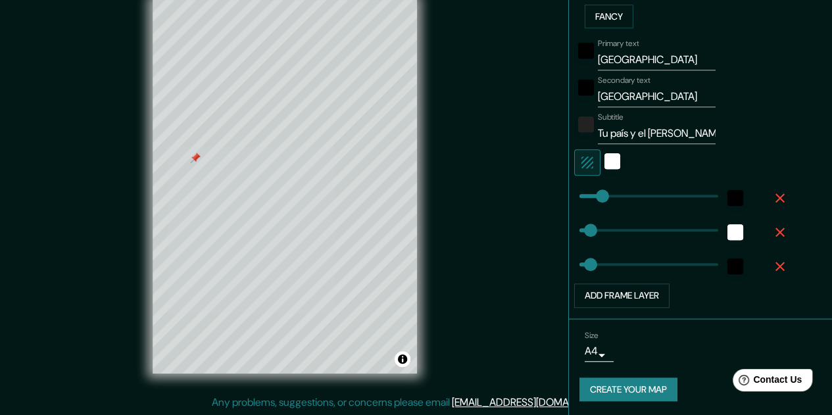
click at [655, 383] on button "Create your map" at bounding box center [628, 389] width 98 height 24
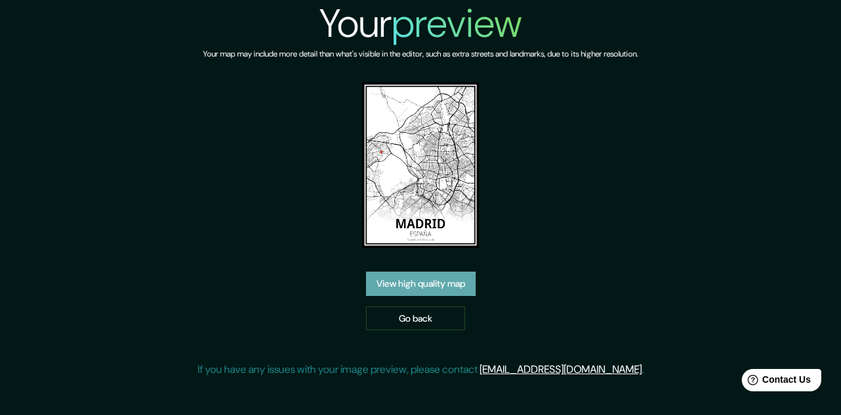
click at [425, 283] on link "View high quality map" at bounding box center [421, 283] width 110 height 24
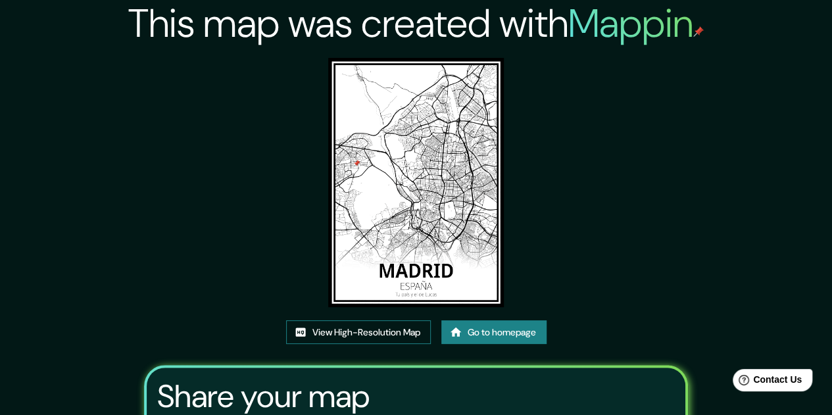
click at [351, 331] on link "View High-Resolution Map" at bounding box center [358, 332] width 145 height 24
click at [491, 336] on link "Go to homepage" at bounding box center [493, 332] width 105 height 24
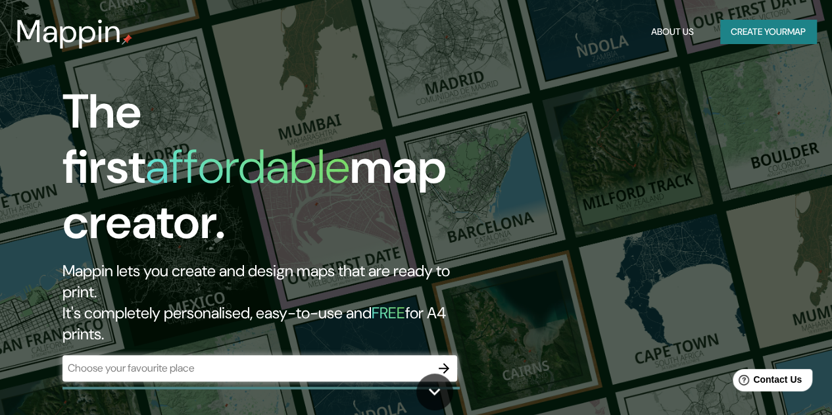
click at [143, 355] on div "​" at bounding box center [259, 368] width 394 height 26
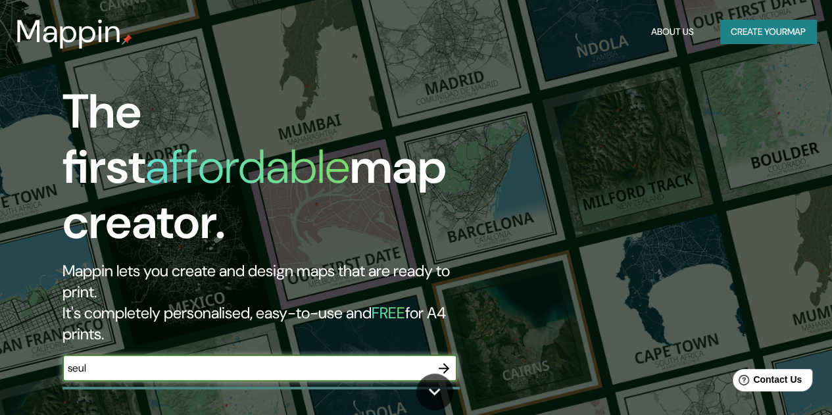
type input "seul"
click at [440, 360] on icon "button" at bounding box center [444, 368] width 16 height 16
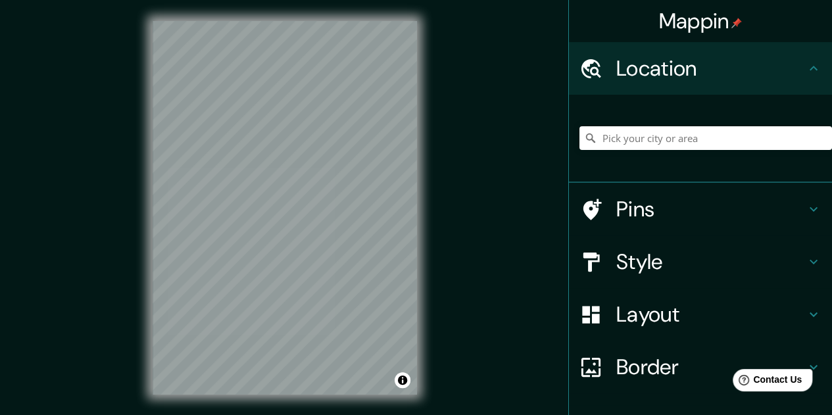
scroll to position [21, 0]
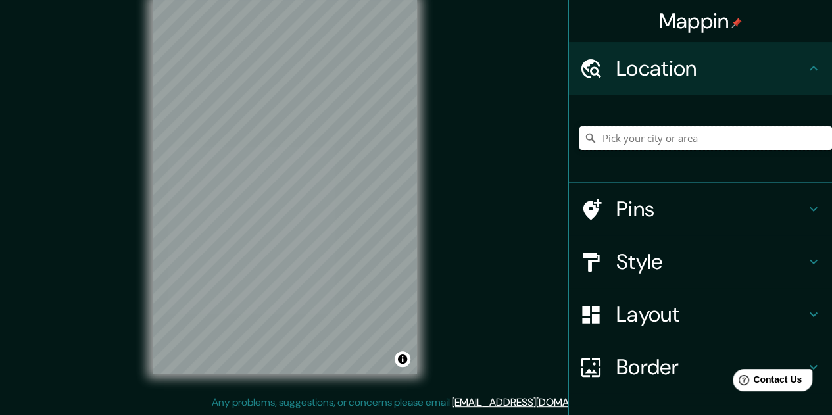
click at [636, 139] on input "Pick your city or area" at bounding box center [705, 138] width 252 height 24
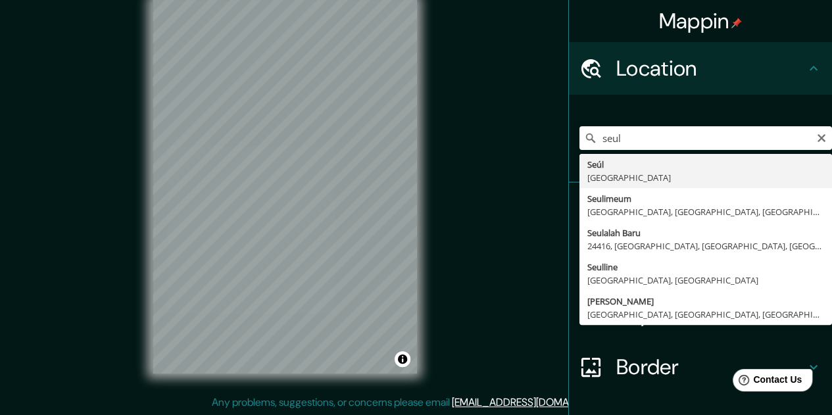
type input "Seúl, [GEOGRAPHIC_DATA]"
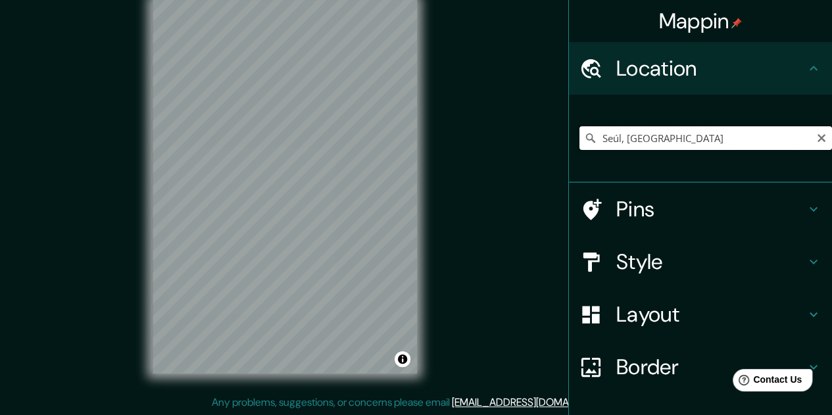
click at [609, 136] on input "Seúl, [GEOGRAPHIC_DATA]" at bounding box center [705, 138] width 252 height 24
drag, startPoint x: 811, startPoint y: 136, endPoint x: 699, endPoint y: 148, distance: 112.4
click at [816, 135] on icon "Clear" at bounding box center [821, 138] width 11 height 11
click at [619, 137] on input "Pick your city or area" at bounding box center [705, 138] width 252 height 24
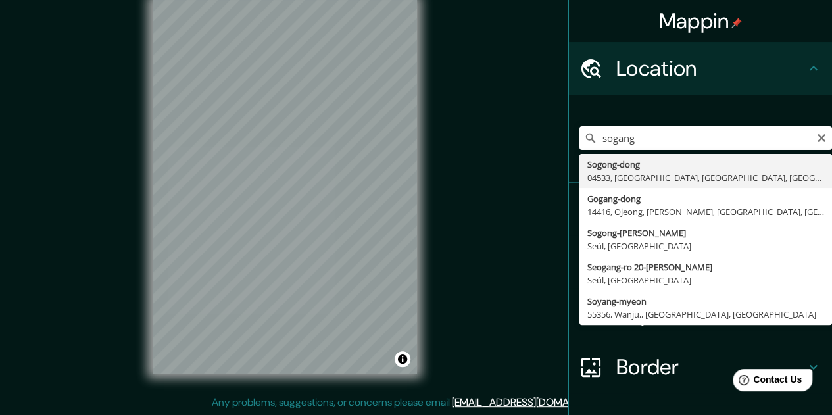
type input "Sogong-dong, 04533, Jung-gu, Seúl, Corea del Sur"
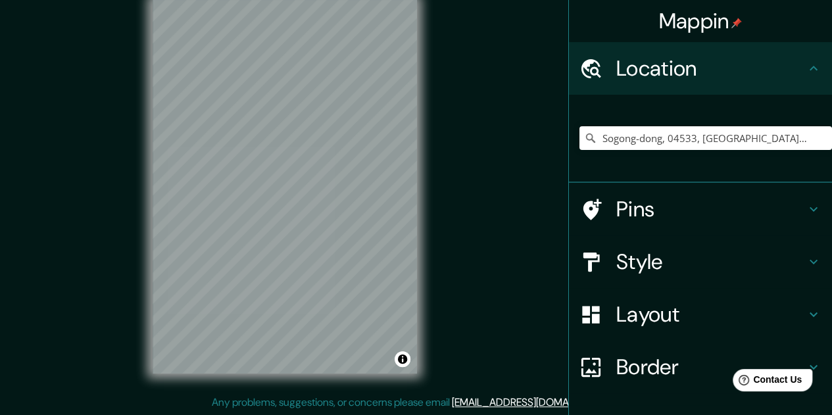
click at [419, 236] on div "© Mapbox © OpenStreetMap Improve this map" at bounding box center [284, 186] width 306 height 415
click at [490, 341] on div "Mappin Location Sogong-dong, 04533, Jung-gu, Seúl, Corea del Sur Pins Style Lay…" at bounding box center [416, 197] width 832 height 436
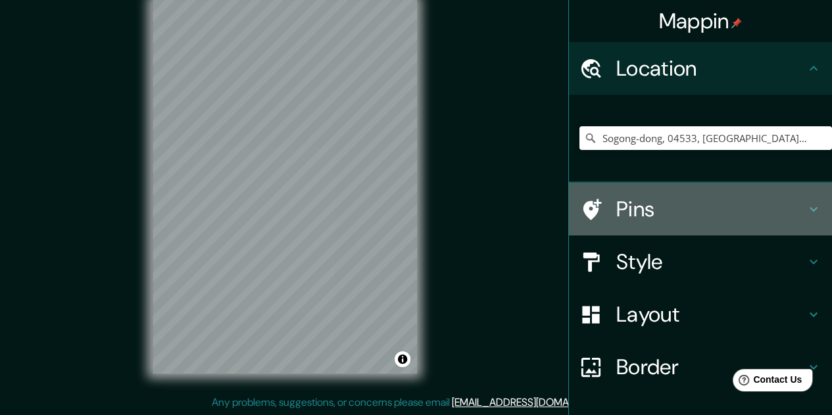
click at [639, 196] on h4 "Pins" at bounding box center [710, 209] width 189 height 26
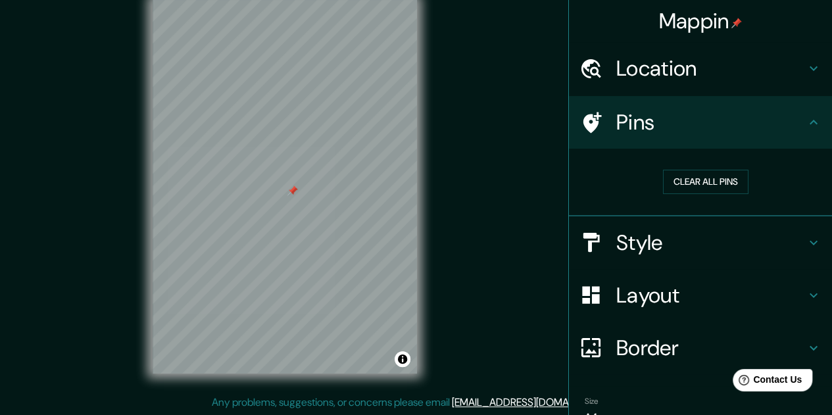
click at [633, 239] on h4 "Style" at bounding box center [710, 242] width 189 height 26
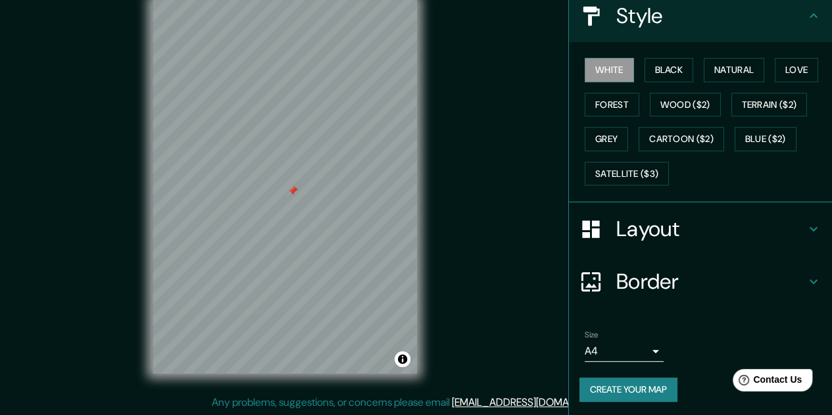
click at [648, 221] on h4 "Layout" at bounding box center [710, 229] width 189 height 26
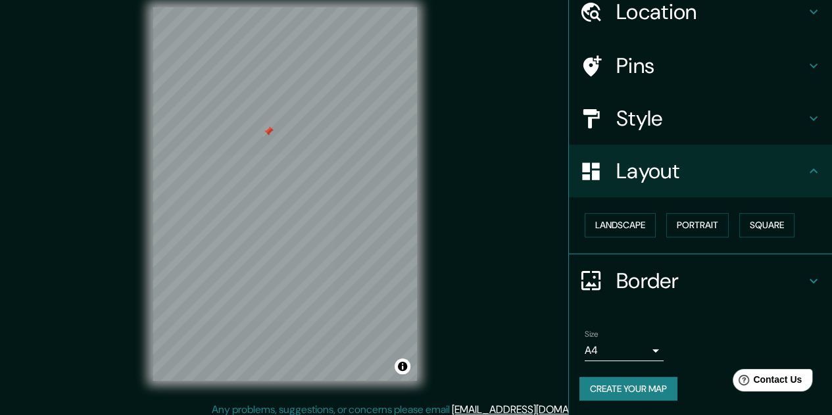
scroll to position [21, 0]
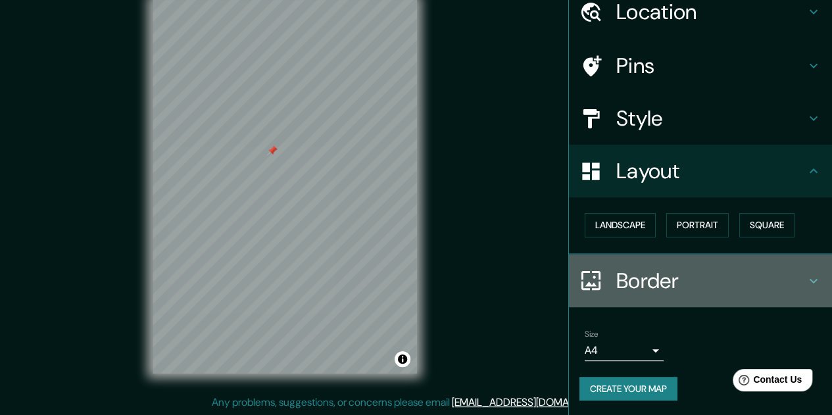
click at [647, 281] on h4 "Border" at bounding box center [710, 281] width 189 height 26
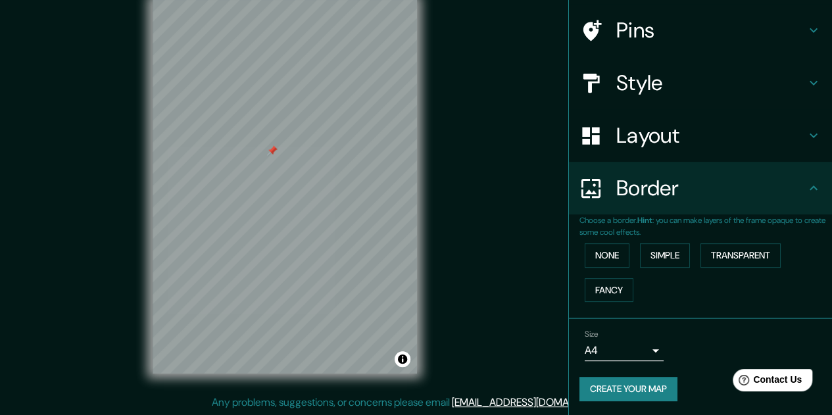
scroll to position [92, 0]
click at [598, 288] on button "Fancy" at bounding box center [608, 290] width 49 height 24
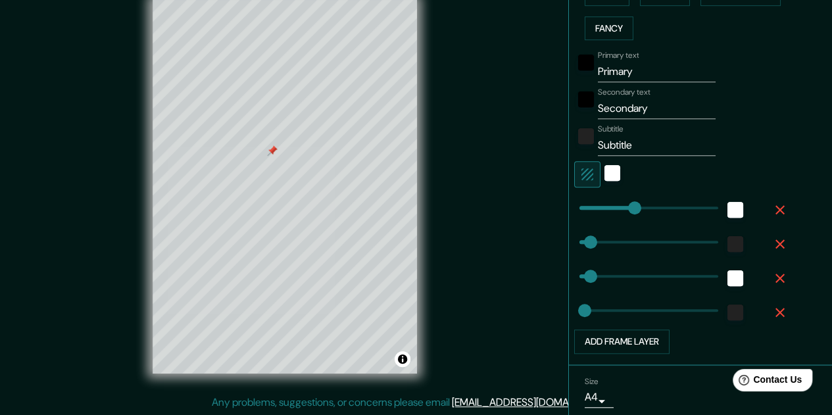
scroll to position [355, 0]
type input "16"
type input "161"
click at [627, 72] on input "Primary" at bounding box center [657, 70] width 118 height 21
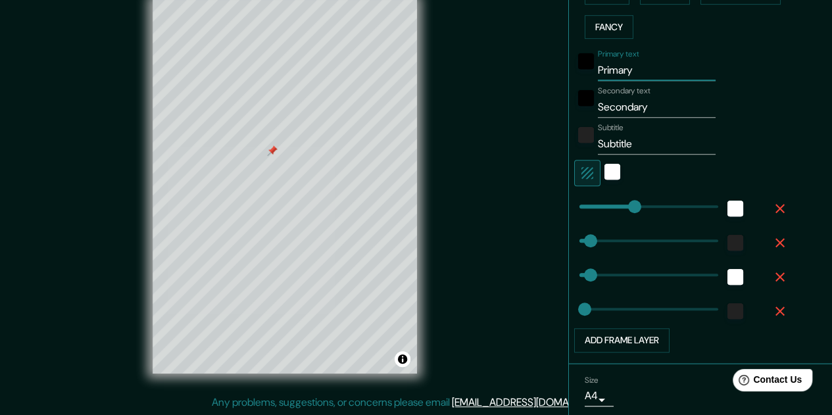
click at [627, 72] on input "Primary" at bounding box center [657, 70] width 118 height 21
type input "C"
type input "161"
type input "32"
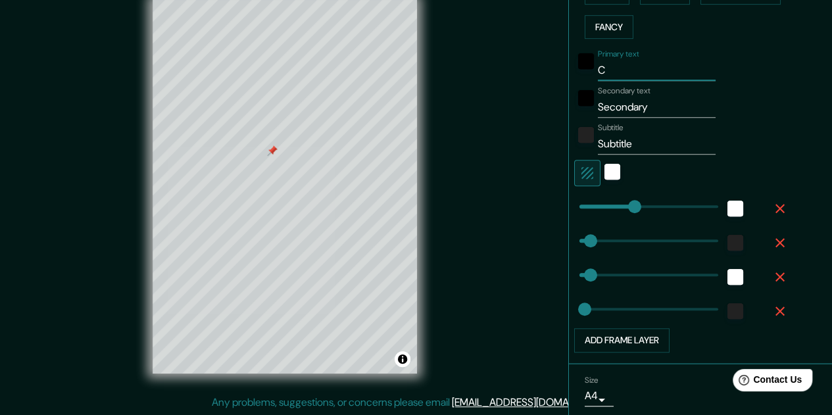
type input "16"
type input "Co"
type input "161"
type input "32"
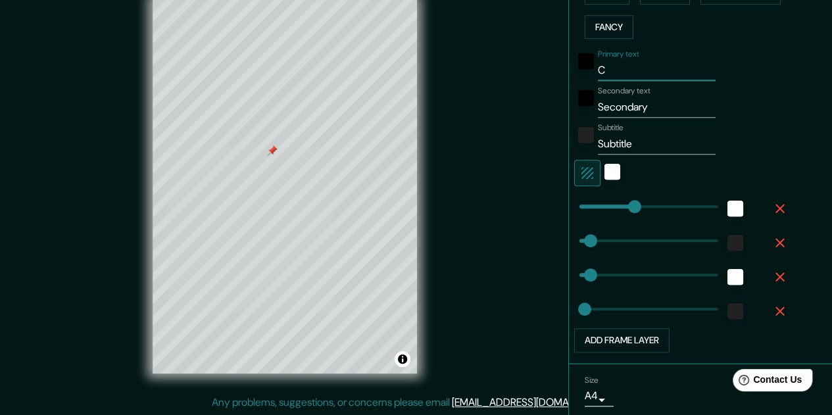
type input "16"
type input "C"
type input "161"
type input "32"
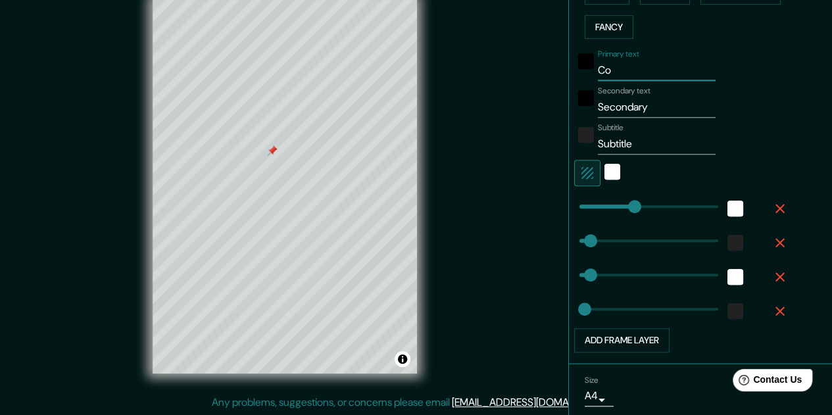
type input "16"
type input "161"
type input "32"
type input "16"
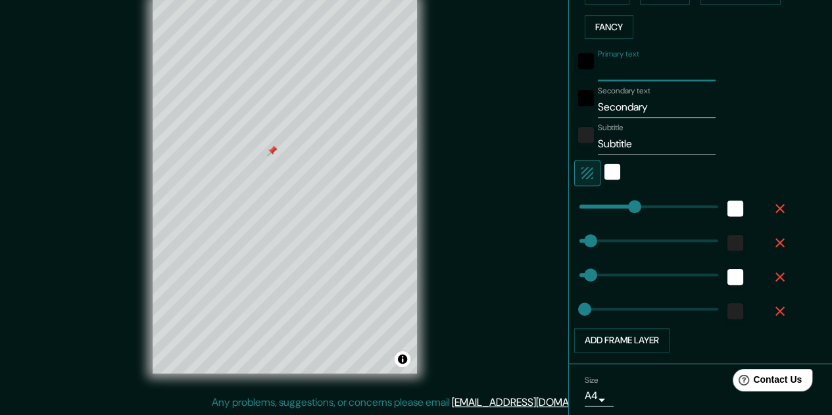
type input "S"
type input "161"
type input "32"
type input "16"
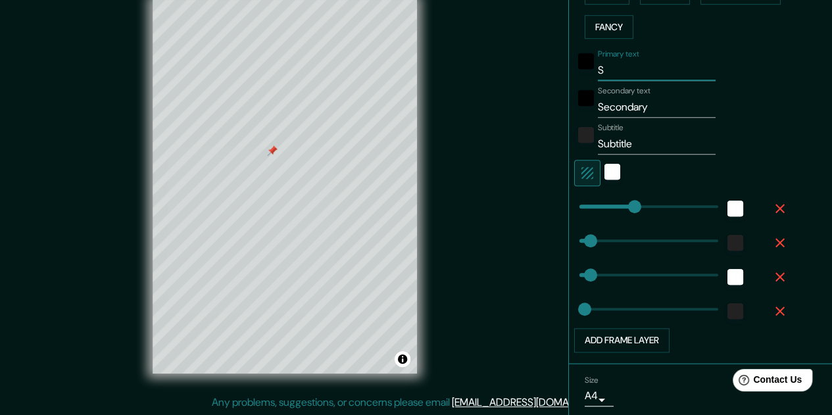
type input "Se"
type input "161"
type input "32"
type input "16"
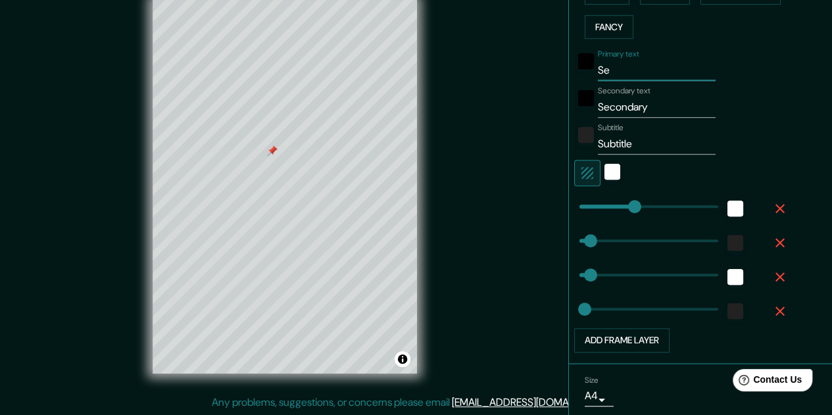
type input "Seú"
type input "161"
type input "32"
type input "16"
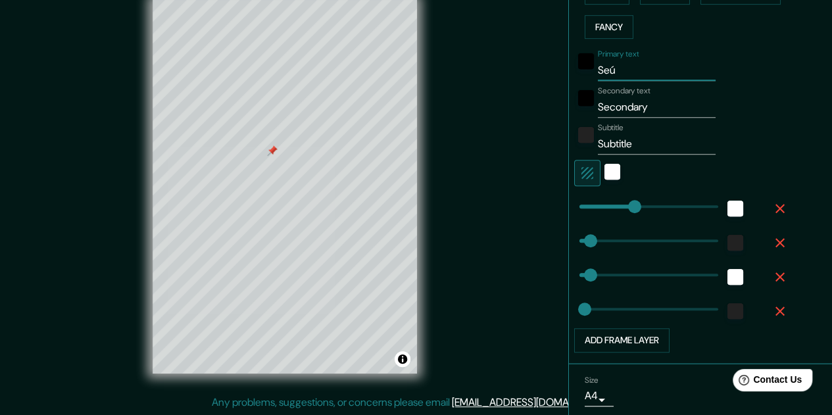
type input "Seúl"
type input "161"
type input "32"
type input "16"
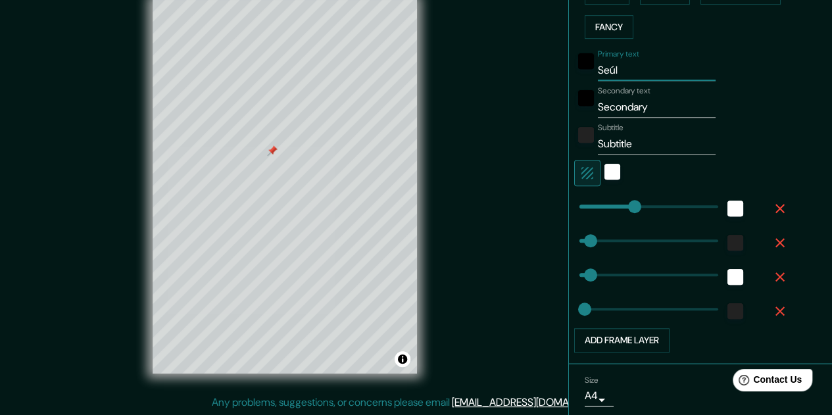
type input "Seúl"
type input "161"
type input "32"
type input "16"
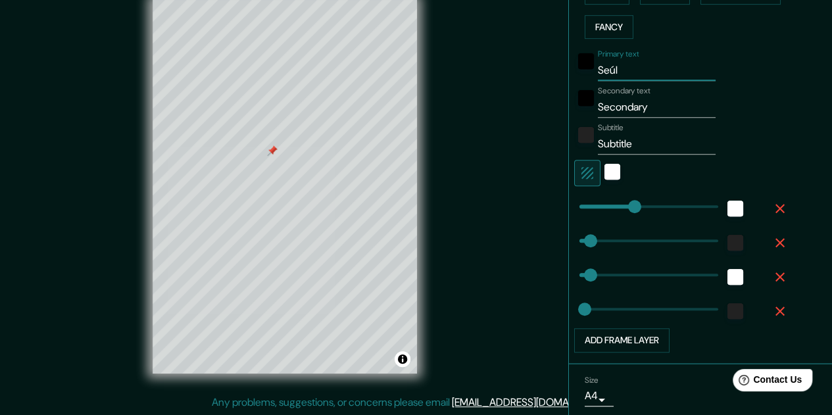
type input "Seúl"
type input "161"
type input "32"
type input "16"
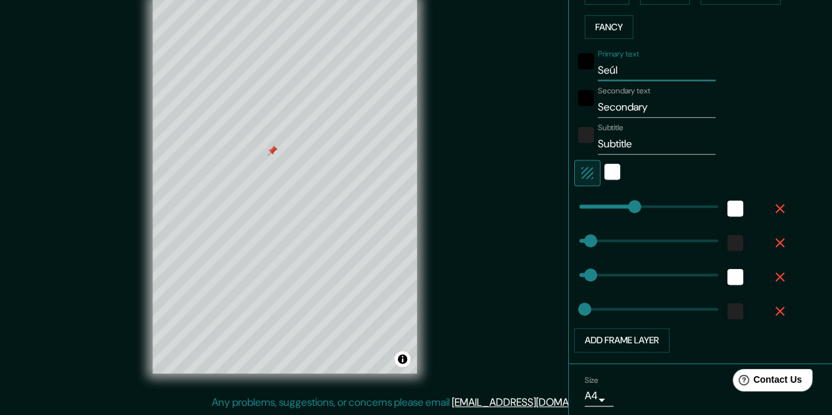
type input "Seúl"
click at [630, 106] on input "Secondary" at bounding box center [657, 107] width 118 height 21
type input "C"
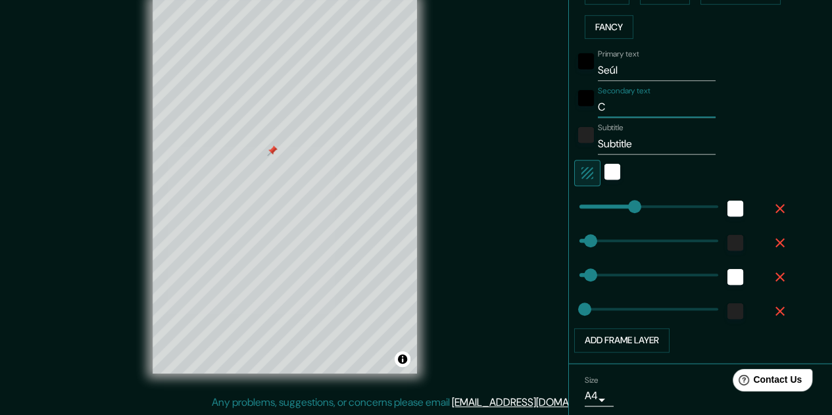
type input "161"
type input "32"
type input "16"
type input "Co"
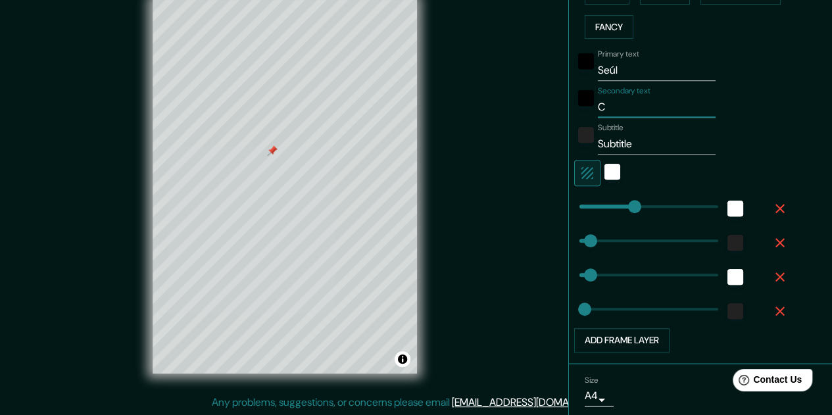
type input "161"
type input "32"
type input "16"
type input "Cor"
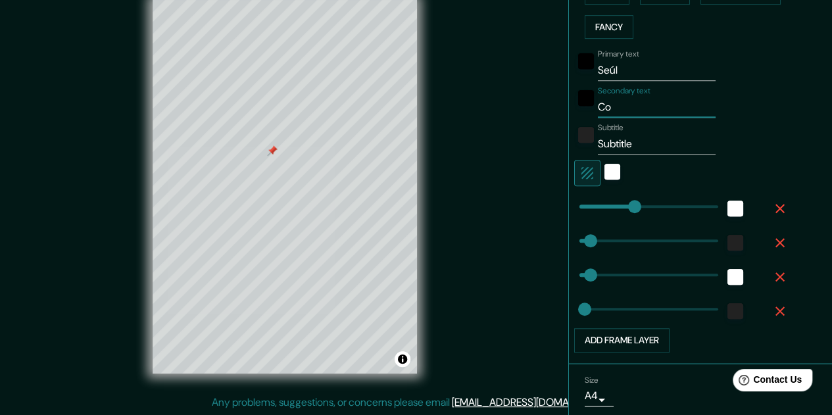
type input "161"
type input "32"
type input "16"
type input "Core"
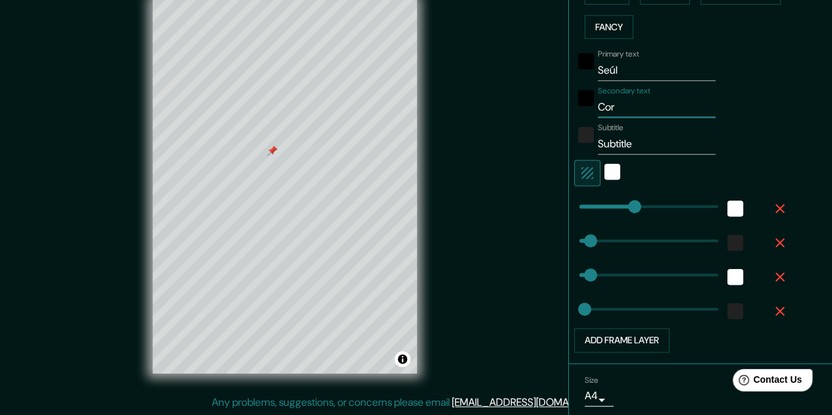
type input "161"
type input "32"
type input "16"
type input "Corea"
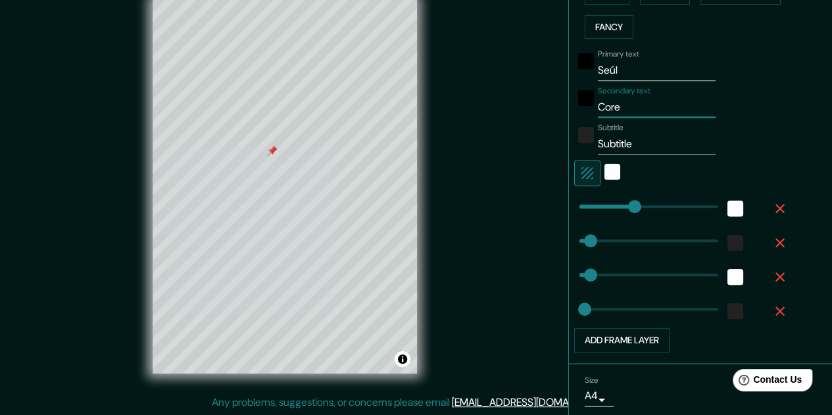
type input "161"
type input "32"
type input "16"
type input "Corea"
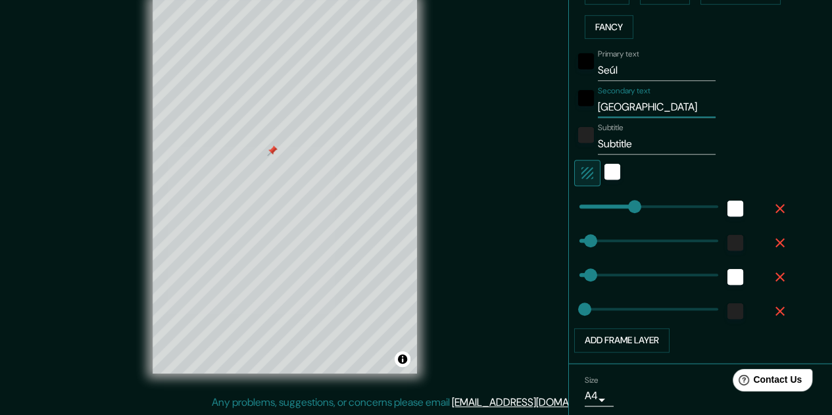
type input "161"
type input "32"
type input "16"
type input "Corea d"
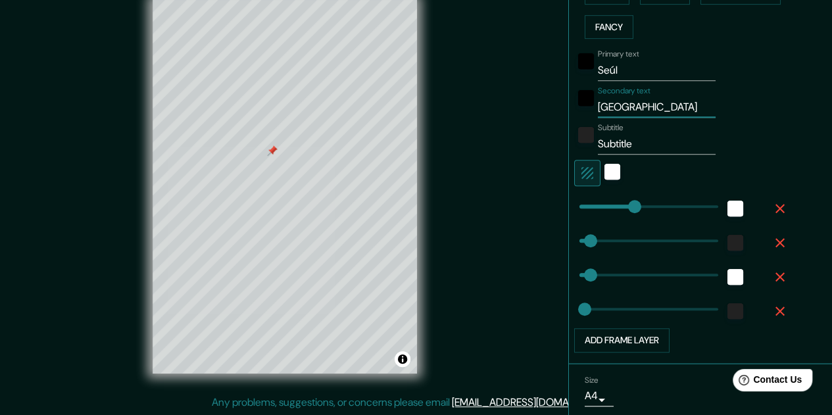
type input "161"
type input "32"
type input "16"
type input "Corea de"
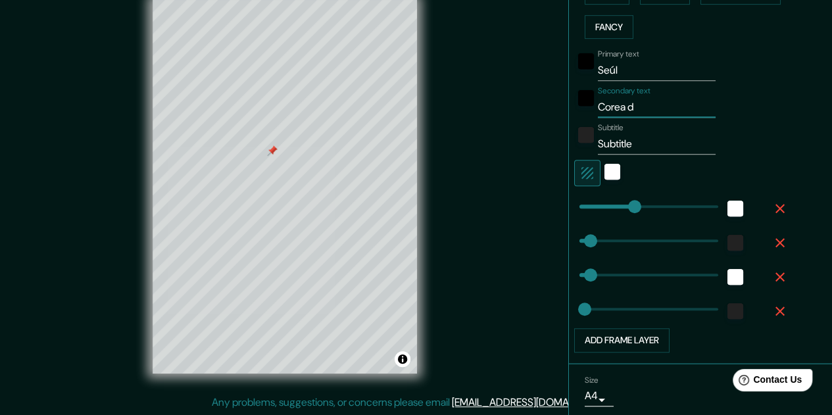
type input "161"
type input "32"
type input "16"
type input "Corea del"
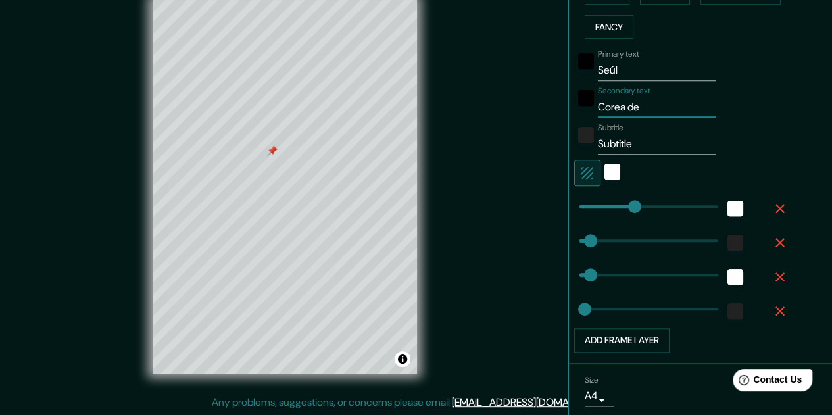
type input "161"
type input "32"
type input "16"
type input "Corea del"
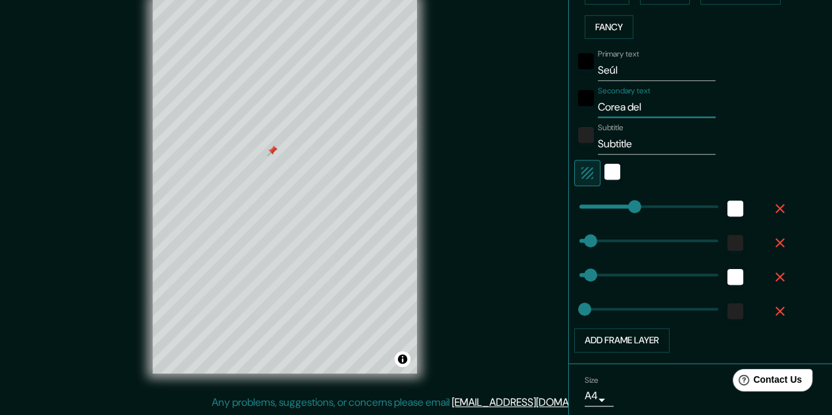
type input "161"
type input "32"
type input "16"
type input "Corea del s"
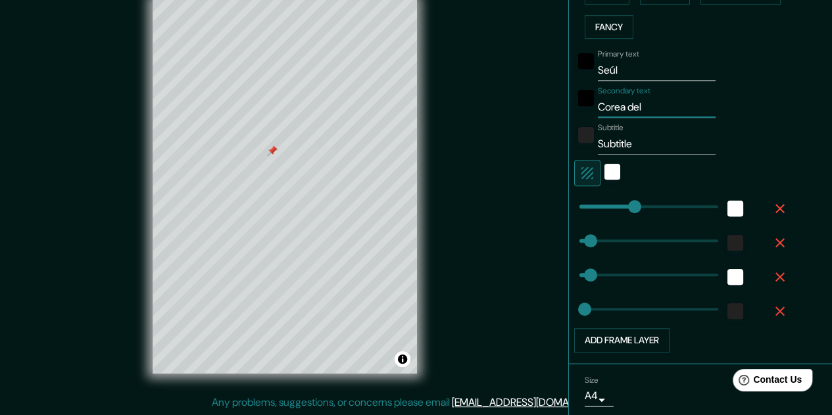
type input "161"
type input "32"
type input "16"
type input "Corea del su"
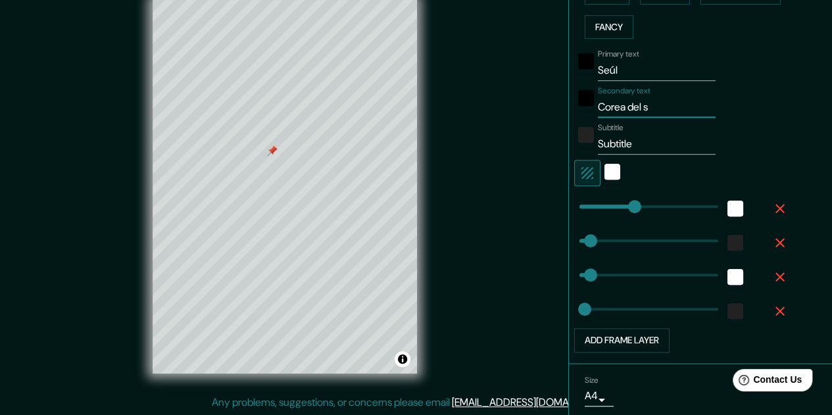
type input "161"
type input "32"
type input "16"
type input "Corea del sur"
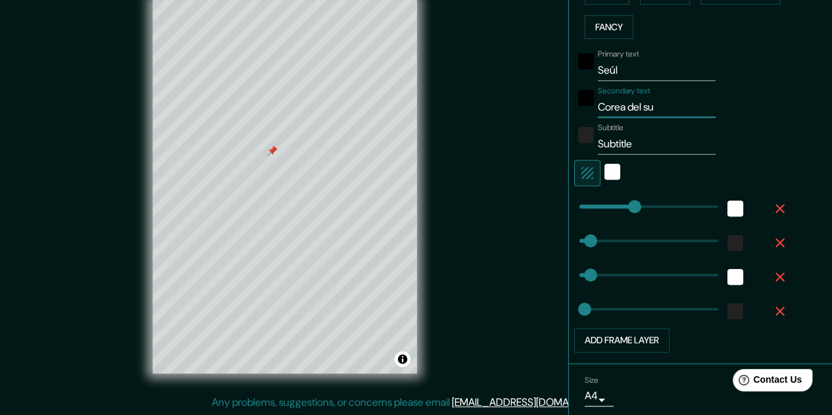
type input "161"
type input "32"
type input "16"
type input "Corea del sur"
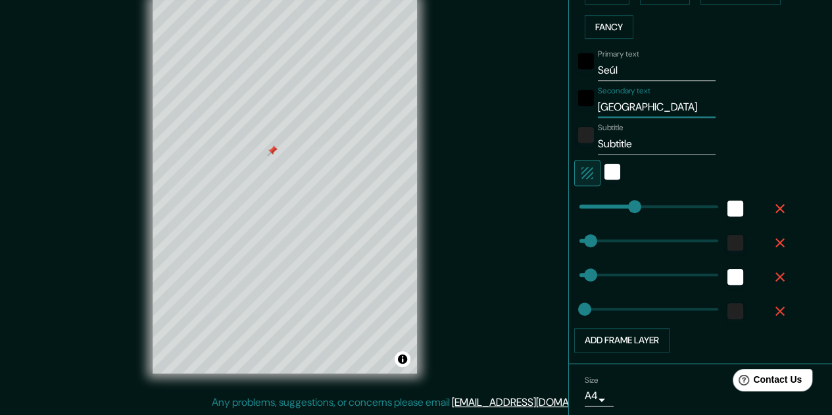
type input "161"
type input "32"
type input "16"
type input "Corea del sur"
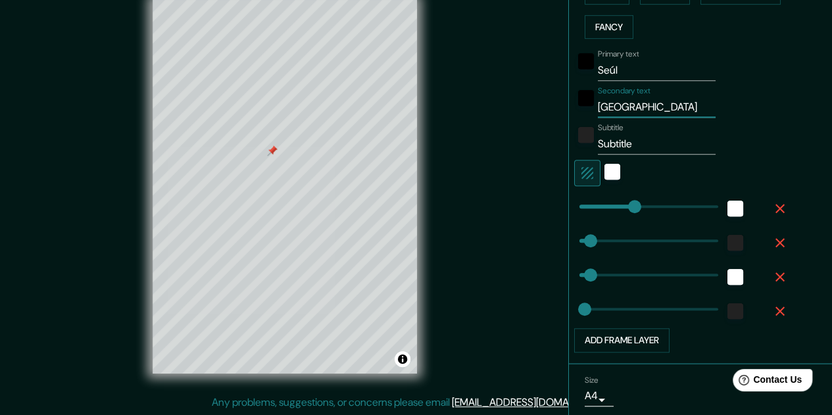
type input "161"
type input "32"
type input "16"
type input "Corea del sur"
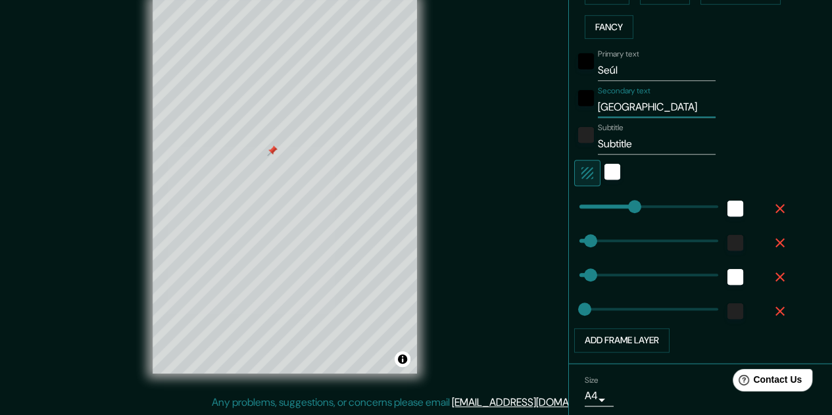
click at [644, 141] on input "Subtitle" at bounding box center [657, 143] width 118 height 21
type input "D"
type input "161"
type input "32"
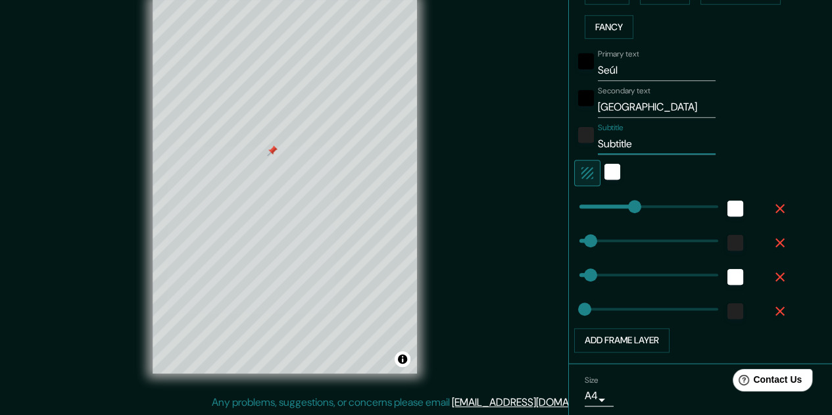
type input "32"
type input "16"
type input "161"
type input "32"
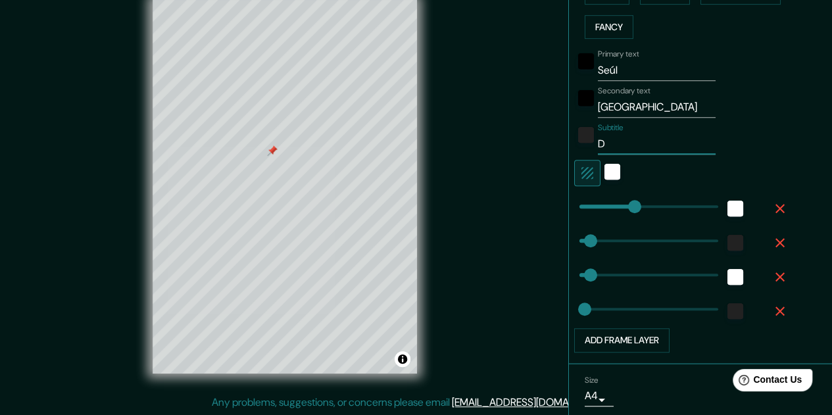
type input "16"
type input "D"
type input "161"
type input "32"
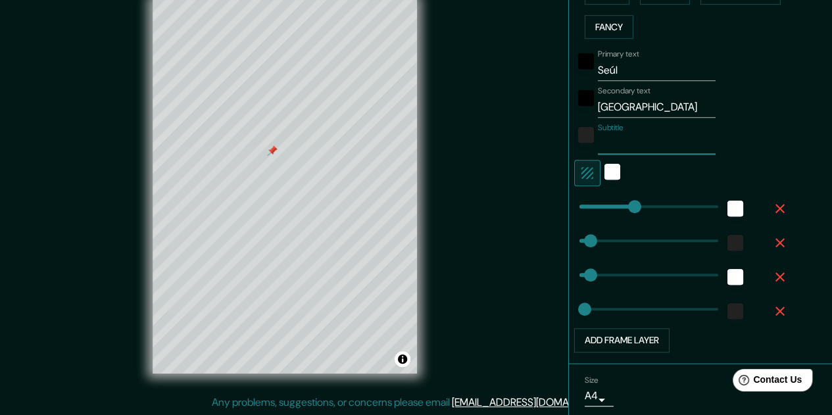
type input "16"
type input "Do"
type input "161"
type input "32"
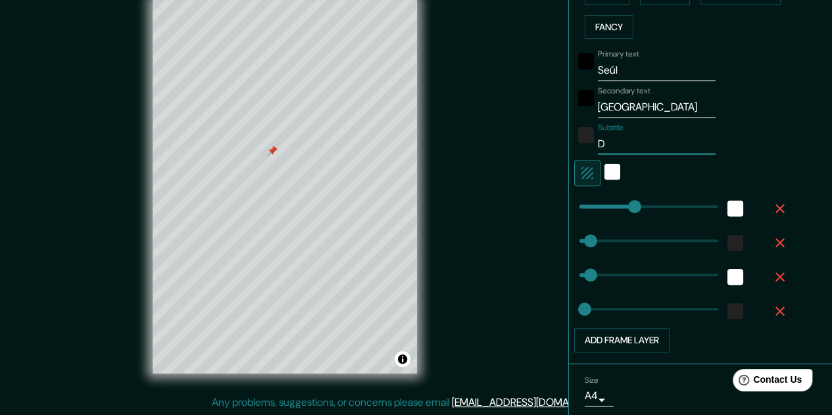
type input "16"
type input "Don"
type input "161"
type input "32"
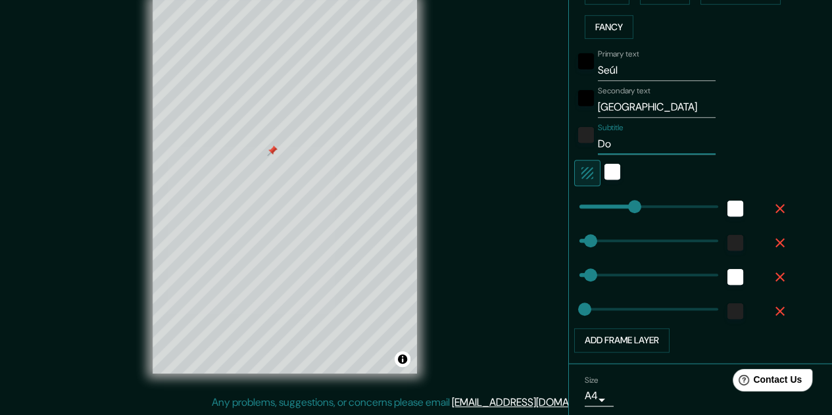
type input "16"
type input "Dond"
type input "161"
type input "32"
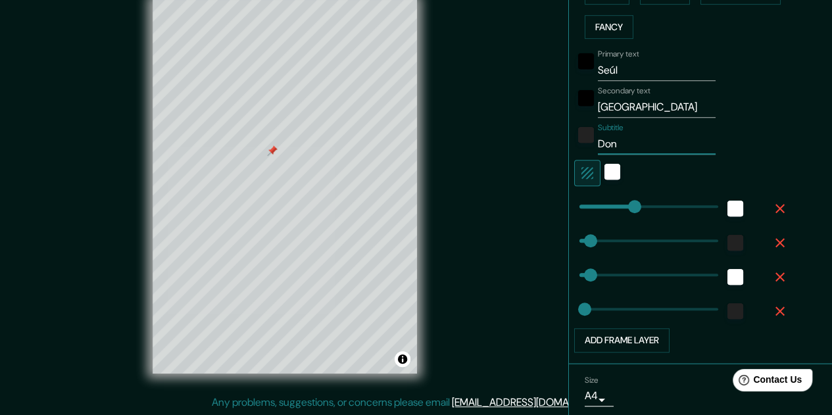
type input "16"
type input "Donde"
type input "161"
type input "32"
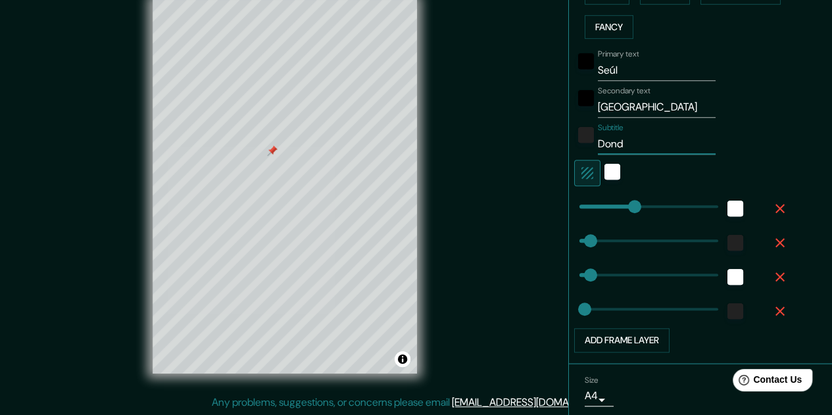
type input "16"
type input "Donde"
type input "161"
type input "32"
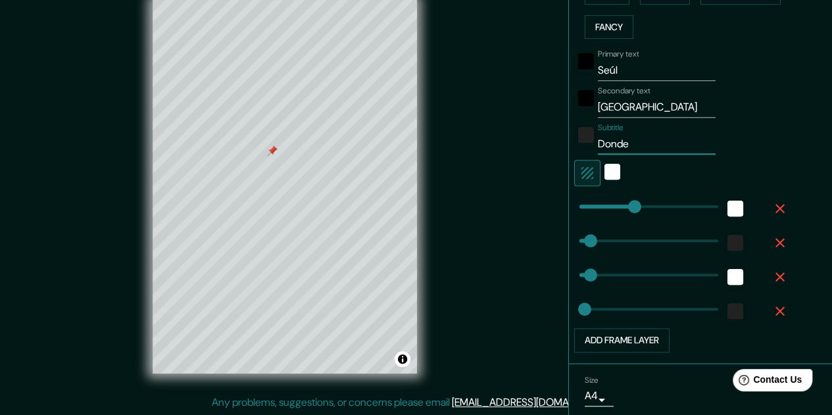
type input "16"
type input "Donde"
type input "161"
type input "32"
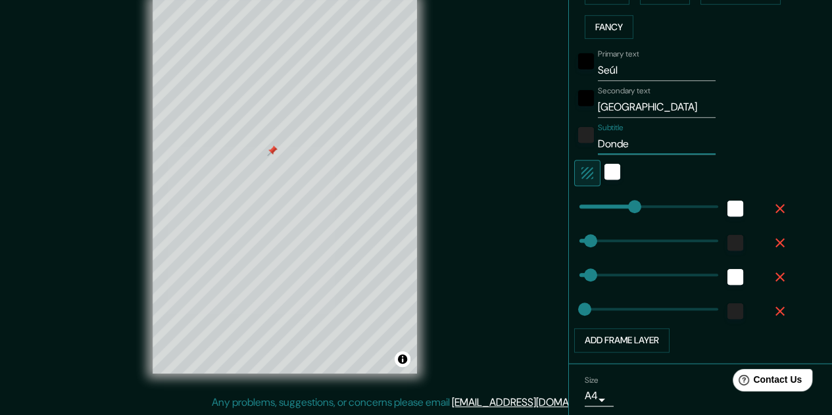
type input "16"
type input "Dond"
type input "161"
type input "32"
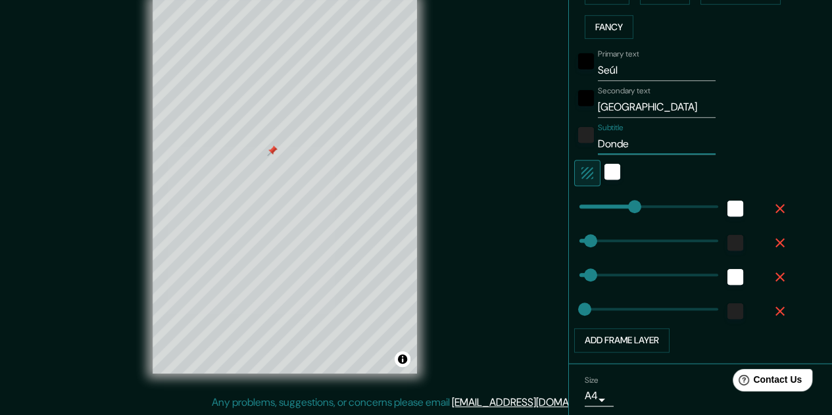
type input "16"
type input "Don"
type input "161"
type input "32"
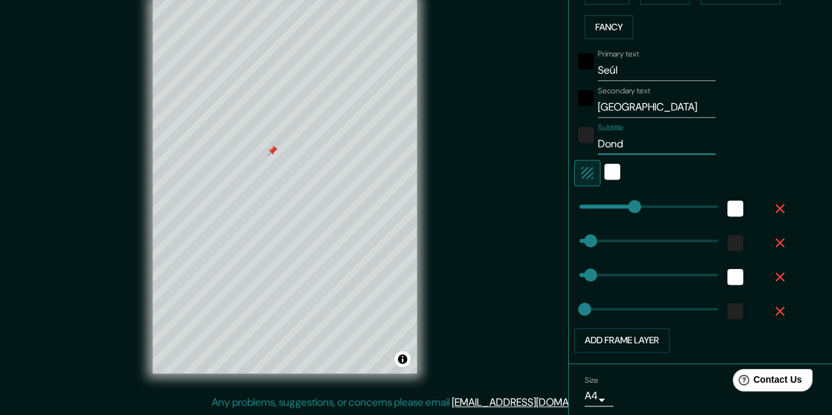
type input "16"
type input "Do"
type input "161"
type input "32"
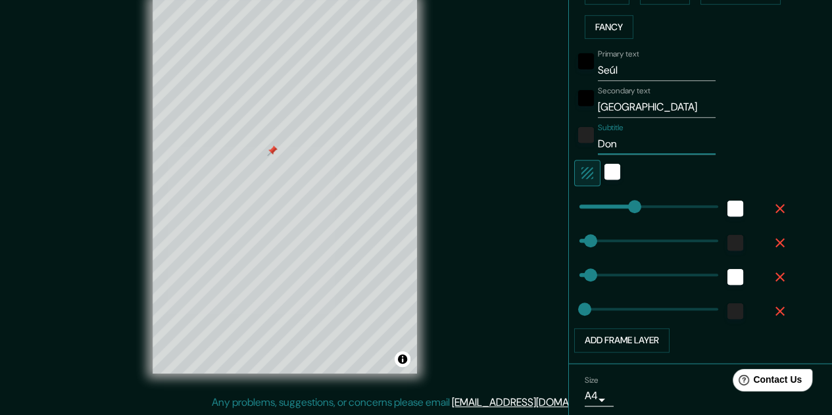
type input "16"
type input "D"
type input "161"
type input "32"
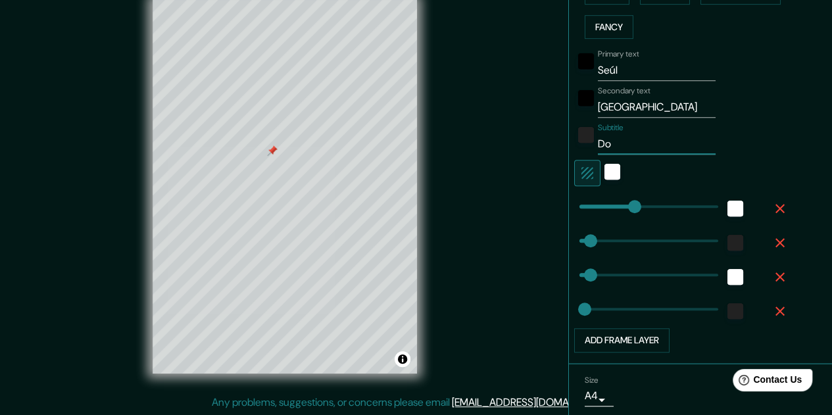
type input "16"
type input "161"
type input "32"
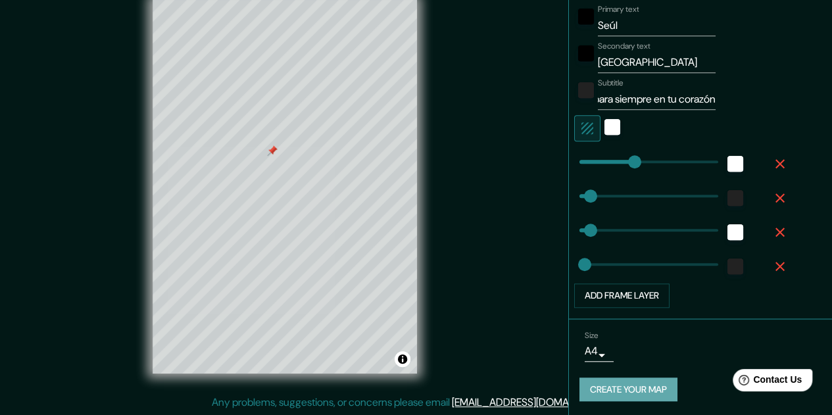
scroll to position [0, 0]
click at [626, 385] on button "Create your map" at bounding box center [628, 389] width 98 height 24
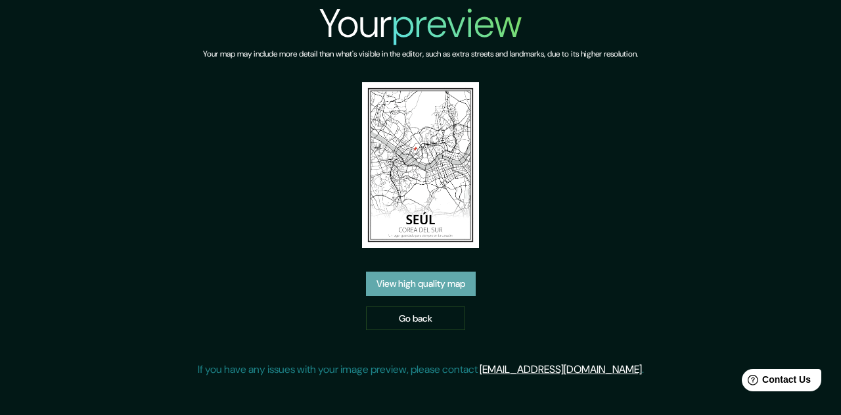
click at [419, 283] on link "View high quality map" at bounding box center [421, 283] width 110 height 24
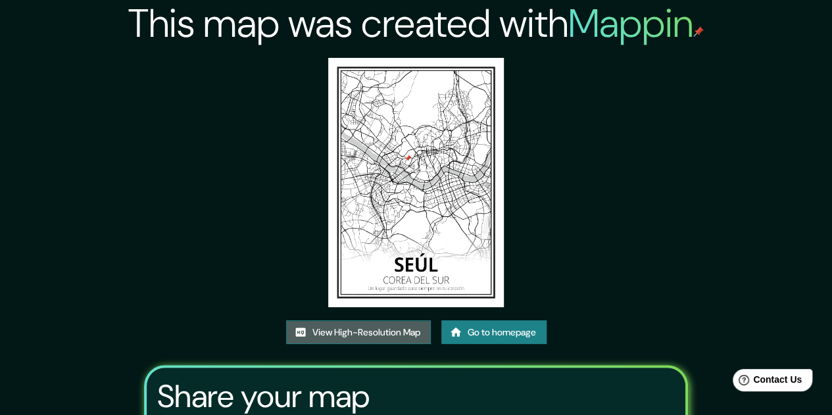
click at [333, 332] on link "View High-Resolution Map" at bounding box center [358, 332] width 145 height 24
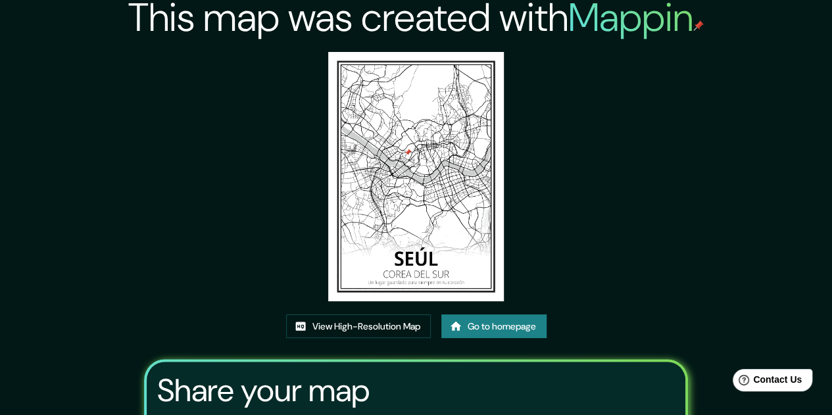
scroll to position [162, 0]
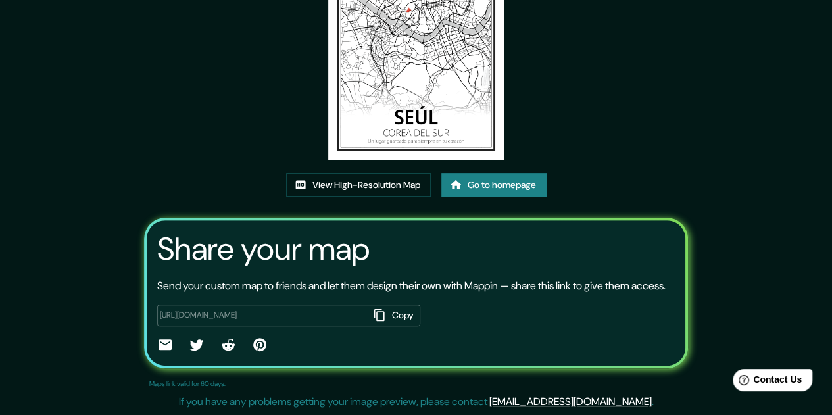
click at [447, 94] on img at bounding box center [416, 35] width 176 height 249
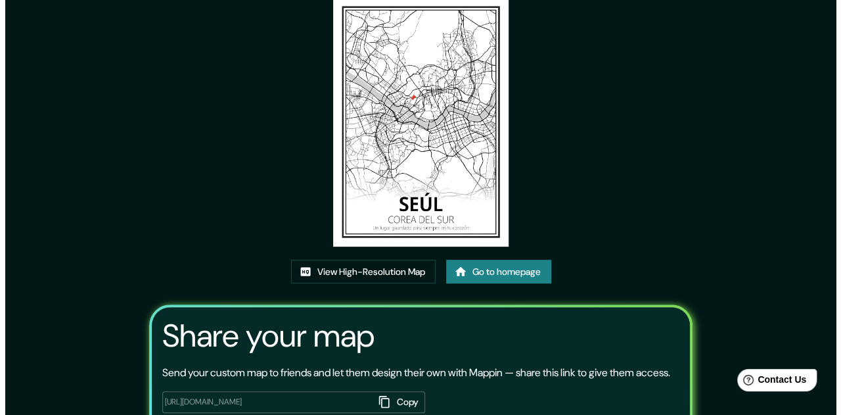
scroll to position [0, 0]
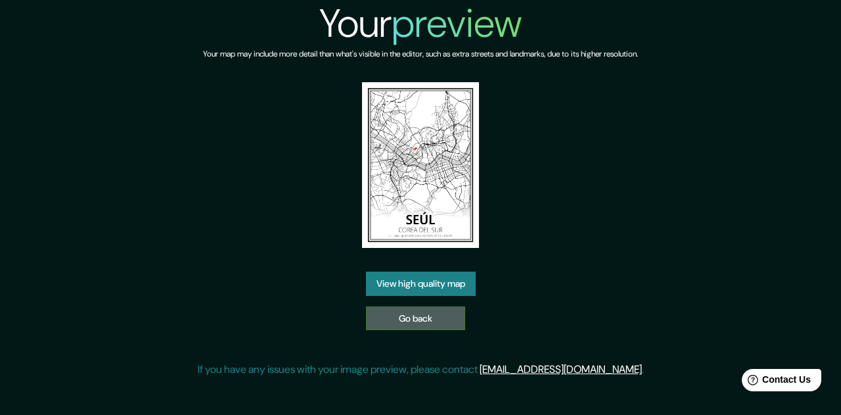
click at [426, 323] on link "Go back" at bounding box center [415, 318] width 99 height 24
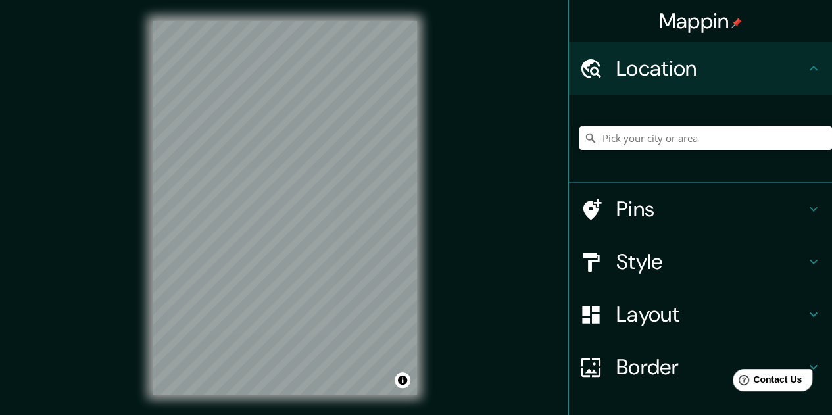
click at [651, 141] on input "Pick your city or area" at bounding box center [705, 138] width 252 height 24
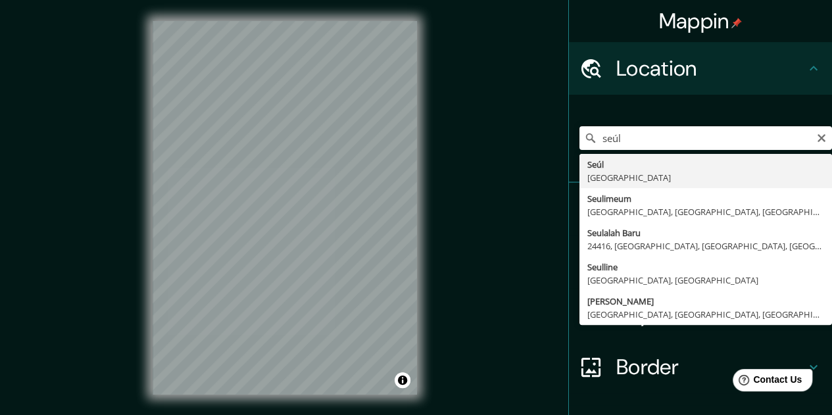
type input "Seúl, [GEOGRAPHIC_DATA]"
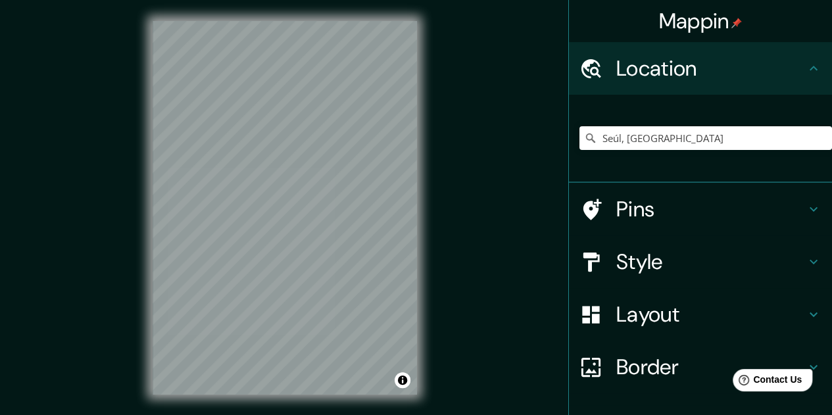
click at [623, 205] on h4 "Pins" at bounding box center [710, 209] width 189 height 26
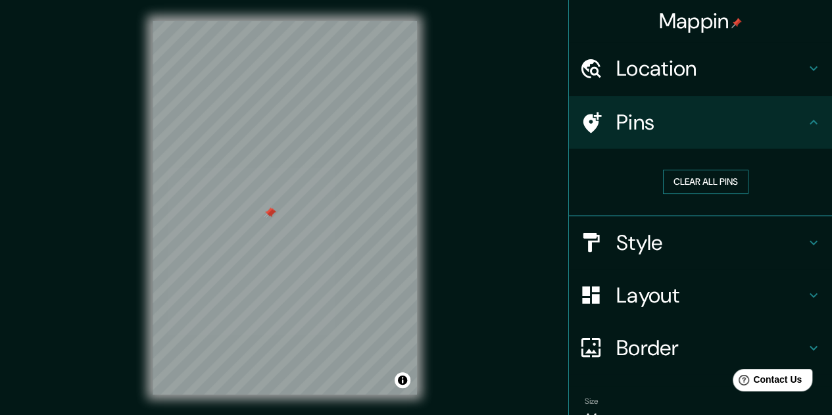
click at [692, 174] on button "Clear all pins" at bounding box center [705, 182] width 85 height 24
click at [673, 237] on h4 "Style" at bounding box center [710, 242] width 189 height 26
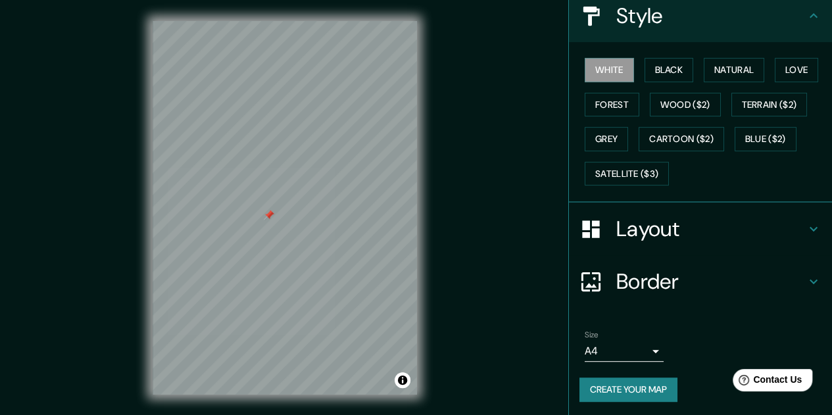
click at [677, 218] on h4 "Layout" at bounding box center [710, 229] width 189 height 26
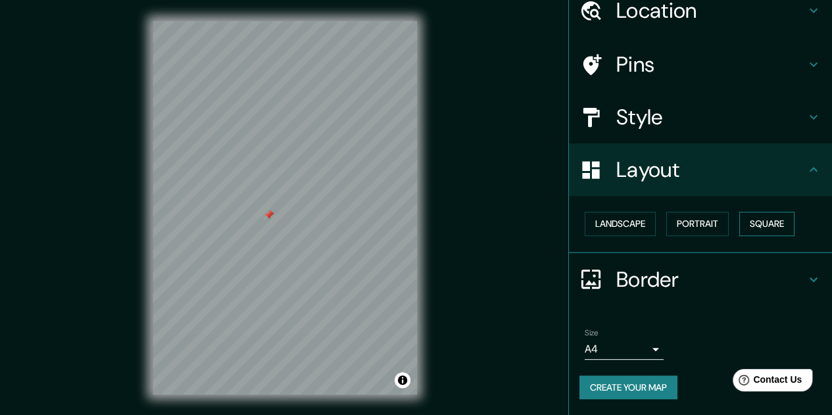
scroll to position [57, 0]
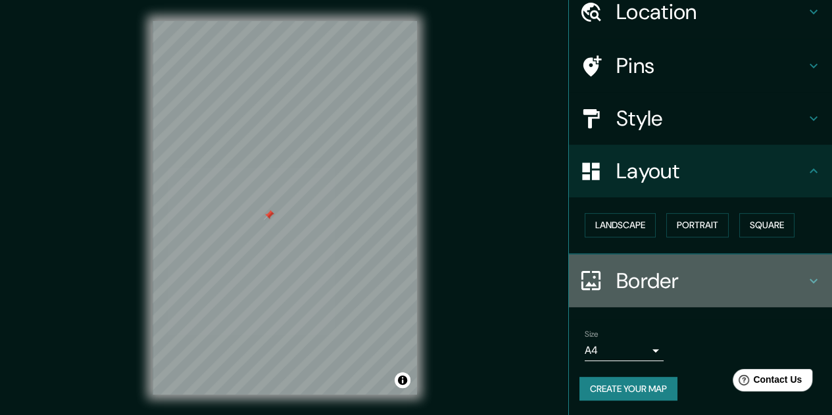
click at [653, 279] on h4 "Border" at bounding box center [710, 281] width 189 height 26
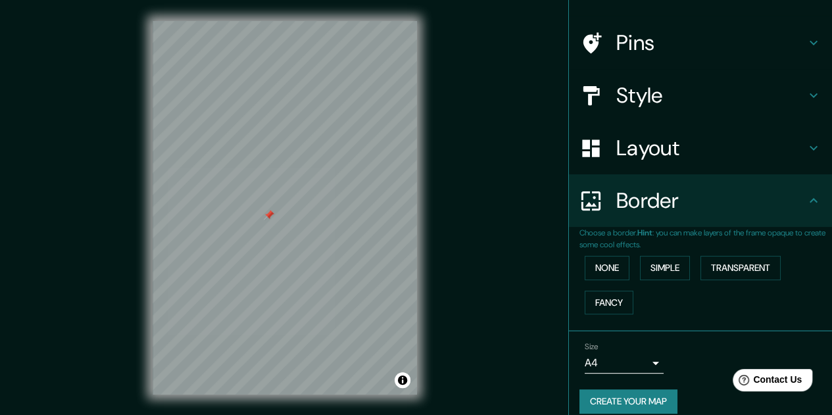
scroll to position [92, 0]
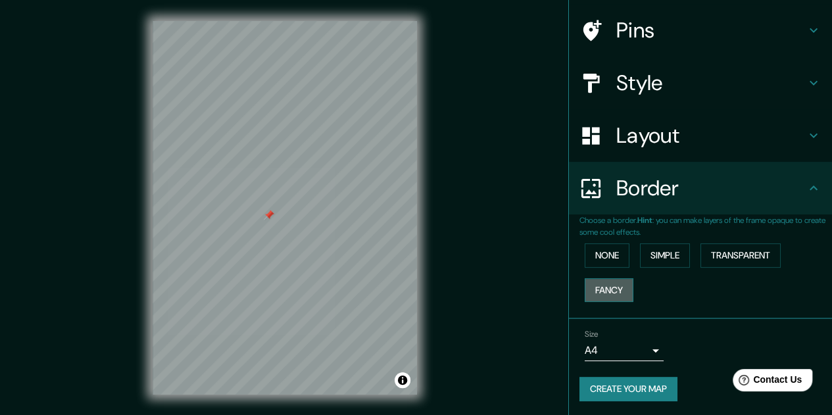
click at [600, 290] on button "Fancy" at bounding box center [608, 290] width 49 height 24
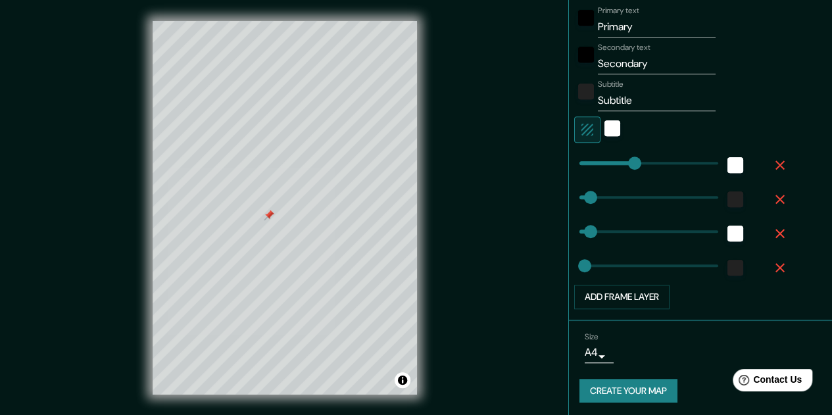
scroll to position [400, 0]
click at [613, 26] on input "Primary" at bounding box center [657, 25] width 118 height 21
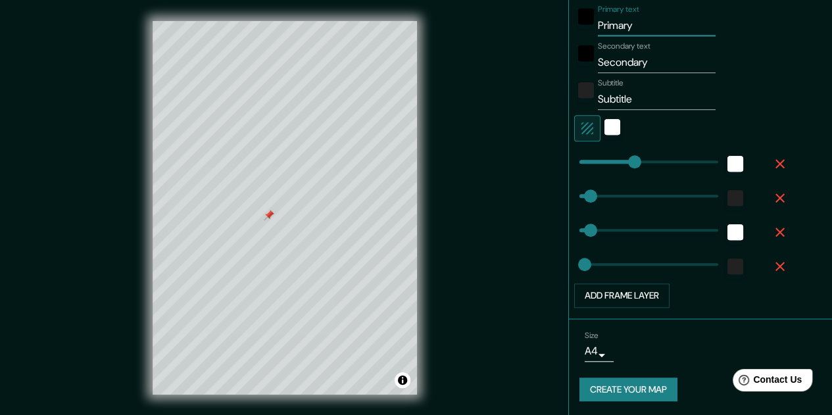
click at [613, 26] on input "Primary" at bounding box center [657, 25] width 118 height 21
type input "S"
type input "161"
type input "32"
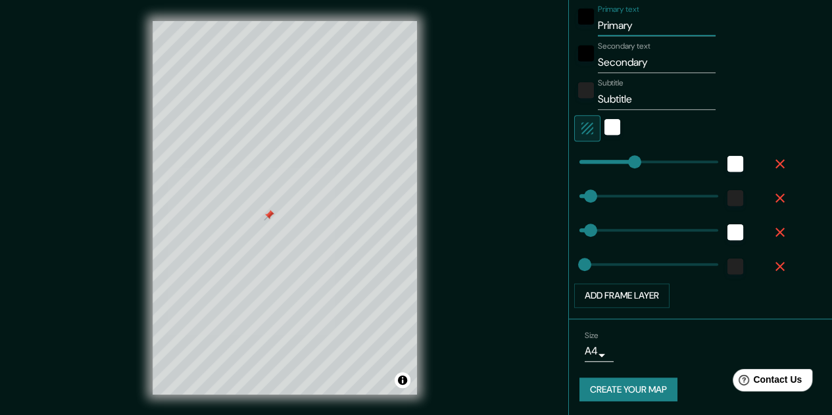
type input "32"
type input "16"
type input "Se"
type input "161"
type input "32"
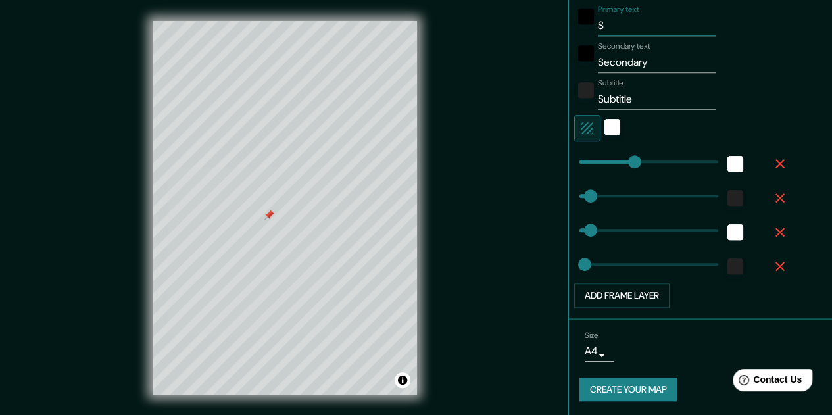
type input "32"
type input "16"
type input "Seú"
type input "161"
type input "32"
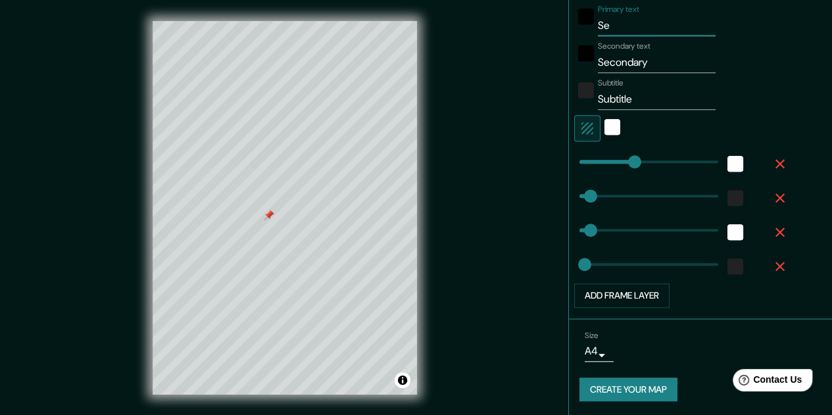
type input "32"
type input "16"
type input "Seúl"
type input "161"
type input "32"
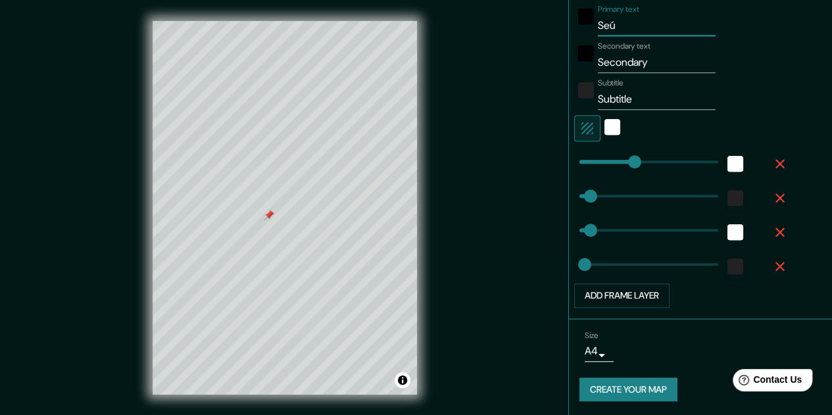
type input "32"
type input "16"
type input "Seúl"
type input "161"
type input "32"
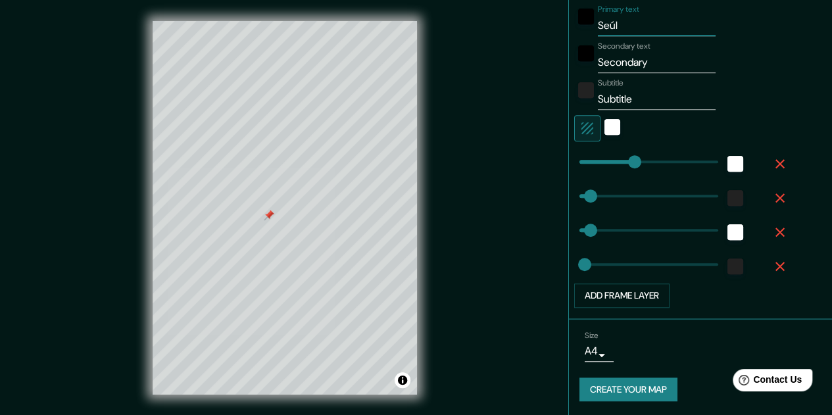
type input "32"
type input "16"
type input "Seúl"
type input "161"
type input "32"
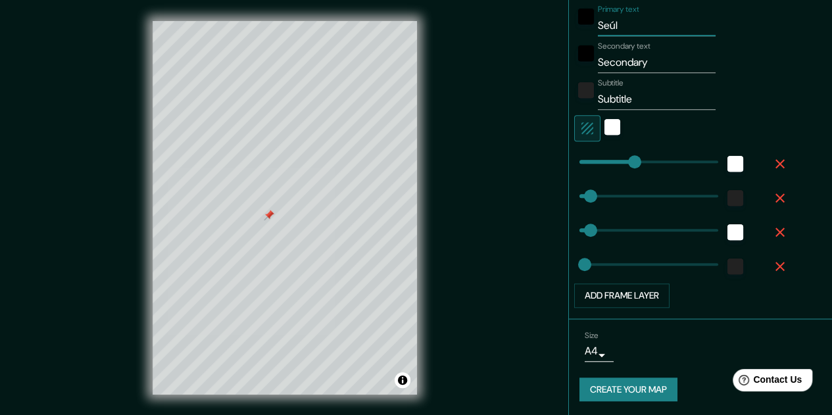
type input "32"
type input "16"
type input "Seúl"
click at [628, 70] on input "Secondary" at bounding box center [657, 62] width 118 height 21
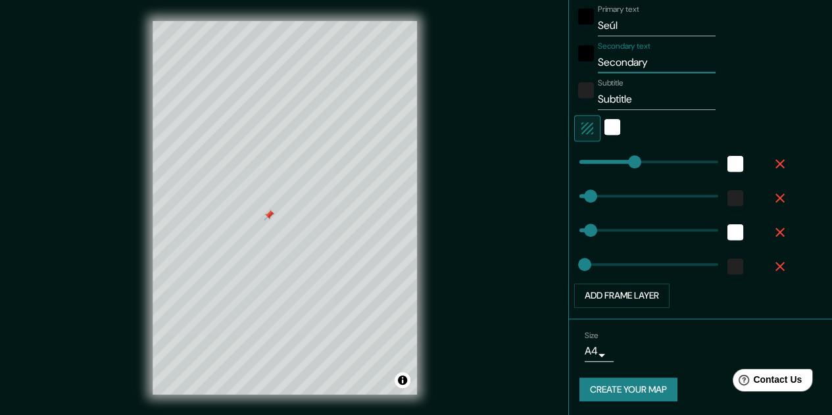
type input "c"
type input "161"
type input "32"
type input "16"
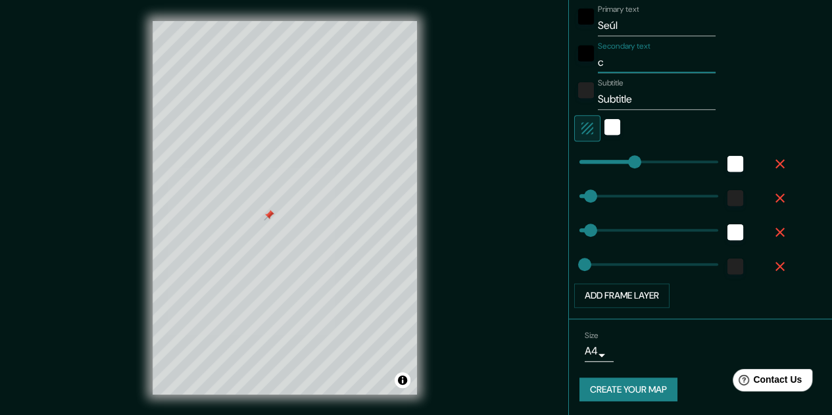
type input "co"
type input "161"
type input "32"
type input "16"
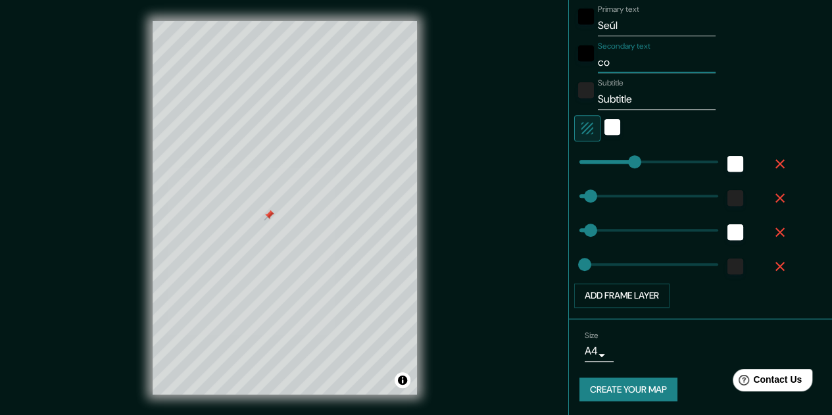
type input "cor"
type input "161"
type input "32"
type input "16"
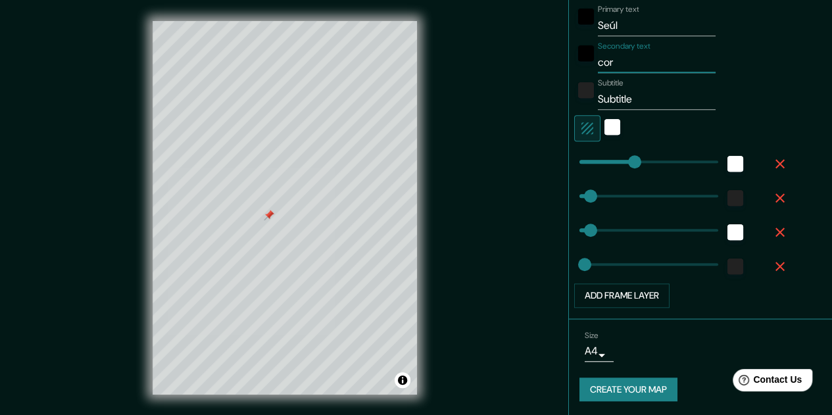
type input "core"
type input "161"
type input "32"
type input "16"
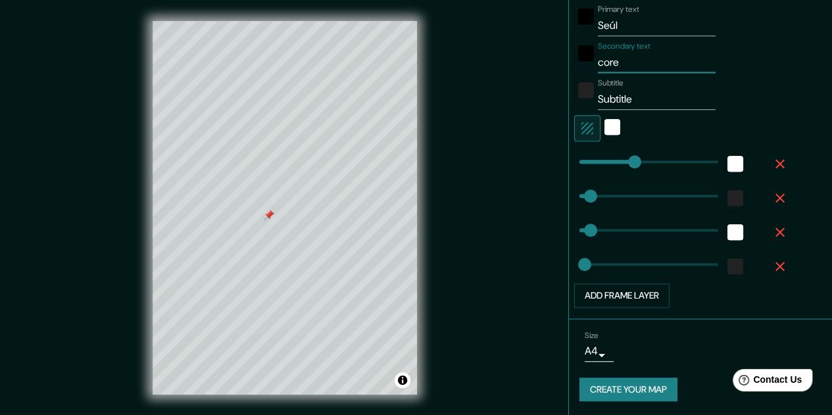
type input "[GEOGRAPHIC_DATA]"
type input "161"
type input "32"
type input "16"
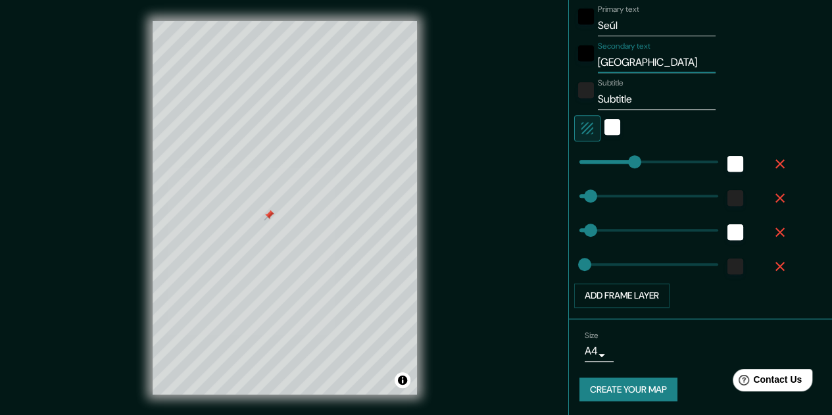
type input "core"
type input "161"
type input "32"
type input "16"
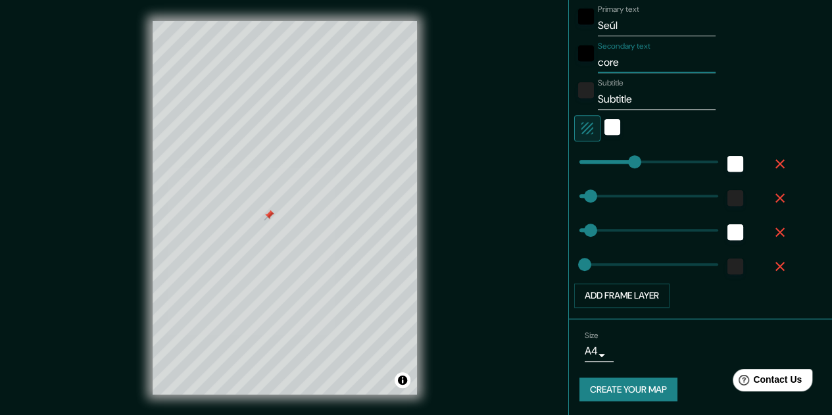
type input "cor"
type input "161"
type input "32"
type input "16"
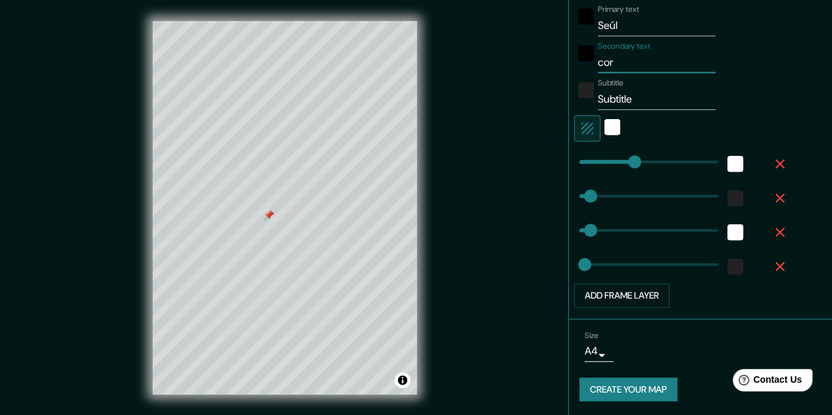
type input "co"
type input "161"
type input "32"
type input "16"
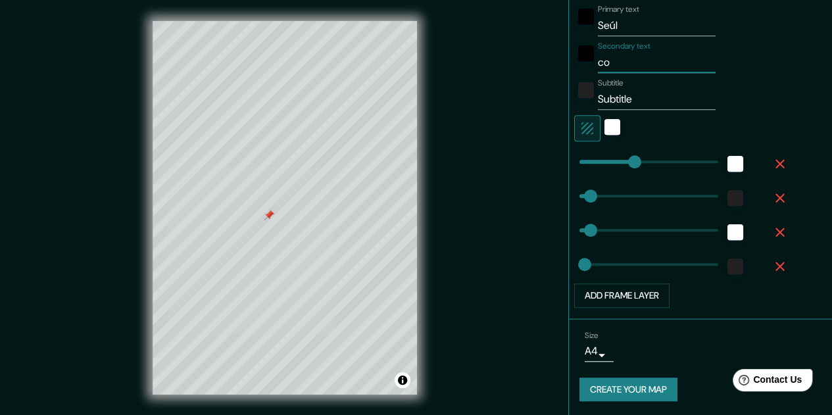
type input "cor"
type input "161"
type input "32"
type input "16"
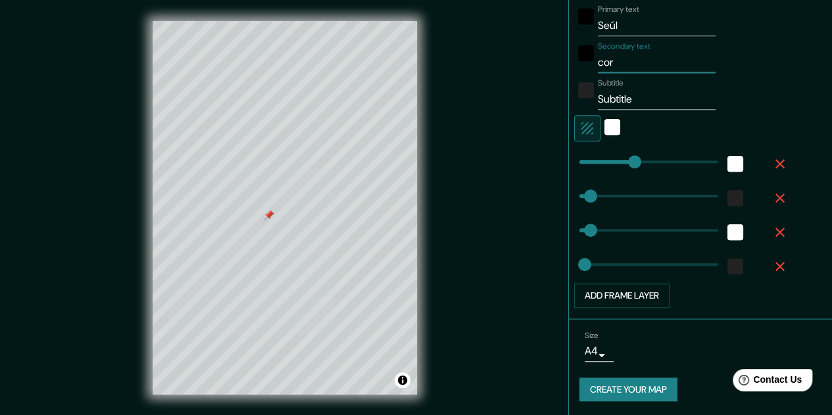
type input "core"
type input "161"
type input "32"
type input "16"
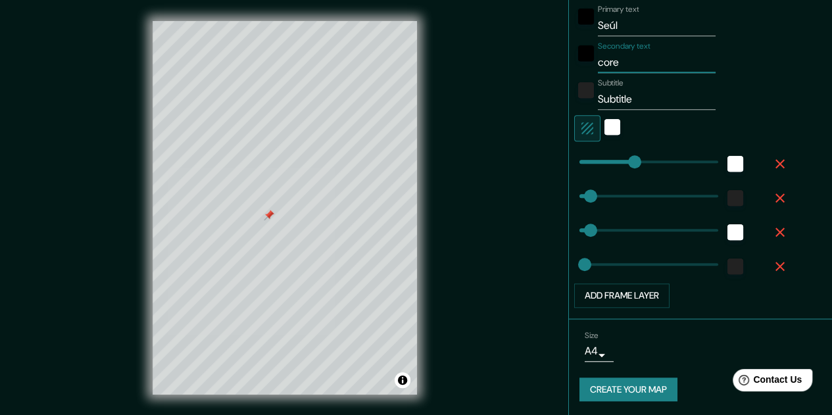
type input "[GEOGRAPHIC_DATA]"
type input "161"
type input "32"
type input "16"
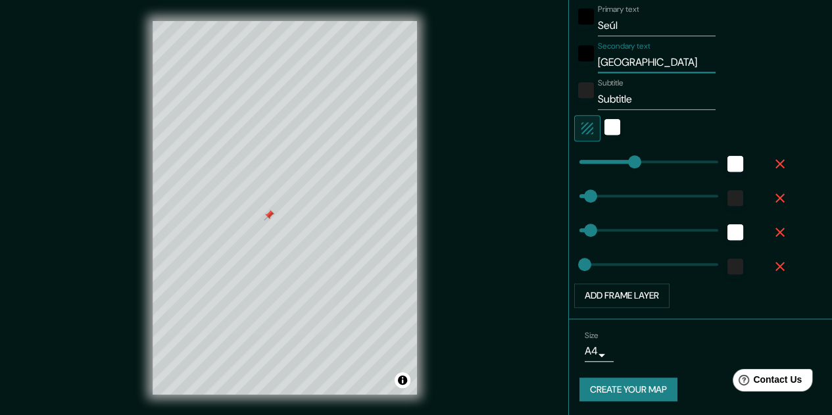
type input "[GEOGRAPHIC_DATA]"
type input "161"
type input "32"
type input "16"
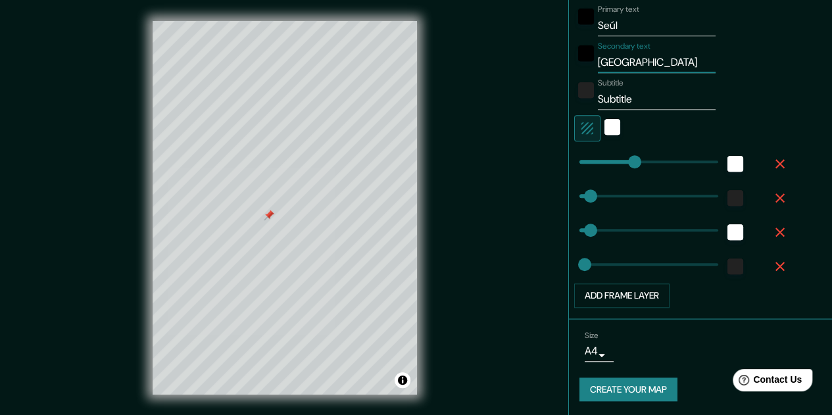
type input "corea d"
type input "161"
type input "32"
type input "16"
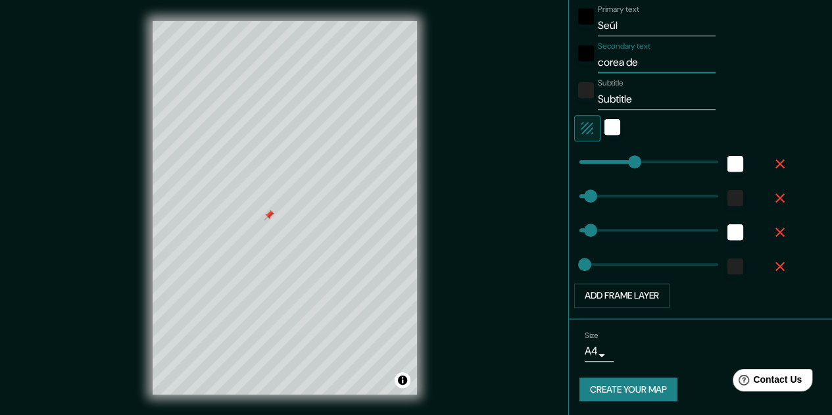
type input "corea del"
type input "161"
type input "32"
type input "16"
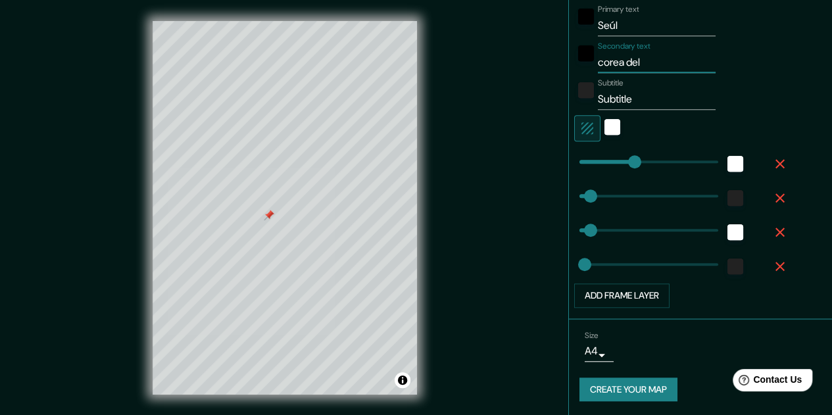
type input "corea del s"
type input "161"
type input "32"
type input "16"
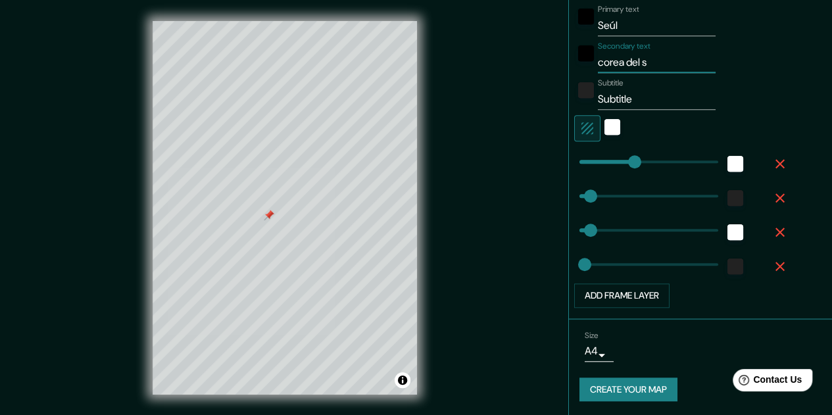
type input "corea del su"
type input "161"
type input "32"
type input "16"
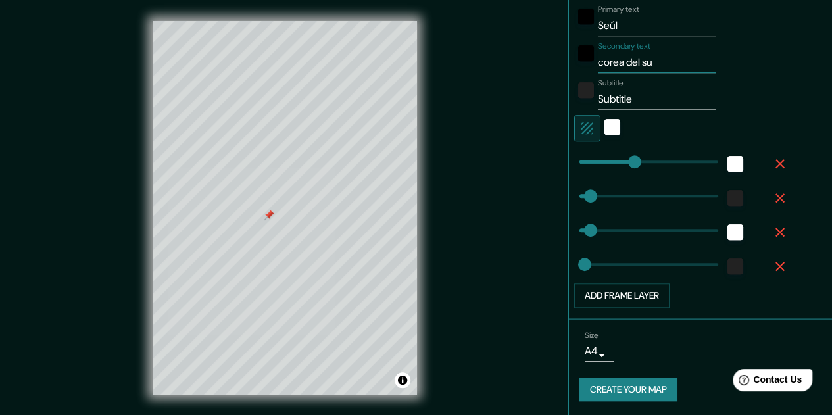
type input "[GEOGRAPHIC_DATA]"
type input "161"
type input "32"
type input "16"
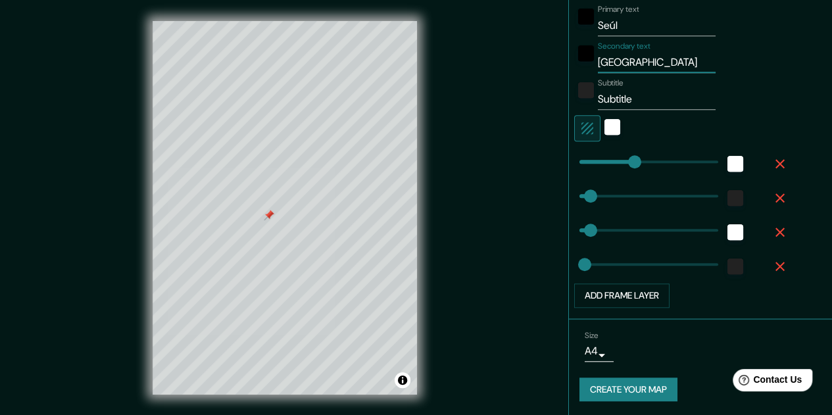
type input "[GEOGRAPHIC_DATA]"
type input "161"
type input "32"
type input "16"
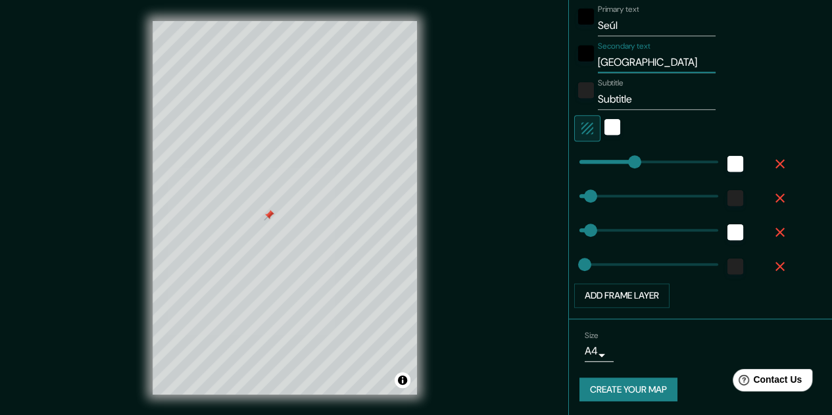
type input "[GEOGRAPHIC_DATA]"
type input "161"
type input "32"
type input "16"
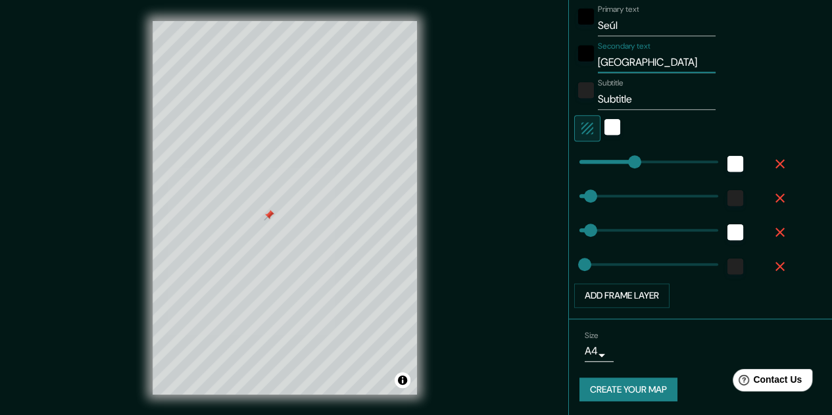
type input "[GEOGRAPHIC_DATA]"
click at [641, 97] on input "Subtitle" at bounding box center [657, 99] width 118 height 21
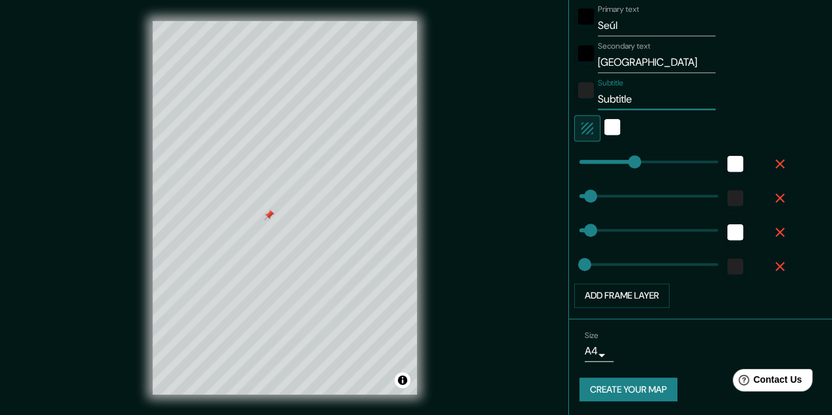
type input "U"
type input "161"
type input "32"
type input "16"
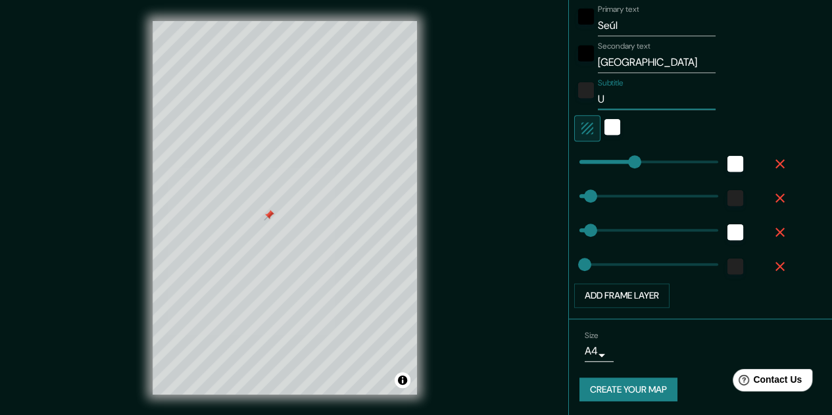
type input "Un"
type input "161"
type input "32"
type input "16"
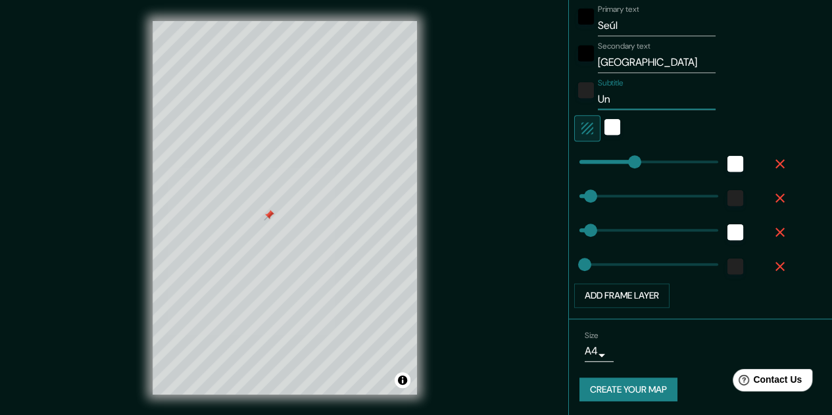
type input "Un"
type input "161"
type input "32"
type input "16"
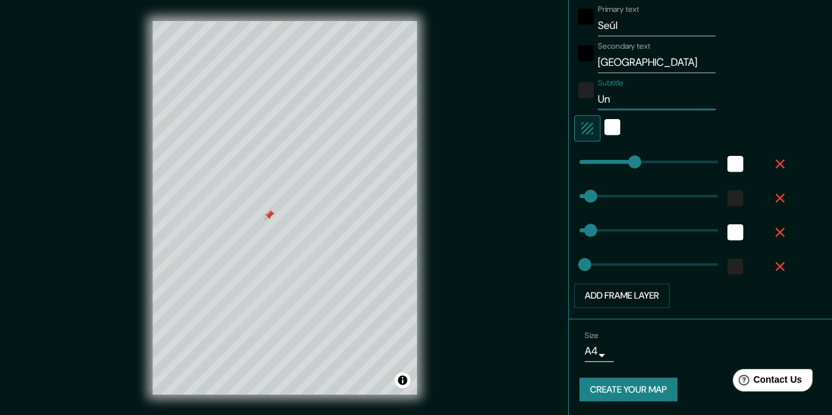
type input "Un l"
type input "161"
type input "32"
type input "16"
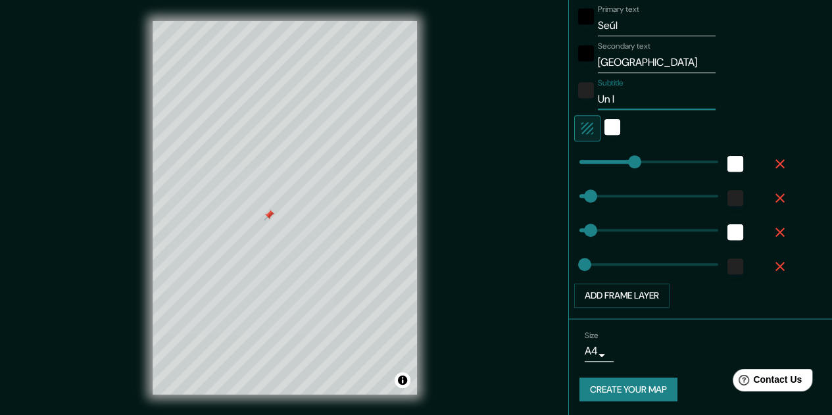
type input "Un lu"
type input "161"
type input "32"
type input "16"
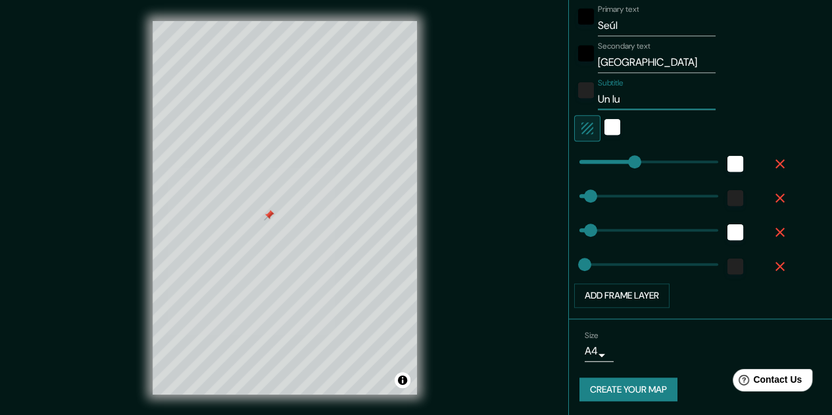
type input "Un lug"
type input "161"
type input "32"
type input "16"
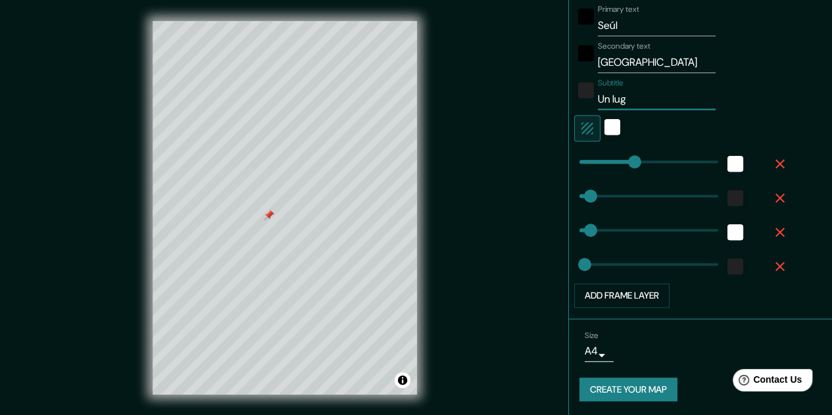
type input "Un luga"
type input "161"
type input "32"
type input "16"
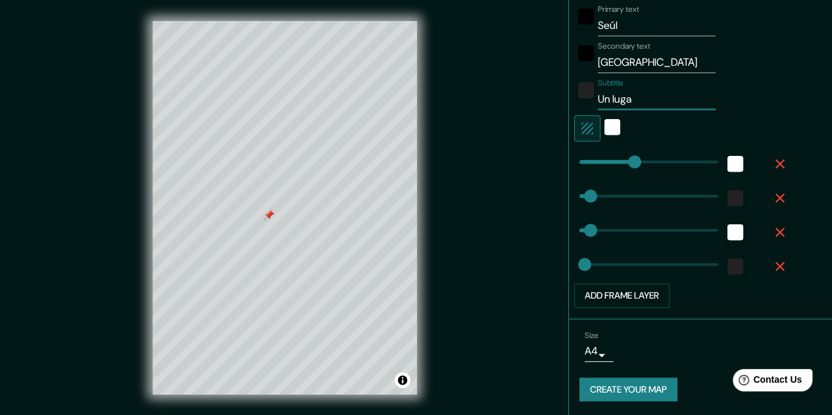
type input "Un lugar"
type input "161"
type input "32"
type input "16"
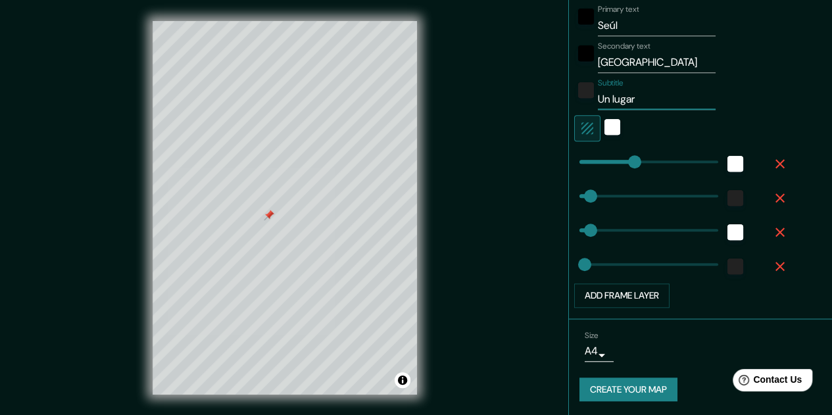
type input "Un lugar"
type input "161"
type input "32"
type input "16"
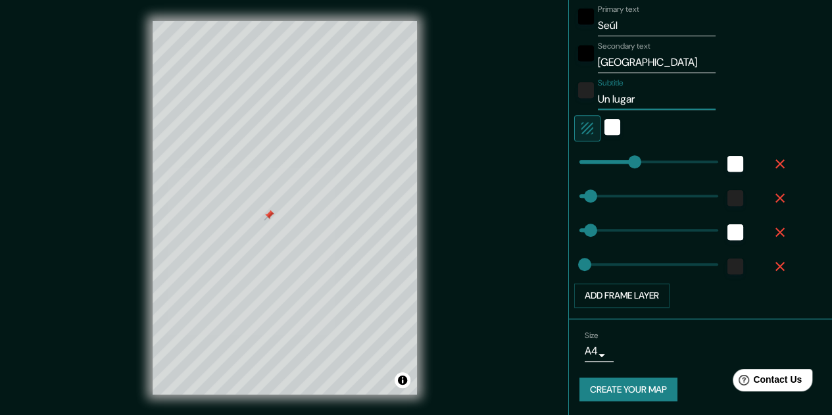
type input "Un lugar g"
type input "161"
type input "32"
type input "16"
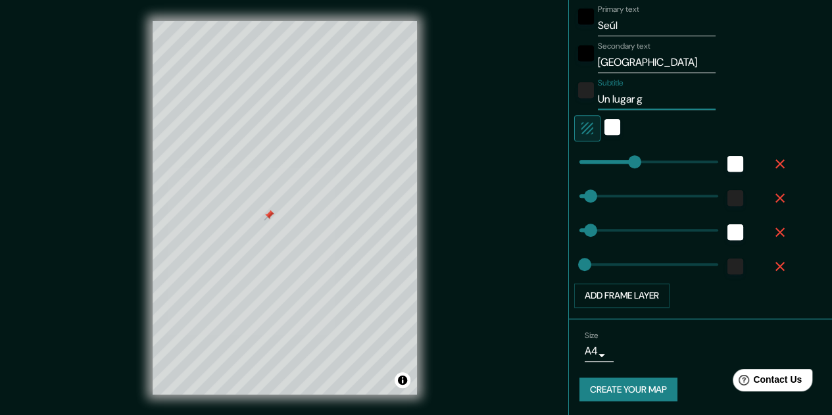
type input "Un lugar gu"
type input "161"
type input "32"
type input "16"
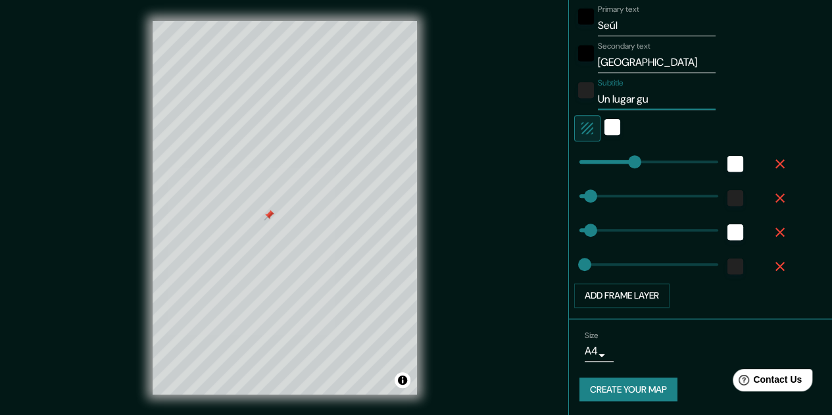
type input "Un lugar gua"
type input "161"
type input "32"
type input "16"
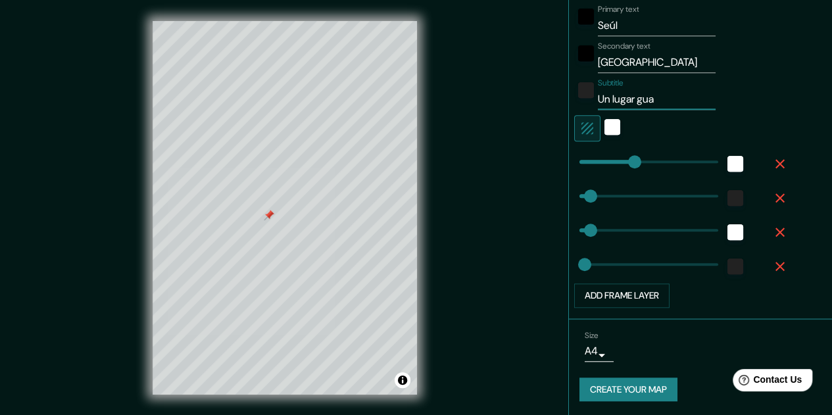
type input "Un lugar guar"
type input "161"
type input "32"
type input "16"
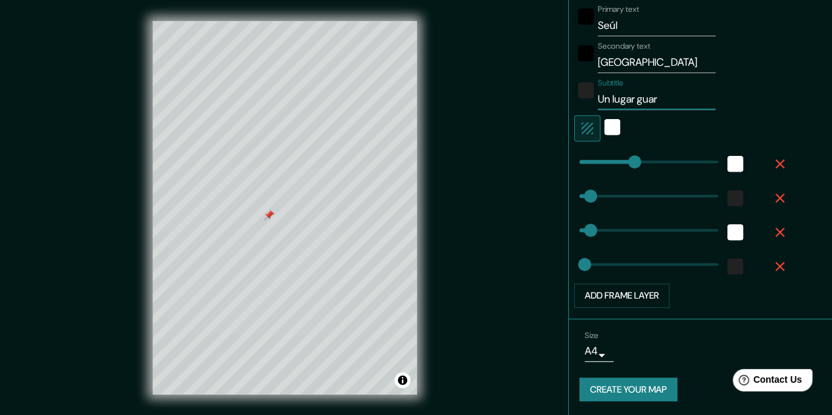
type input "Un lugar guara"
type input "161"
type input "32"
type input "16"
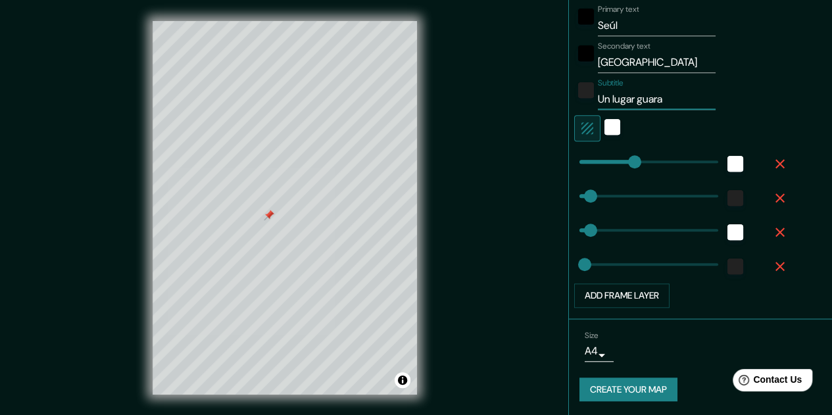
type input "Un lugar guarad"
type input "161"
click at [775, 262] on icon "button" at bounding box center [779, 266] width 9 height 9
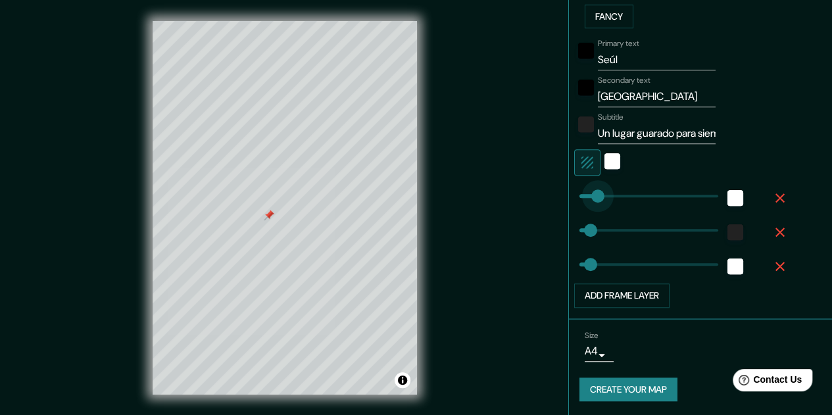
drag, startPoint x: 621, startPoint y: 195, endPoint x: 587, endPoint y: 193, distance: 33.6
click at [727, 195] on div "white" at bounding box center [735, 198] width 16 height 16
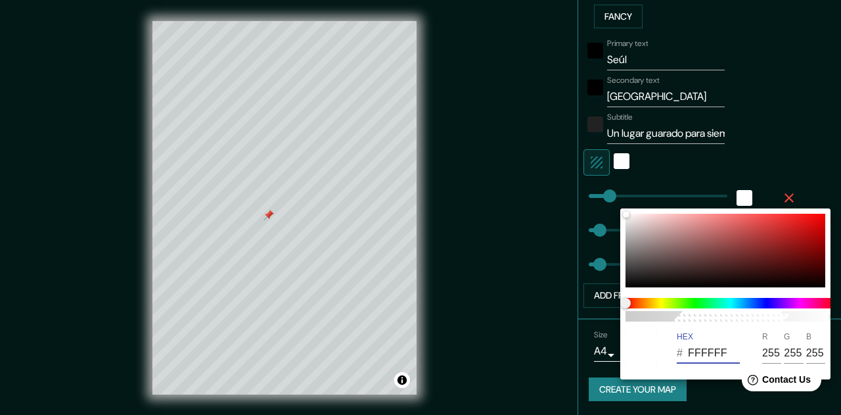
click at [705, 350] on input "FFFFFF" at bounding box center [714, 352] width 52 height 21
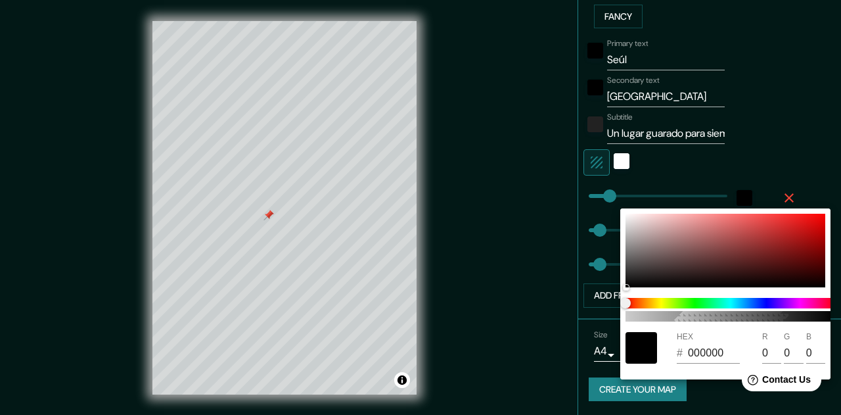
click at [796, 169] on div at bounding box center [420, 207] width 841 height 415
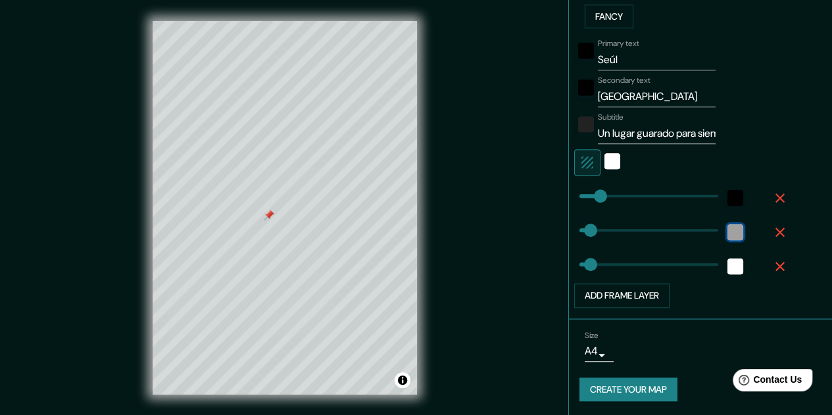
click at [727, 229] on div "color-222222" at bounding box center [735, 232] width 16 height 16
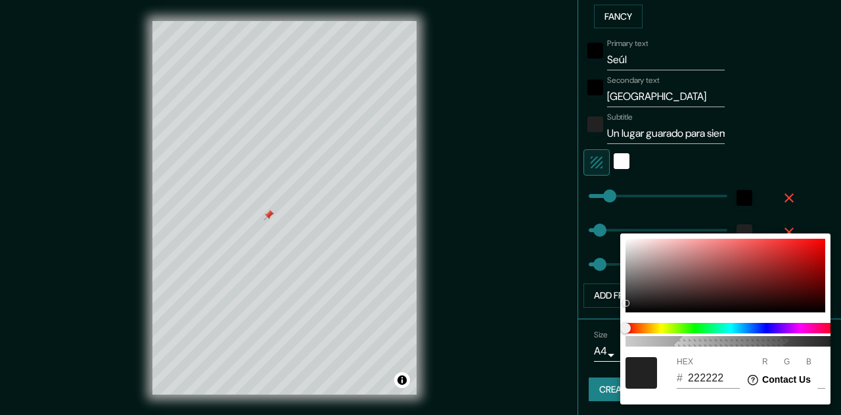
click at [713, 375] on input "222222" at bounding box center [714, 377] width 52 height 21
paste input "000000"
click at [710, 377] on input "222222" at bounding box center [714, 377] width 52 height 21
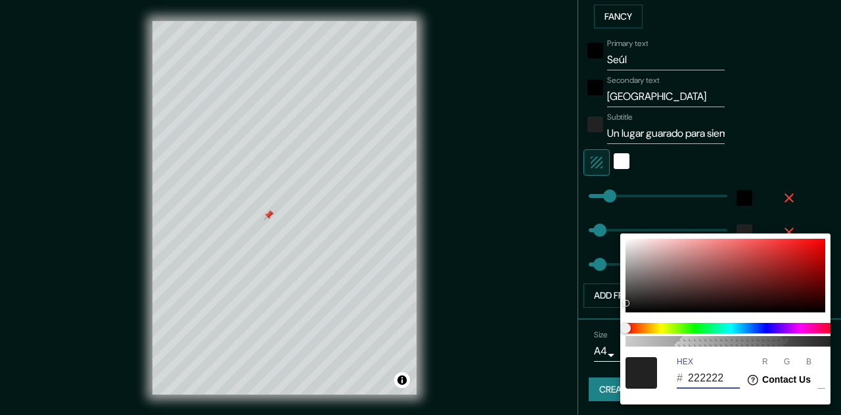
click at [710, 377] on input "222222" at bounding box center [714, 377] width 52 height 21
click at [806, 139] on div at bounding box center [420, 207] width 841 height 415
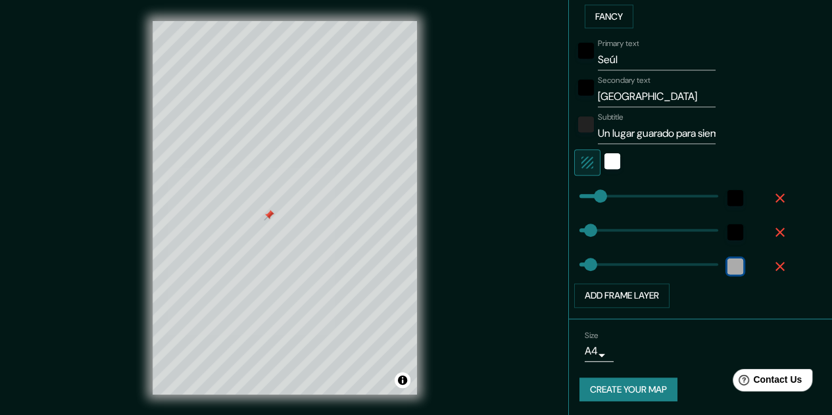
click at [728, 262] on div "white" at bounding box center [735, 266] width 16 height 16
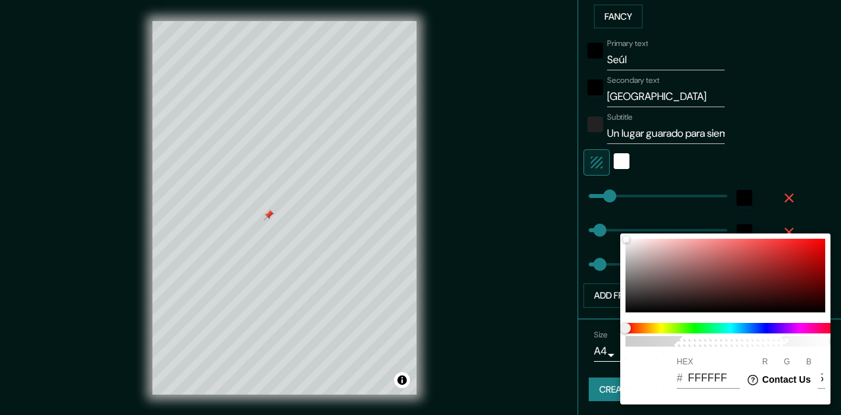
click at [713, 380] on input "FFFFFF" at bounding box center [714, 377] width 52 height 21
click at [713, 381] on input "FFFFFF" at bounding box center [714, 377] width 52 height 21
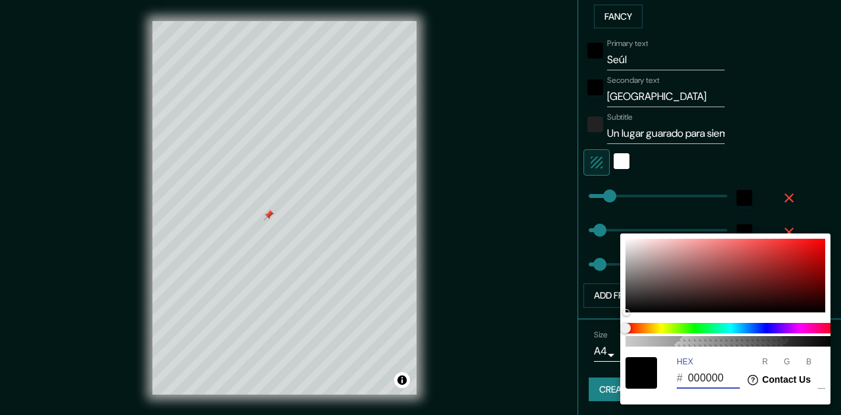
click at [797, 139] on div at bounding box center [420, 207] width 841 height 415
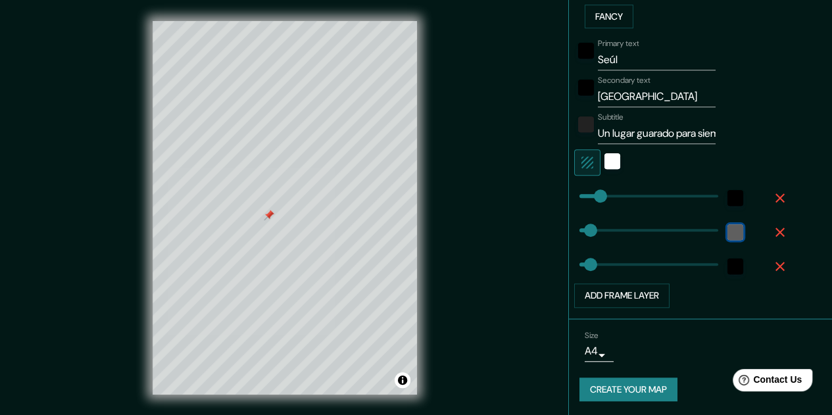
click at [727, 228] on div "black" at bounding box center [735, 232] width 16 height 16
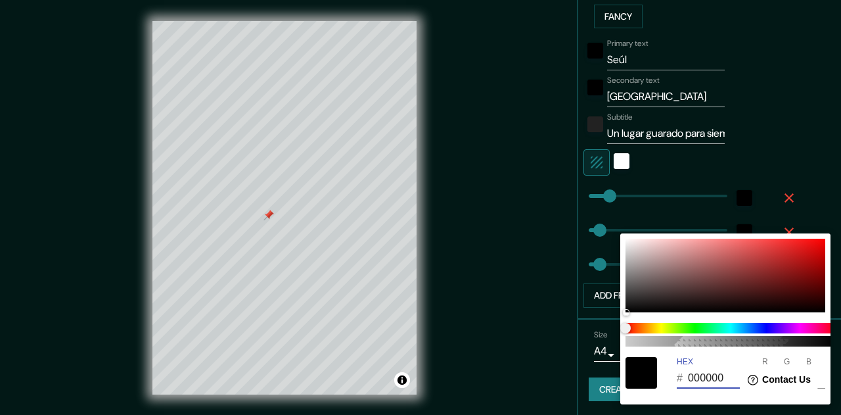
click at [707, 377] on input "000000" at bounding box center [714, 377] width 52 height 21
paste input "FFFFFF"
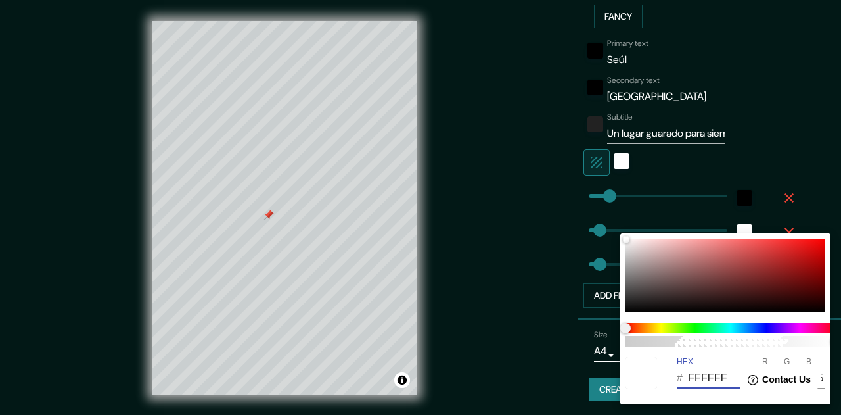
click at [791, 132] on div at bounding box center [420, 207] width 841 height 415
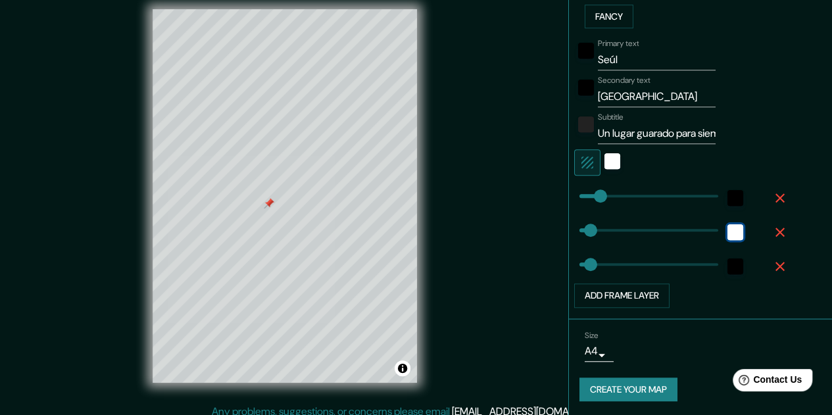
scroll to position [21, 0]
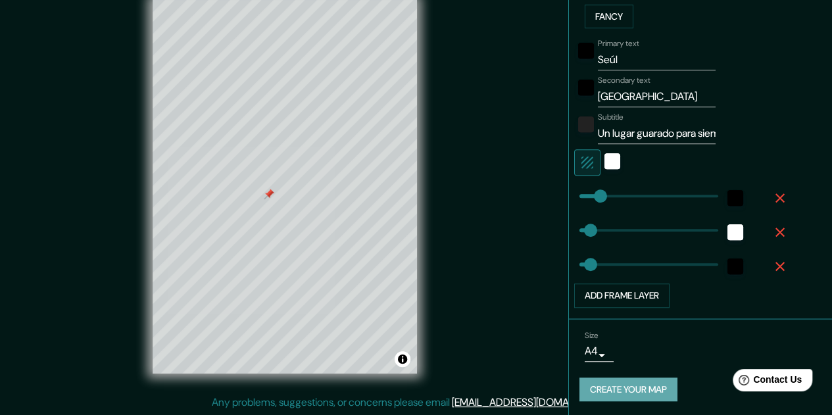
click at [625, 390] on button "Create your map" at bounding box center [628, 389] width 98 height 24
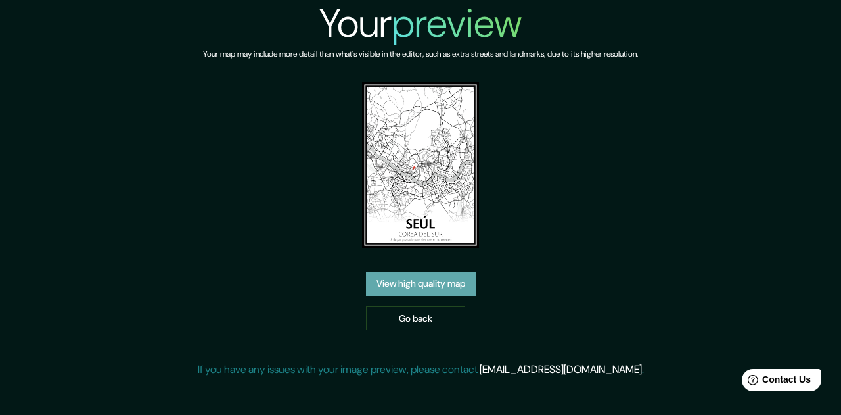
click at [428, 281] on link "View high quality map" at bounding box center [421, 283] width 110 height 24
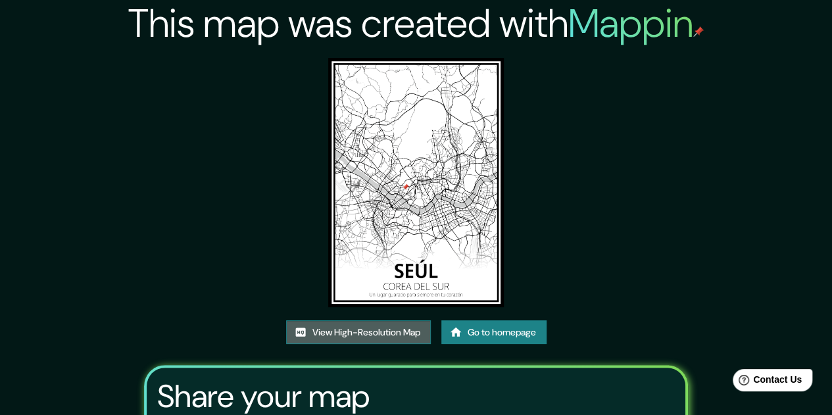
click at [351, 329] on link "View High-Resolution Map" at bounding box center [358, 332] width 145 height 24
